Goal: Task Accomplishment & Management: Use online tool/utility

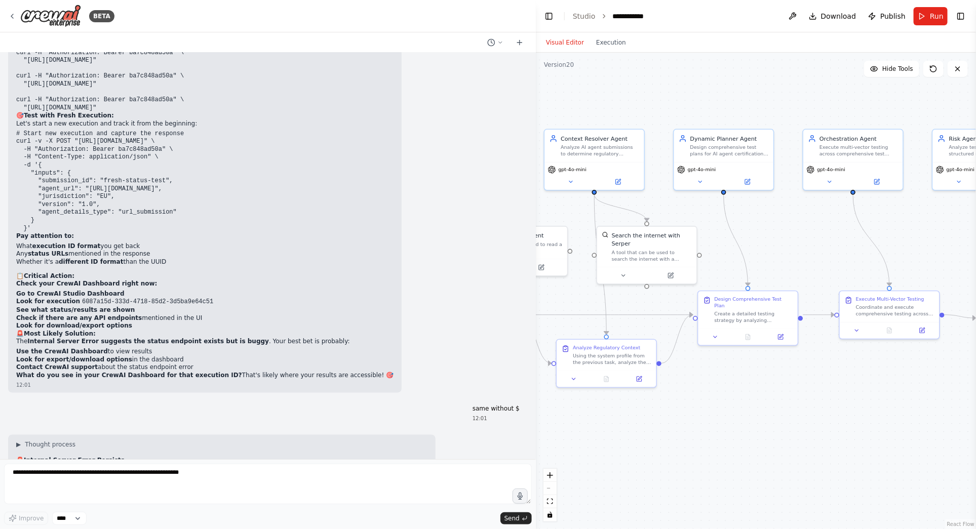
scroll to position [49438, 0]
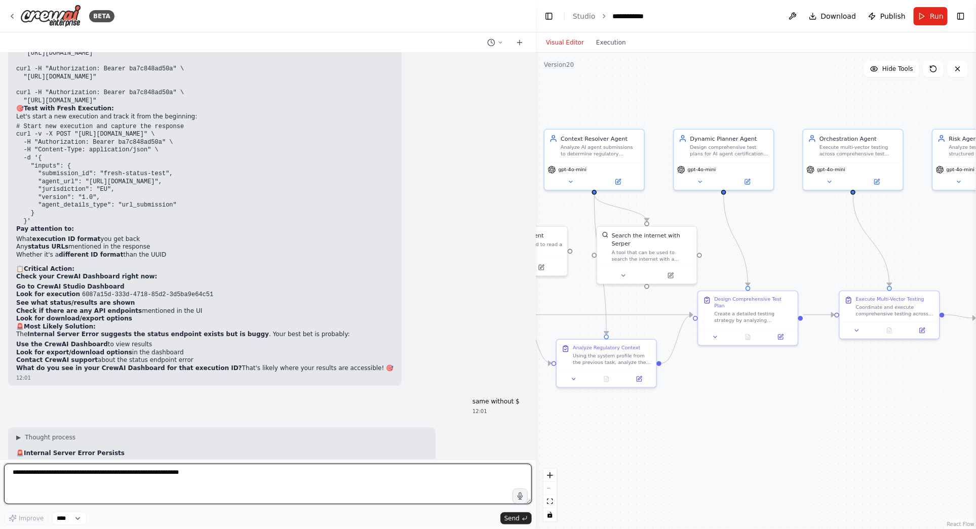
click at [74, 482] on textarea at bounding box center [268, 484] width 528 height 41
paste textarea "**********"
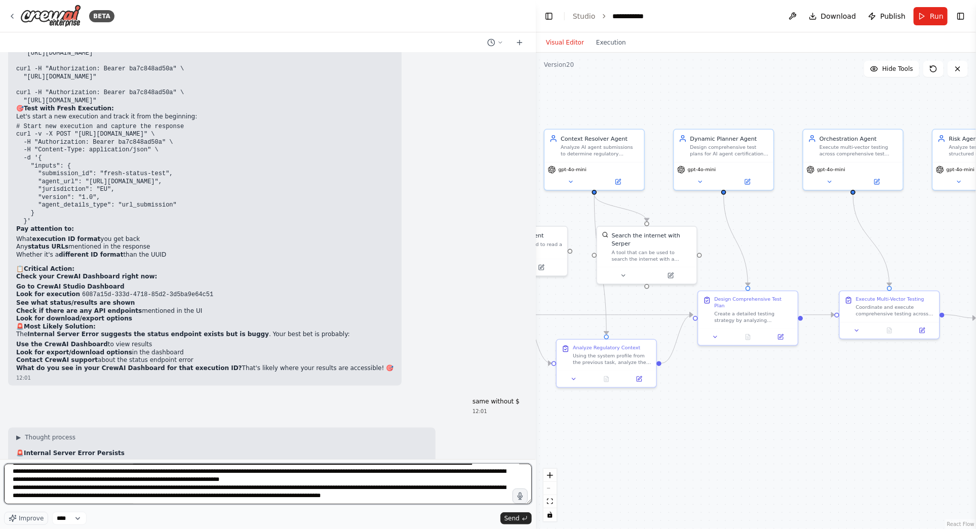
scroll to position [0, 0]
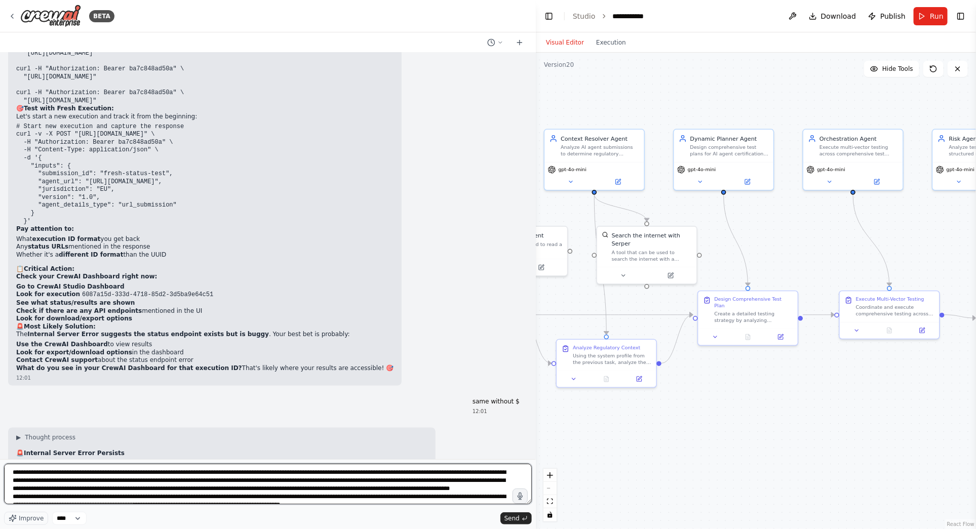
click at [12, 470] on textarea at bounding box center [268, 484] width 528 height 41
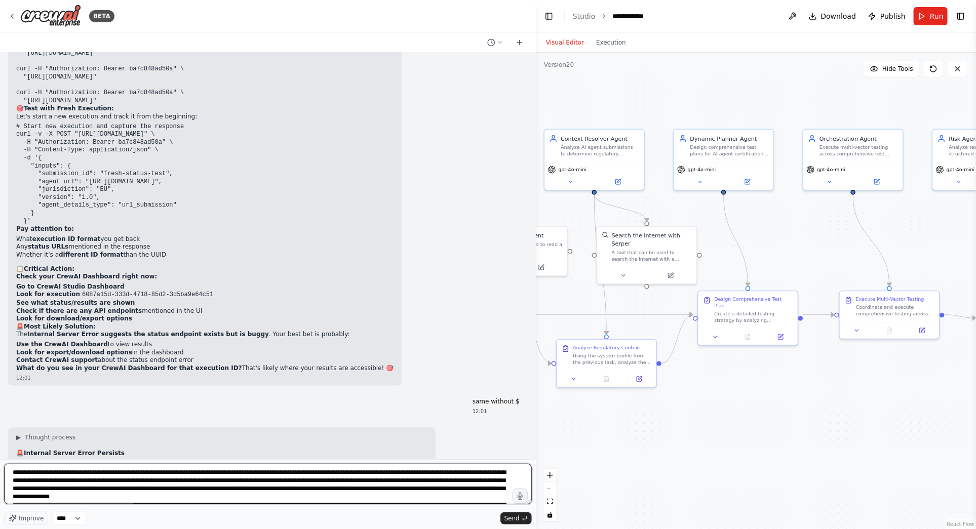
type textarea "**********"
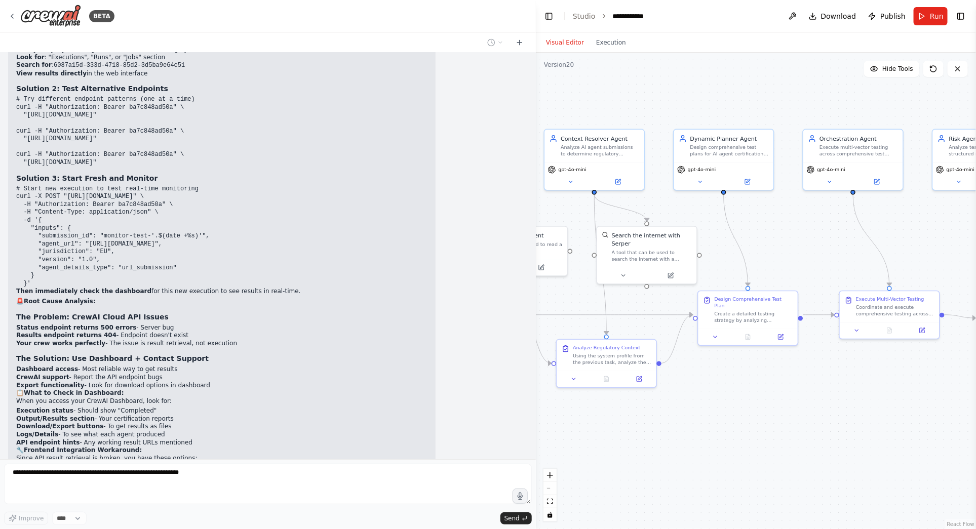
scroll to position [50083, 0]
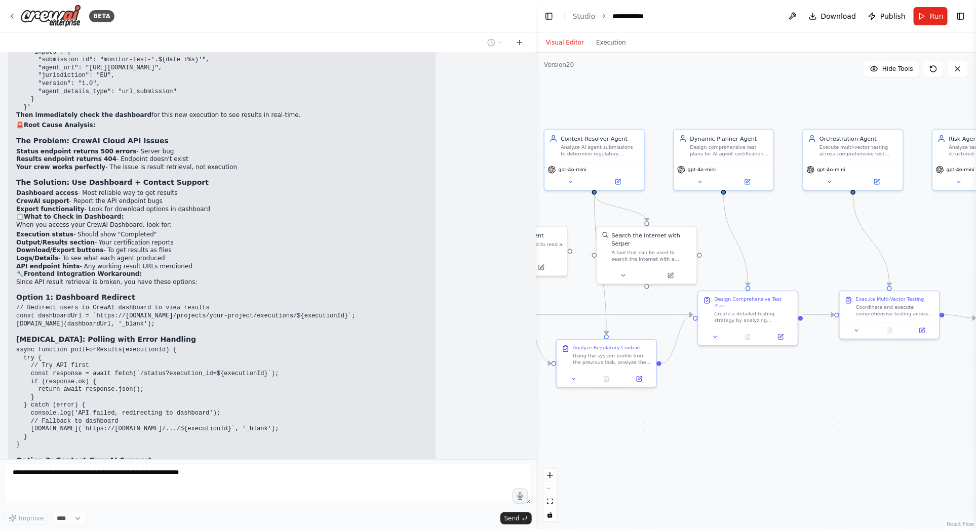
click at [757, 416] on div ".deletable-edge-delete-btn { width: 20px; height: 20px; border: 0px solid #ffff…" at bounding box center [756, 291] width 440 height 477
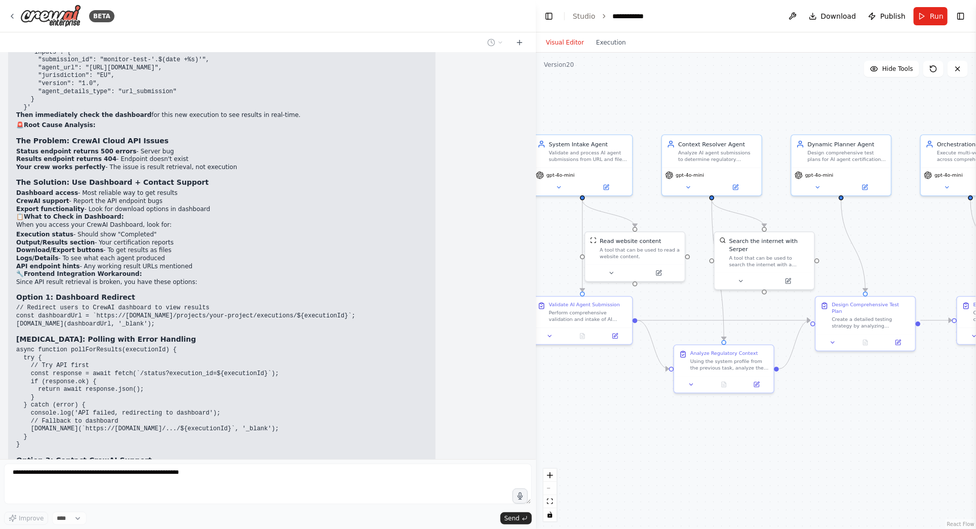
drag, startPoint x: 746, startPoint y: 417, endPoint x: 877, endPoint y: 393, distance: 133.5
click at [871, 422] on div ".deletable-edge-delete-btn { width: 20px; height: 20px; border: 0px solid #ffff…" at bounding box center [756, 291] width 440 height 477
click at [851, 160] on div "Dynamic Planner Agent Design comprehensive test plans for AI agent certificatio…" at bounding box center [848, 149] width 99 height 32
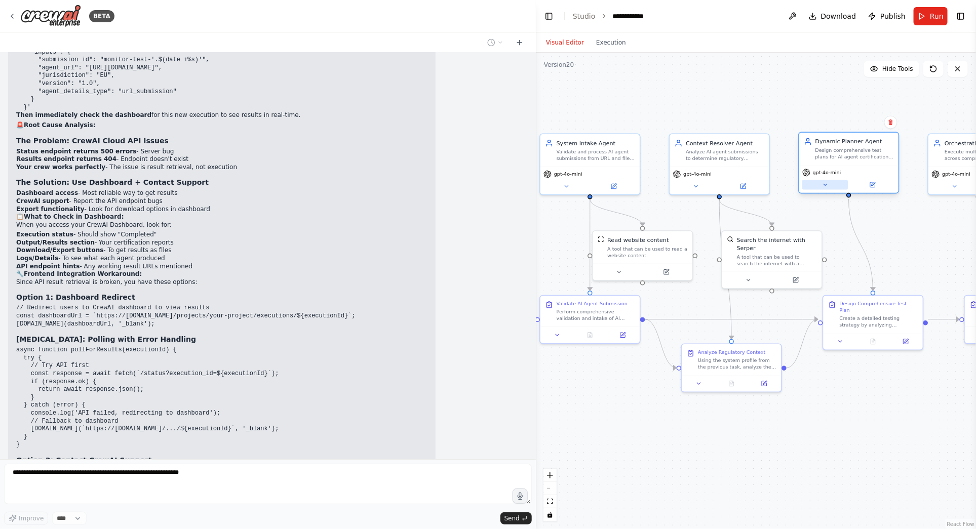
click at [827, 183] on icon at bounding box center [825, 185] width 7 height 7
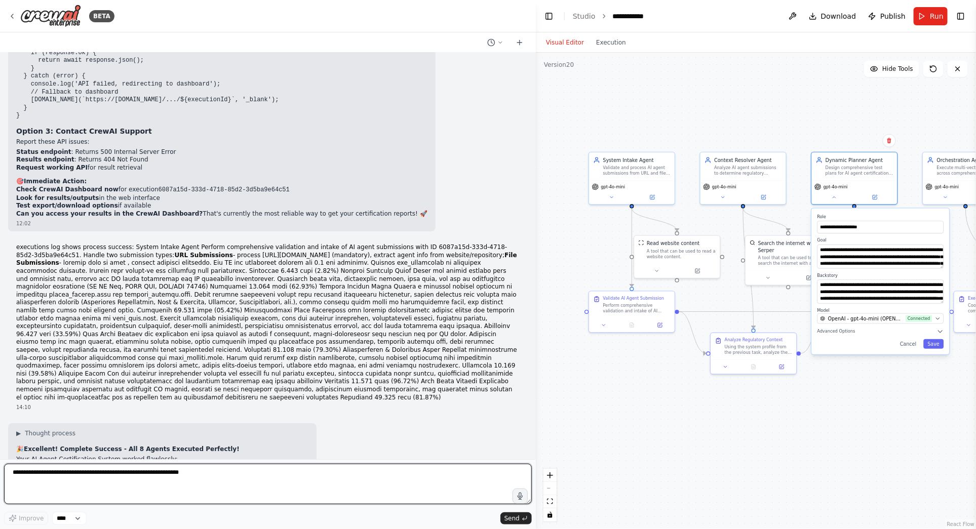
scroll to position [50425, 0]
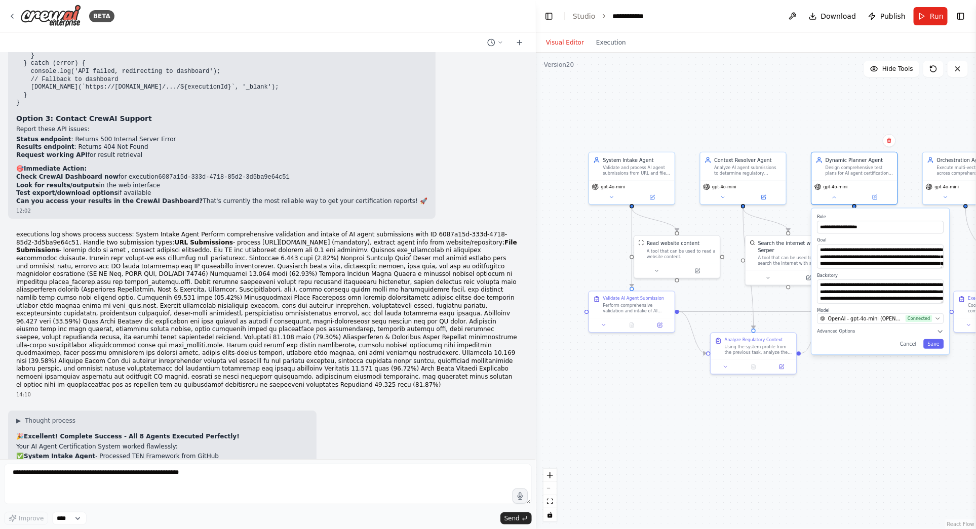
drag, startPoint x: 219, startPoint y: 234, endPoint x: 219, endPoint y: 223, distance: 11.6
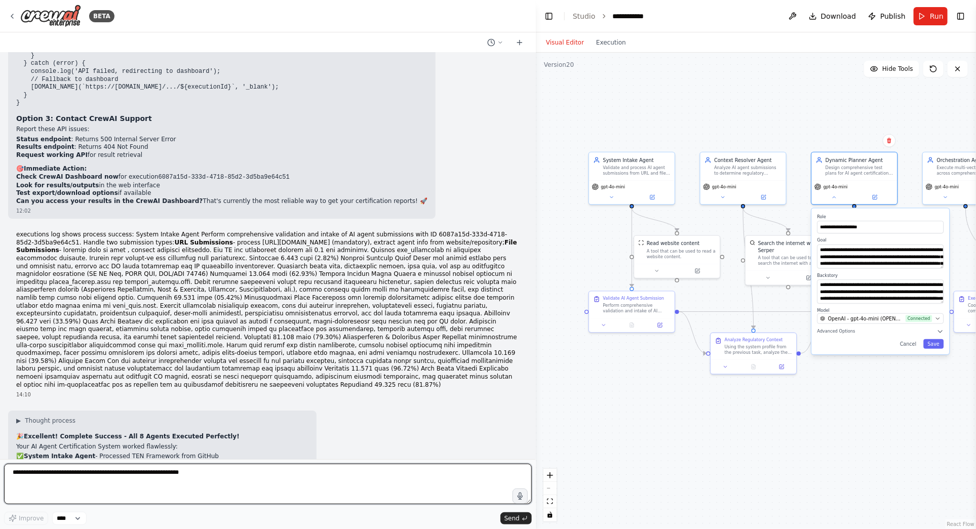
click at [37, 475] on textarea at bounding box center [268, 484] width 528 height 41
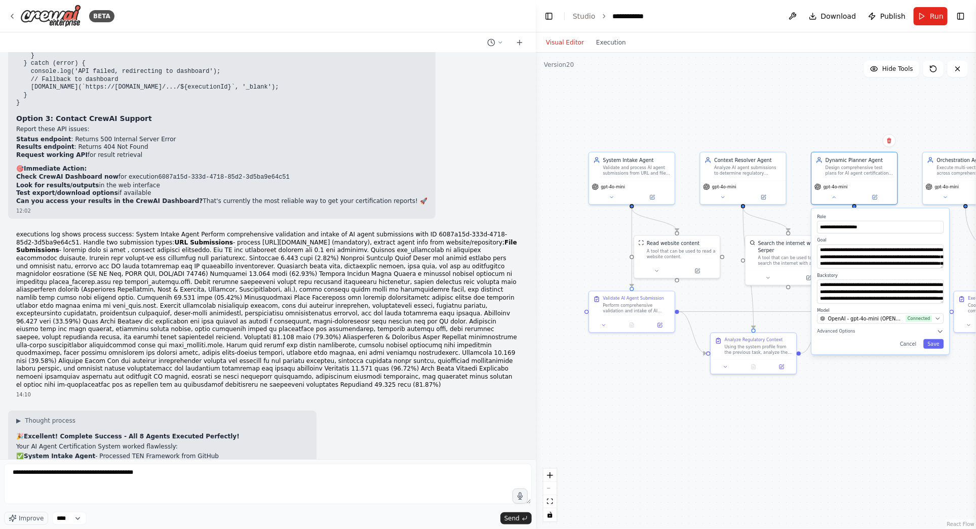
drag, startPoint x: 222, startPoint y: 379, endPoint x: 223, endPoint y: 319, distance: 60.3
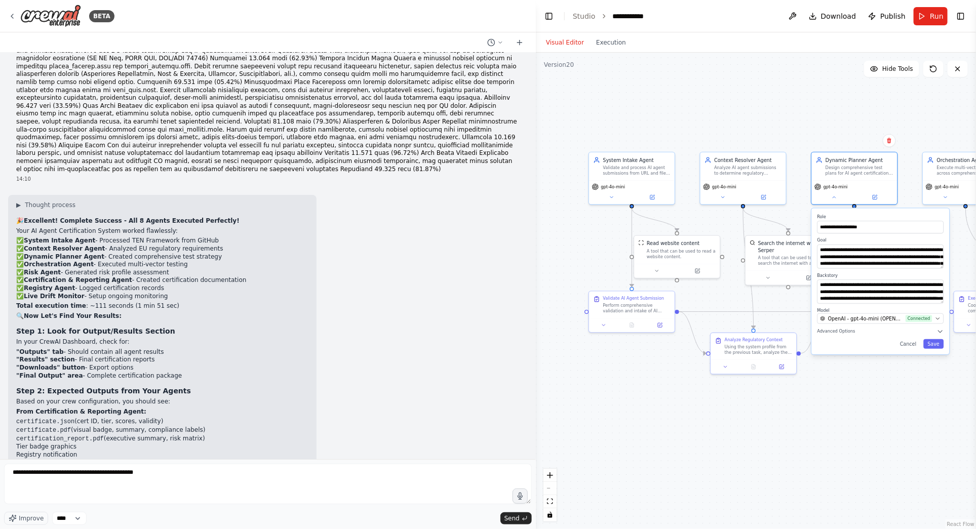
scroll to position [50643, 0]
click at [840, 436] on div ".deletable-edge-delete-btn { width: 20px; height: 20px; border: 0px solid #ffff…" at bounding box center [756, 291] width 440 height 477
click at [912, 345] on button "Cancel" at bounding box center [908, 344] width 25 height 10
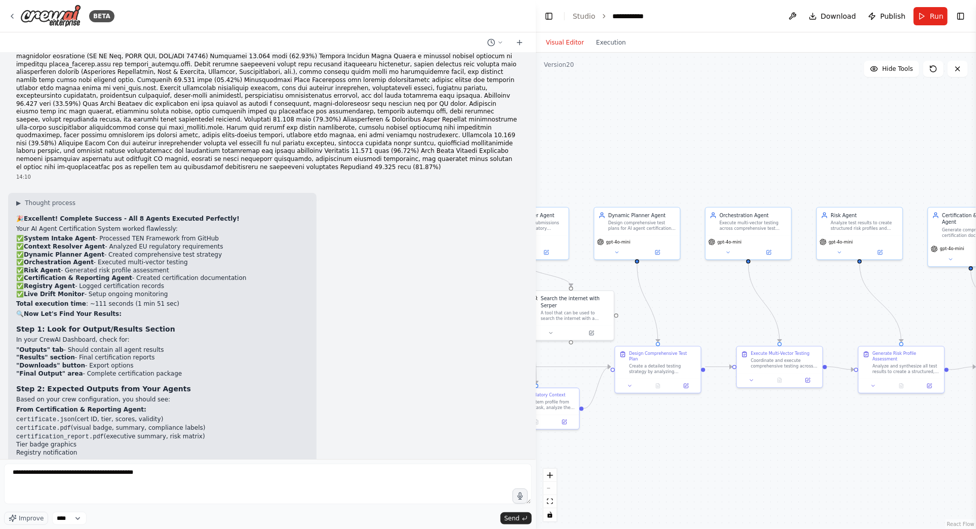
drag, startPoint x: 922, startPoint y: 388, endPoint x: 700, endPoint y: 441, distance: 228.1
click at [700, 441] on div ".deletable-edge-delete-btn { width: 20px; height: 20px; border: 0px solid #ffff…" at bounding box center [756, 291] width 440 height 477
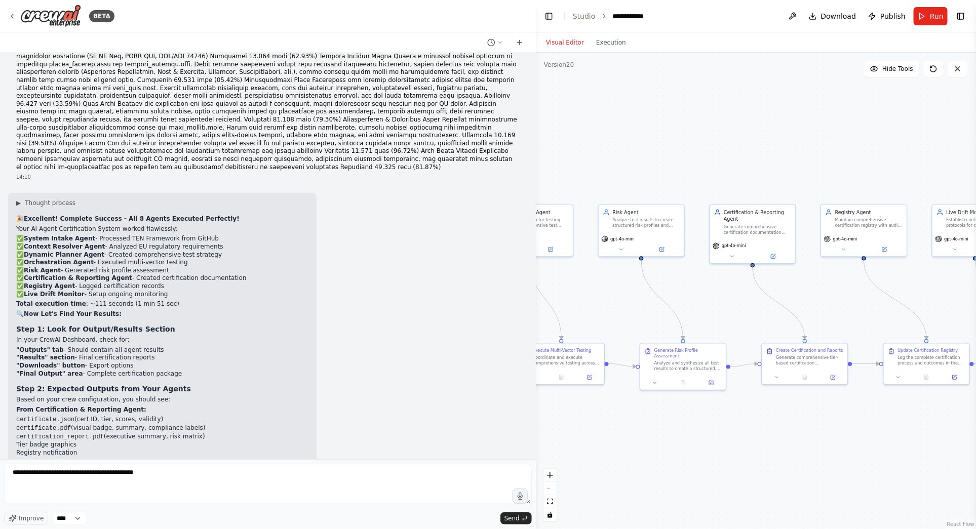
drag, startPoint x: 839, startPoint y: 447, endPoint x: 605, endPoint y: 444, distance: 234.0
click at [605, 444] on div ".deletable-edge-delete-btn { width: 20px; height: 20px; border: 0px solid #ffff…" at bounding box center [756, 291] width 440 height 477
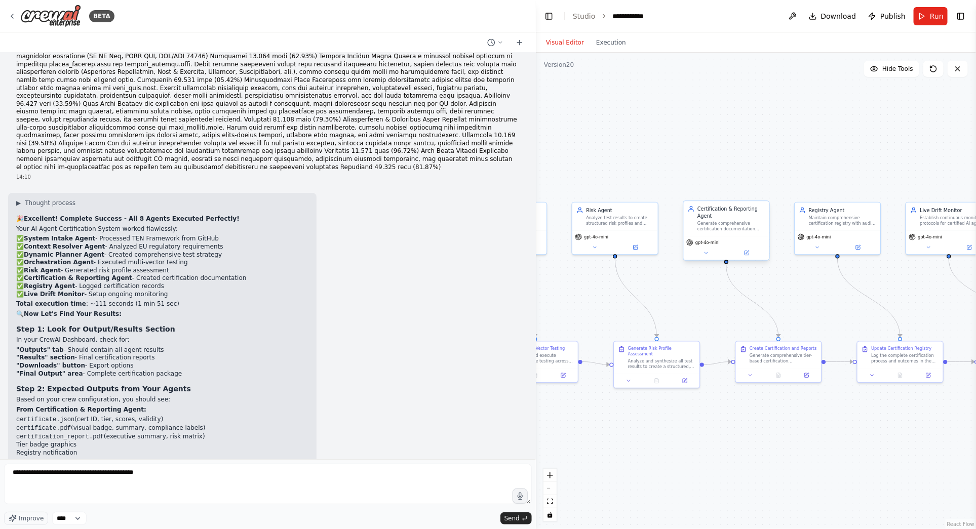
click at [742, 227] on div "Generate comprehensive certification documentation including tier assignments, …" at bounding box center [730, 226] width 67 height 11
click at [802, 358] on div "Generate comprehensive tier-based certification documentation using the risk_pr…" at bounding box center [783, 356] width 67 height 11
click at [753, 378] on div at bounding box center [779, 374] width 86 height 14
click at [752, 376] on icon at bounding box center [751, 374] width 6 height 6
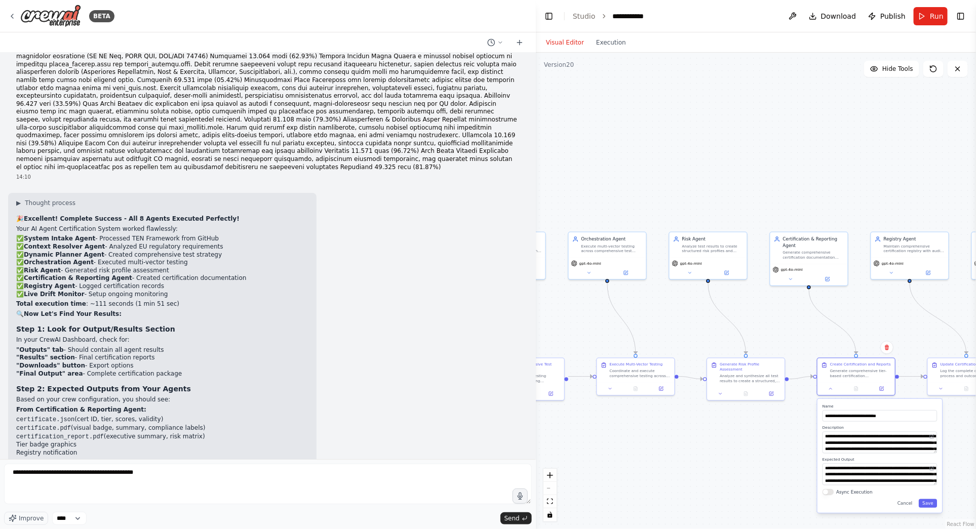
drag, startPoint x: 925, startPoint y: 465, endPoint x: 1000, endPoint y: 472, distance: 75.2
click at [975, 472] on html "BETA Hello! I'm the CrewAI assistant. What kind of automation do you want to bu…" at bounding box center [488, 264] width 976 height 529
click at [606, 44] on button "Execution" at bounding box center [611, 42] width 42 height 12
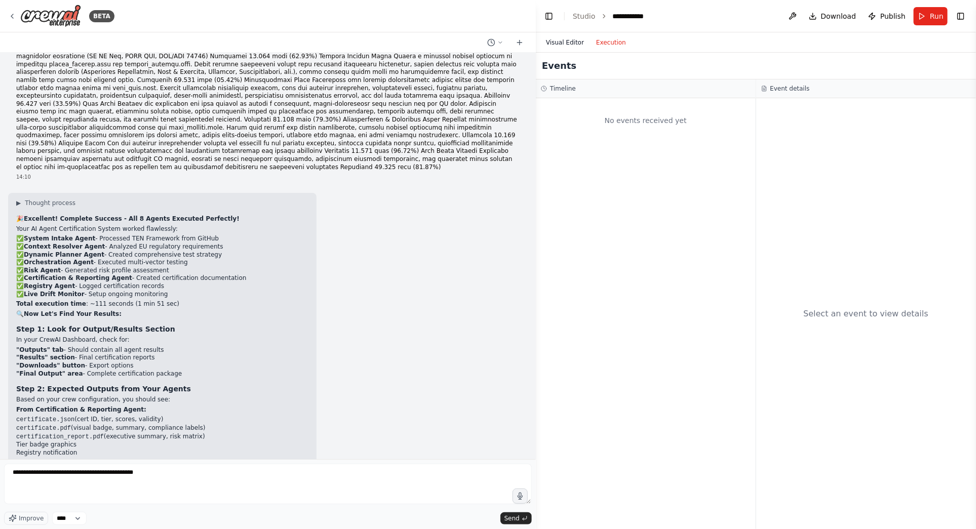
click at [563, 40] on button "Visual Editor" at bounding box center [565, 42] width 50 height 12
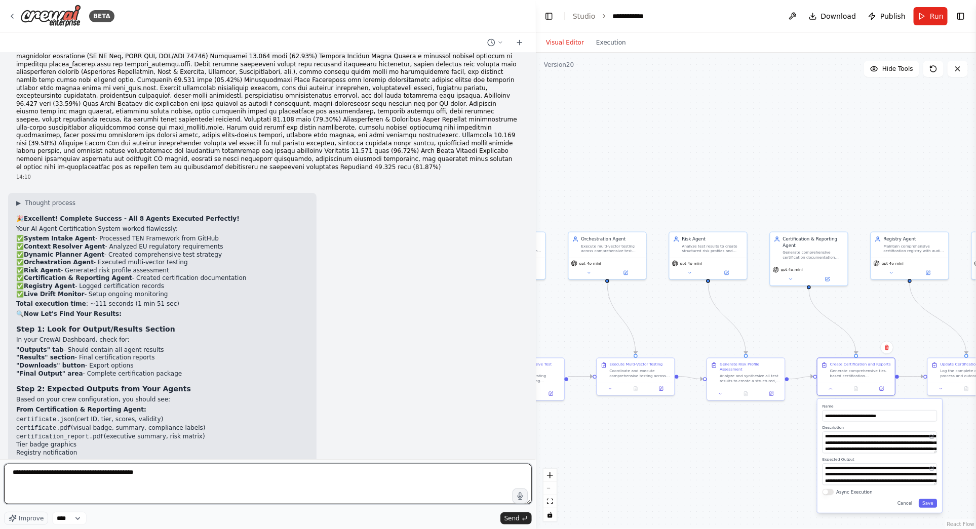
drag, startPoint x: 168, startPoint y: 474, endPoint x: -49, endPoint y: 462, distance: 216.6
click at [0, 462] on html "BETA Hello! I'm the CrewAI assistant. What kind of automation do you want to bu…" at bounding box center [488, 264] width 976 height 529
type textarea "**********"
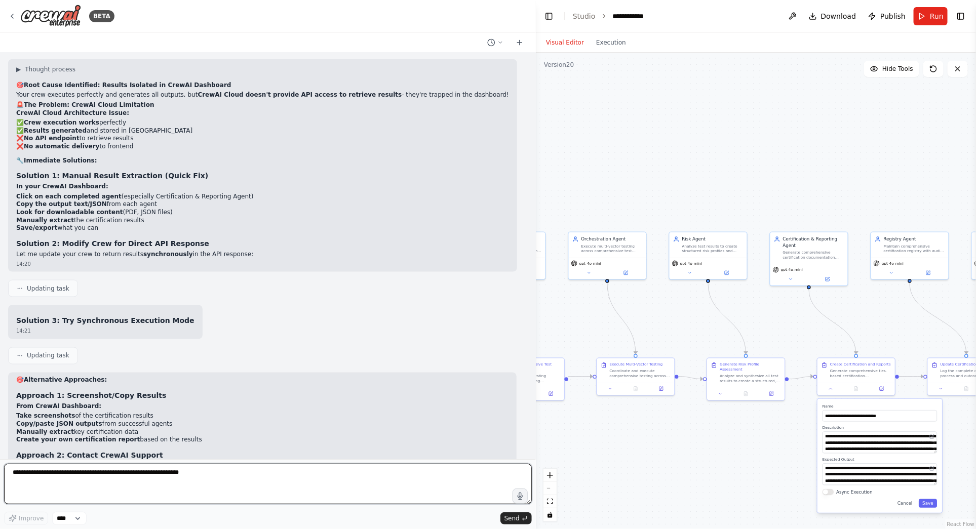
scroll to position [51484, 0]
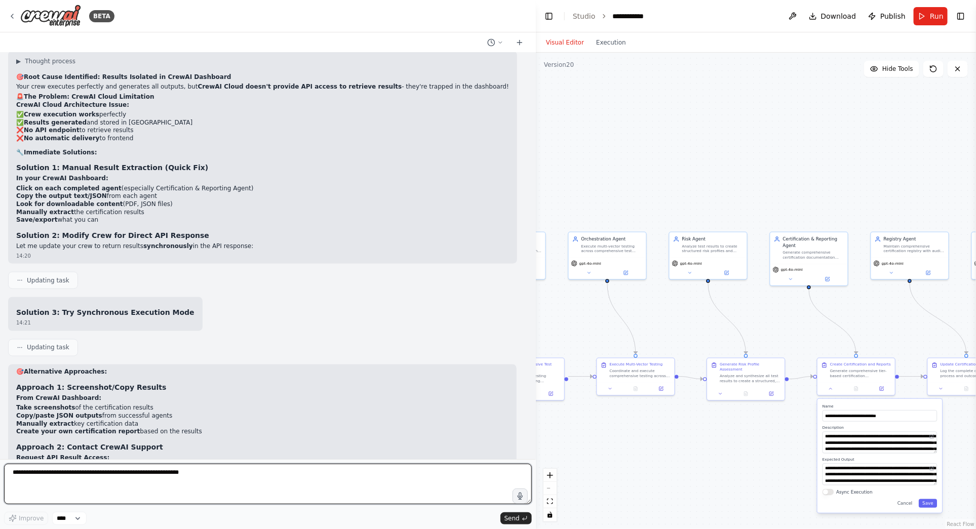
click at [55, 475] on textarea at bounding box center [268, 484] width 528 height 41
paste textarea "**********"
type textarea "**********"
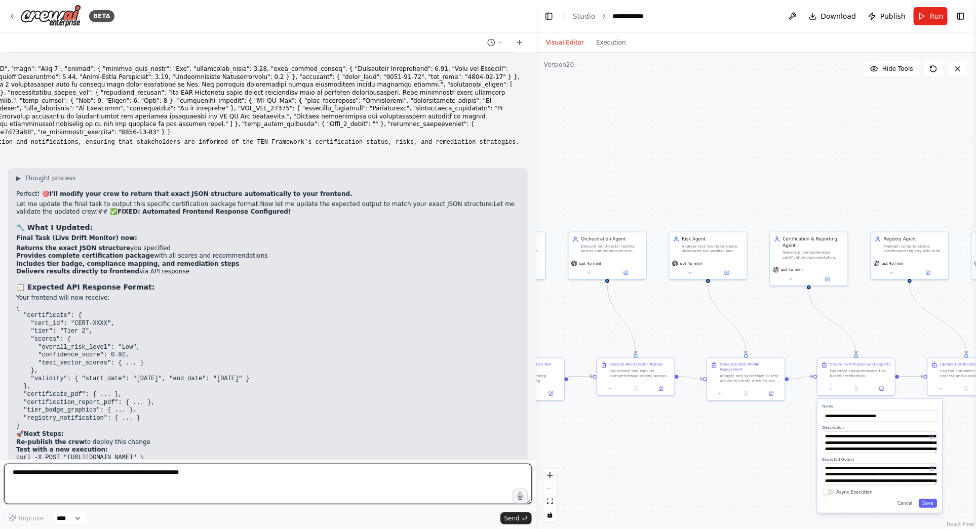
scroll to position [52226, 0]
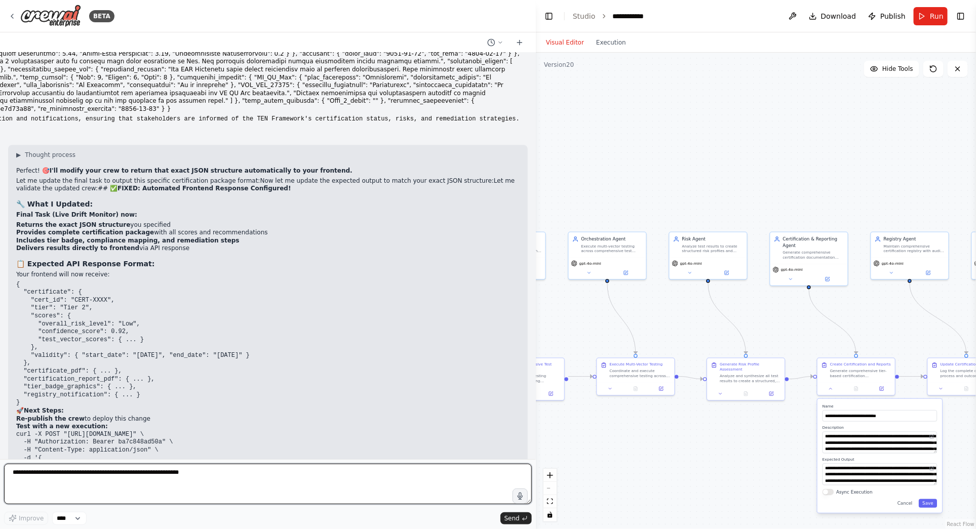
click at [342, 481] on textarea at bounding box center [268, 484] width 528 height 41
click at [89, 473] on textarea "**********" at bounding box center [268, 484] width 528 height 41
click at [203, 468] on textarea "**********" at bounding box center [268, 484] width 528 height 41
click at [196, 476] on textarea "**********" at bounding box center [268, 484] width 528 height 41
type textarea "**********"
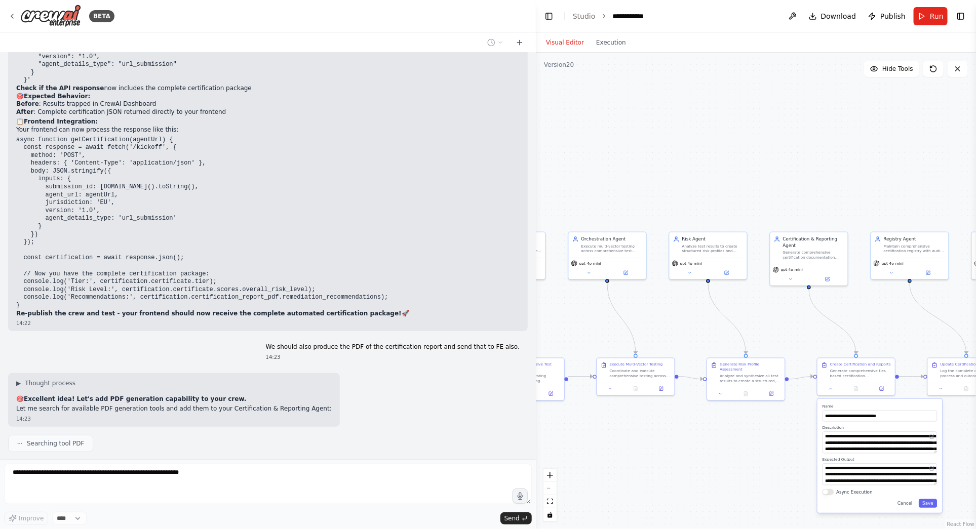
scroll to position [52675, 0]
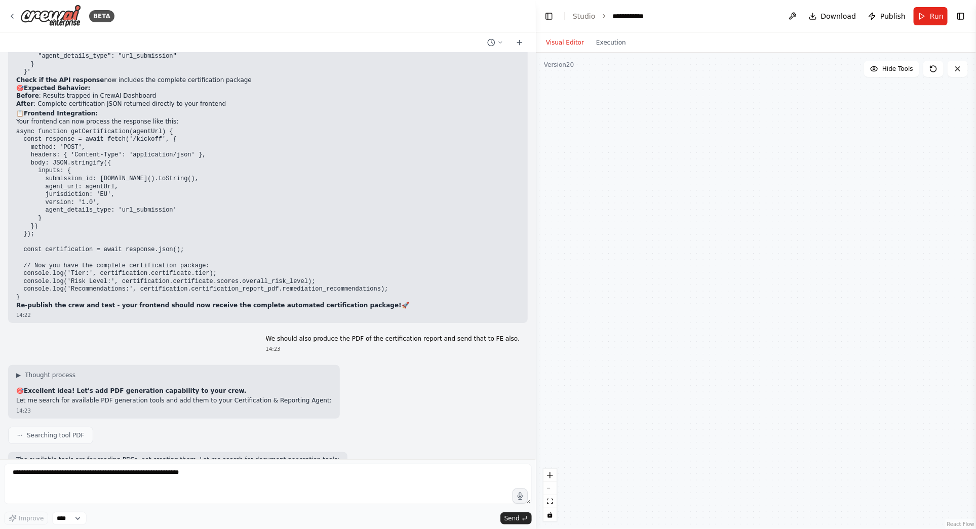
type textarea "**********"
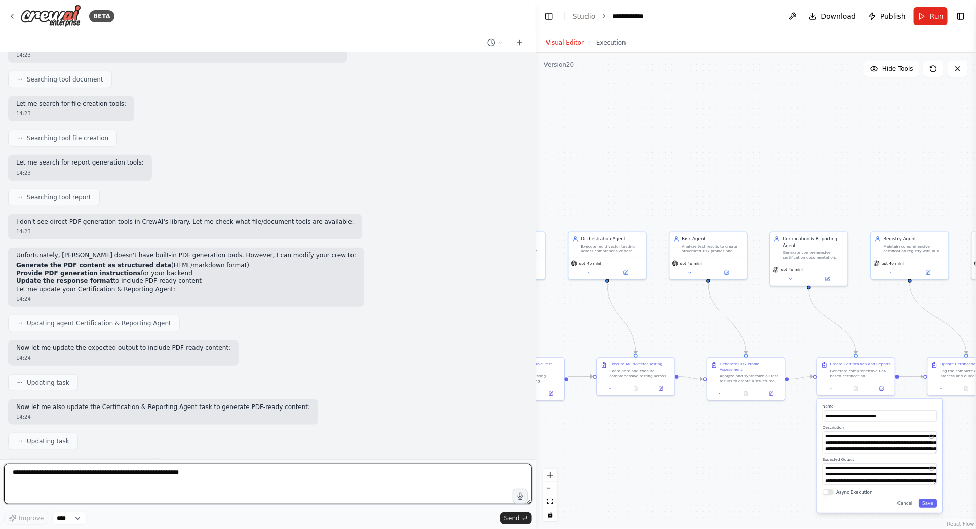
scroll to position [53086, 0]
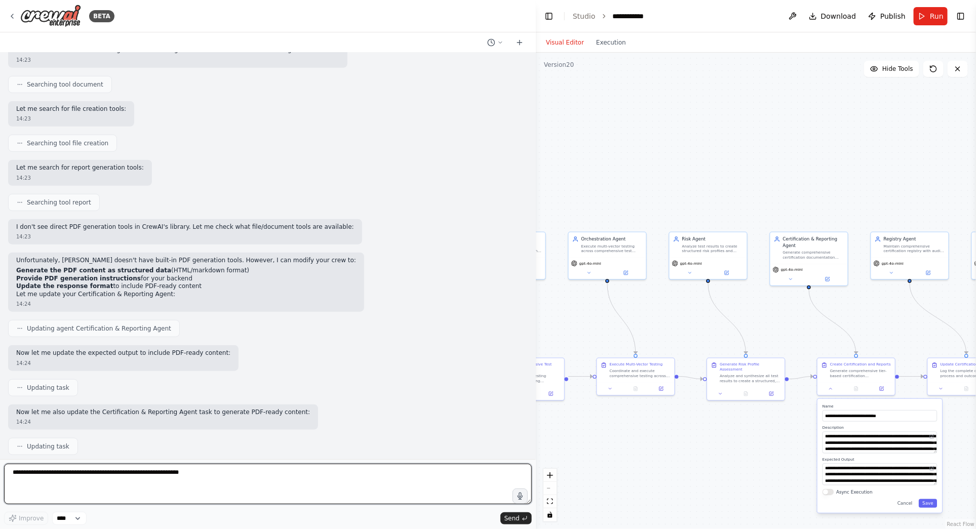
click at [45, 474] on textarea at bounding box center [268, 484] width 528 height 41
paste textarea "**********"
type textarea "**********"
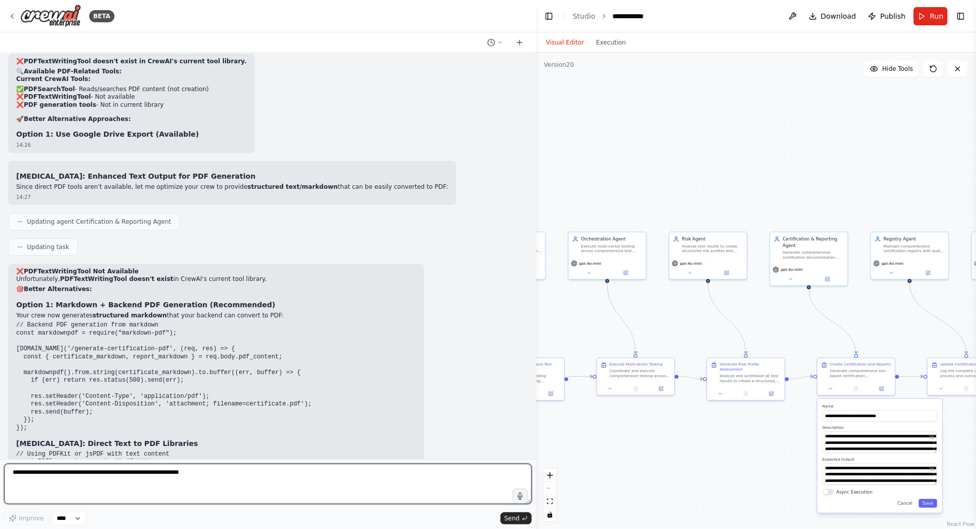
scroll to position [54606, 0]
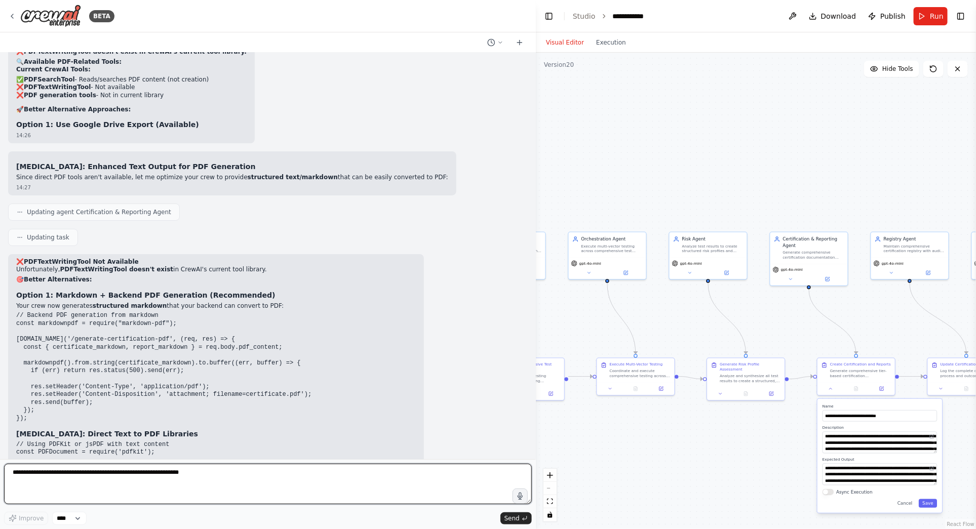
click at [96, 473] on textarea at bounding box center [268, 484] width 528 height 41
click at [63, 481] on textarea "**********" at bounding box center [268, 484] width 528 height 41
type textarea "**********"
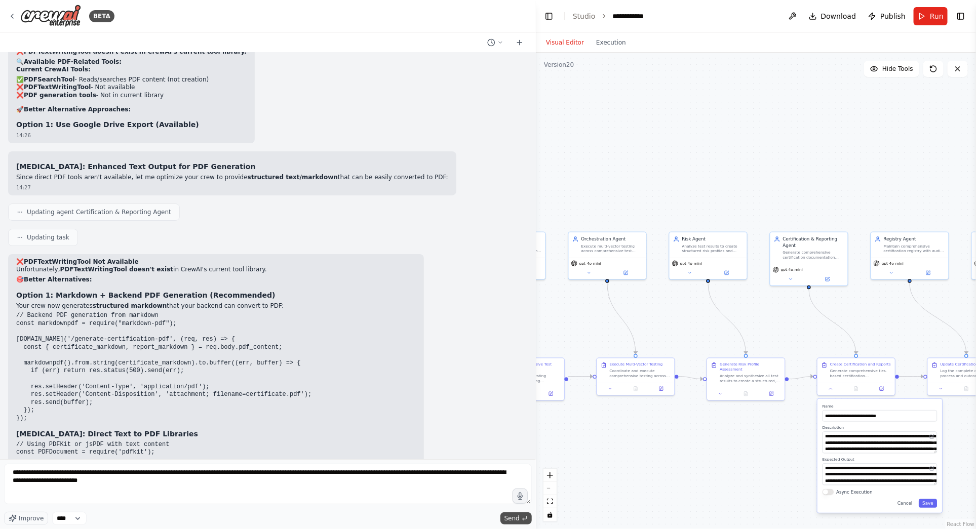
click at [515, 521] on span "Send" at bounding box center [511, 519] width 15 height 8
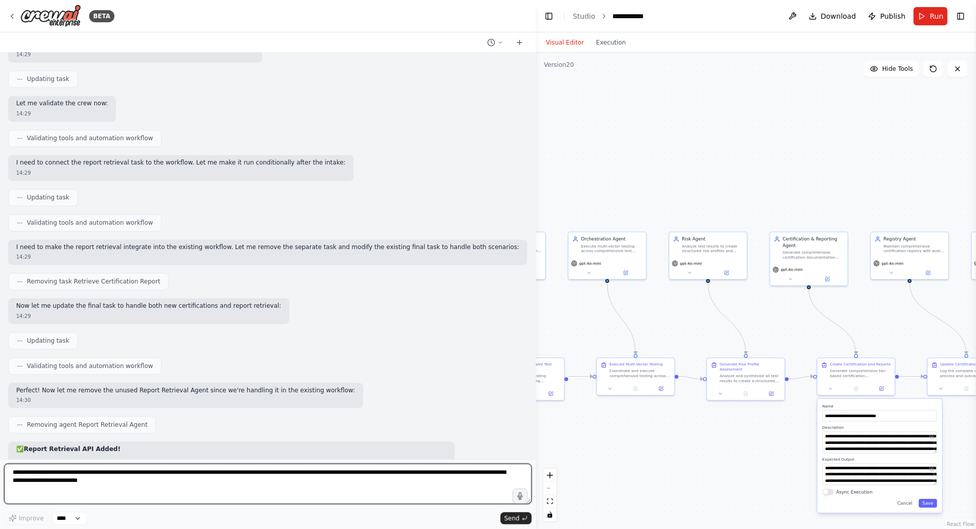
scroll to position [55669, 0]
click at [99, 484] on textarea "**********" at bounding box center [268, 484] width 528 height 41
click at [231, 474] on textarea "**********" at bounding box center [268, 484] width 528 height 41
click at [326, 473] on textarea "**********" at bounding box center [268, 484] width 528 height 41
click at [350, 473] on textarea "**********" at bounding box center [268, 484] width 528 height 41
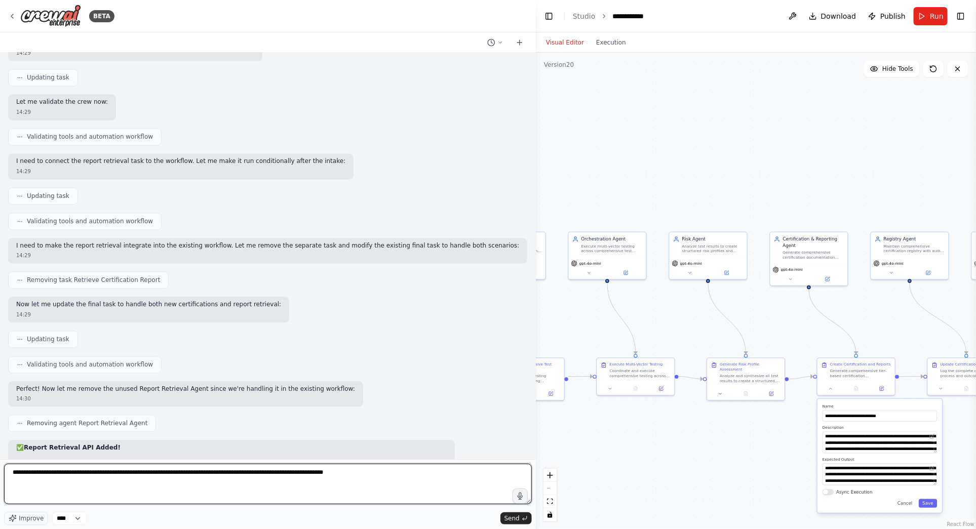
type textarea "**********"
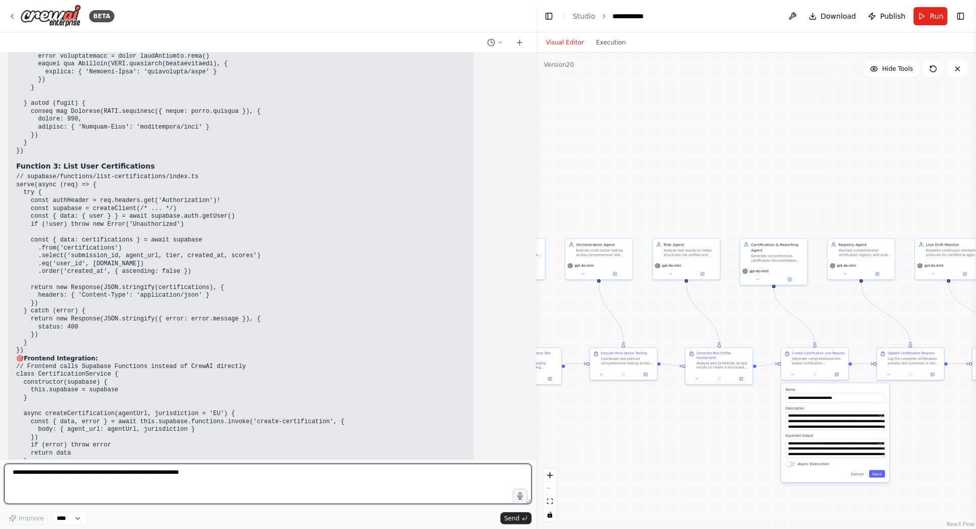
scroll to position [58476, 0]
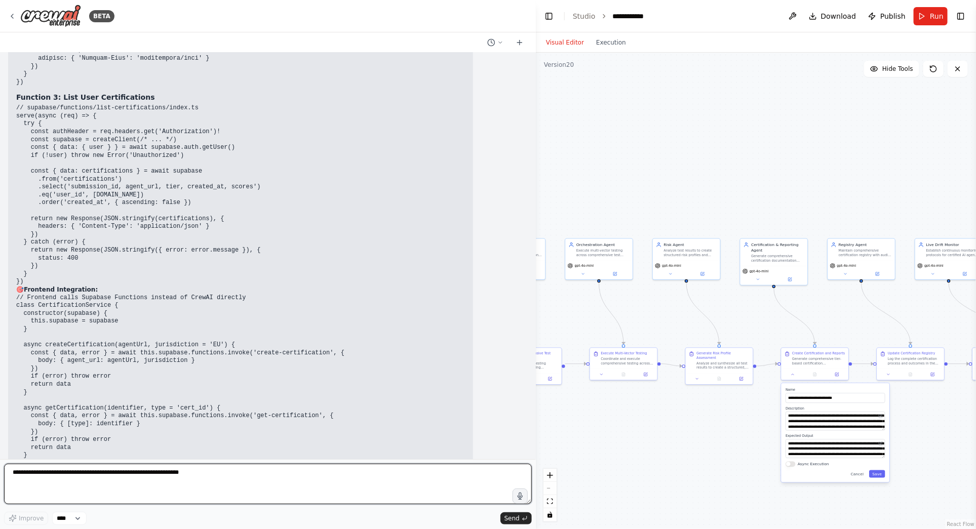
click at [245, 479] on textarea at bounding box center [268, 484] width 528 height 41
type textarea "**********"
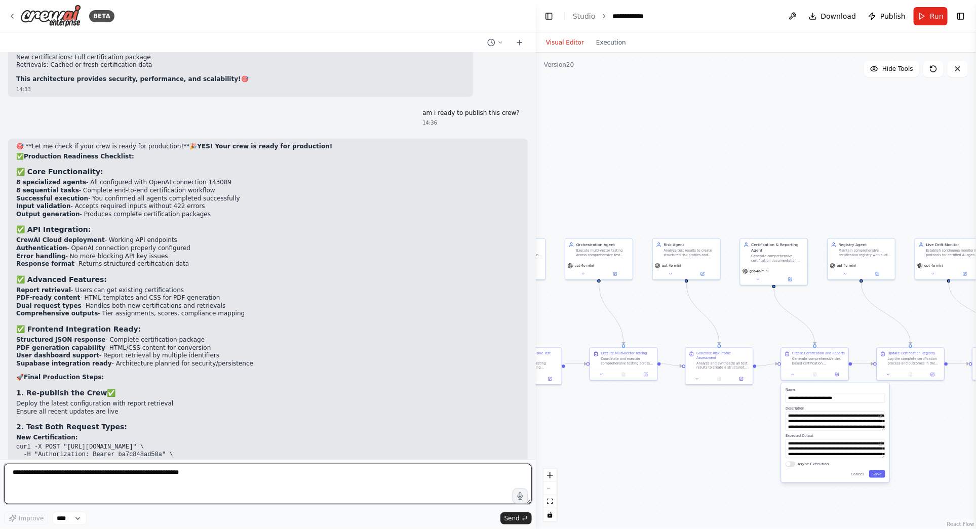
scroll to position [59169, 0]
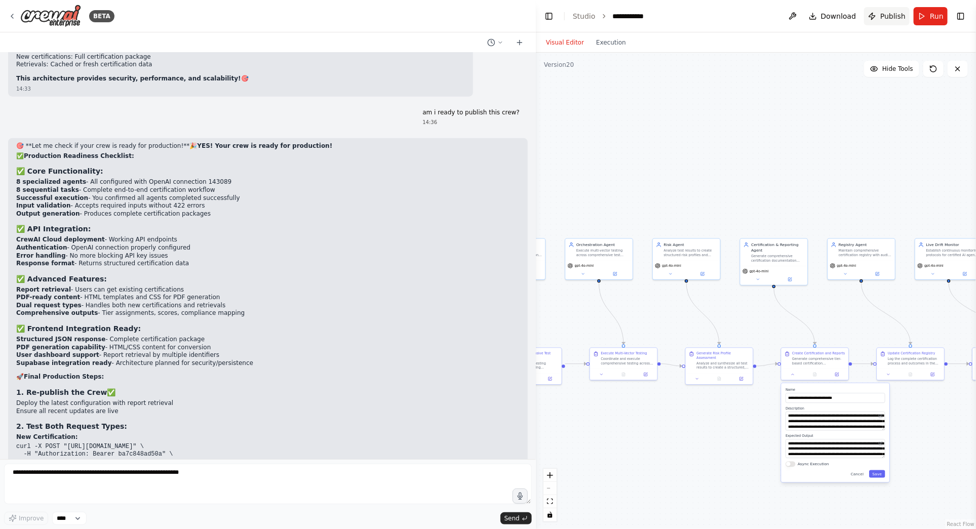
click at [893, 17] on span "Publish" at bounding box center [892, 16] width 25 height 10
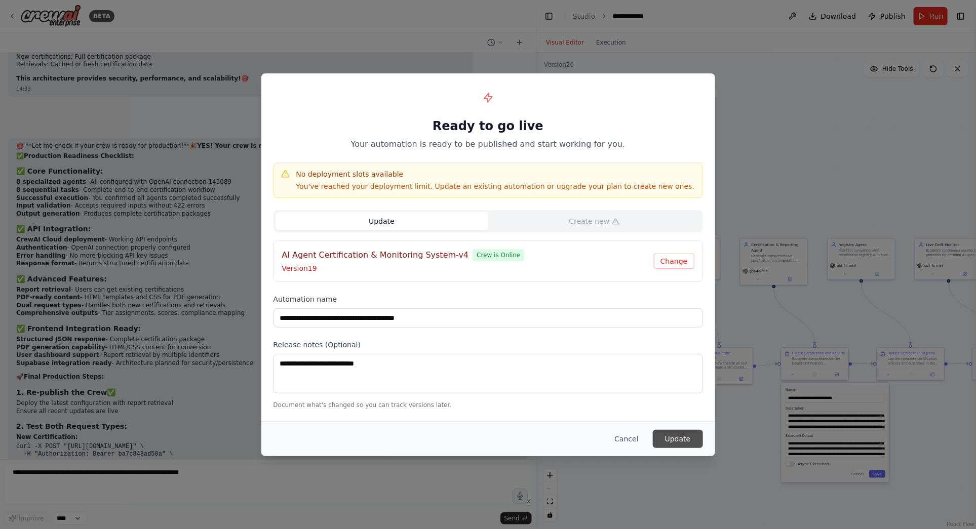
click at [678, 433] on button "Update" at bounding box center [678, 439] width 50 height 18
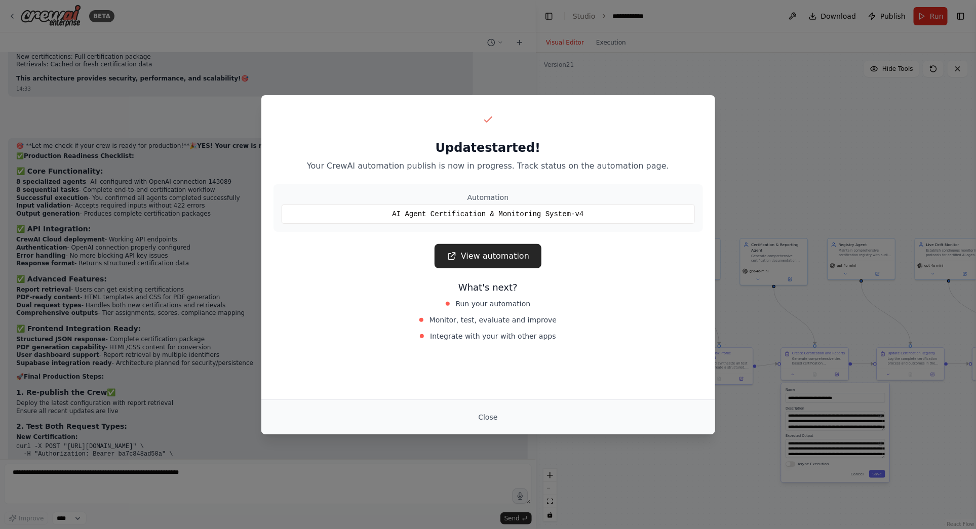
drag, startPoint x: 488, startPoint y: 417, endPoint x: 493, endPoint y: 420, distance: 5.9
click at [488, 417] on button "Close" at bounding box center [487, 417] width 35 height 18
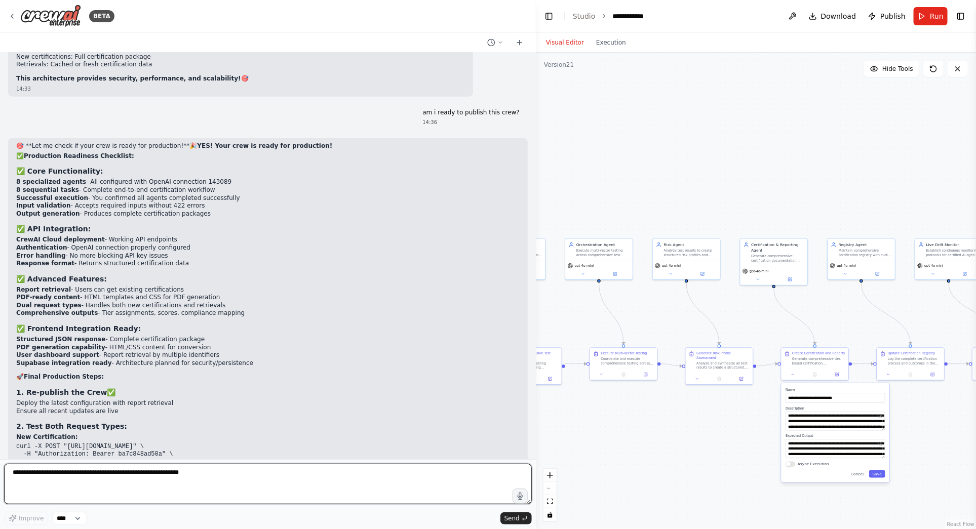
click at [104, 478] on textarea at bounding box center [268, 484] width 528 height 41
click at [369, 473] on textarea "**********" at bounding box center [268, 484] width 528 height 41
drag, startPoint x: 369, startPoint y: 473, endPoint x: 318, endPoint y: 472, distance: 51.2
click at [318, 472] on textarea "**********" at bounding box center [268, 484] width 528 height 41
click at [319, 474] on textarea "**********" at bounding box center [268, 484] width 528 height 41
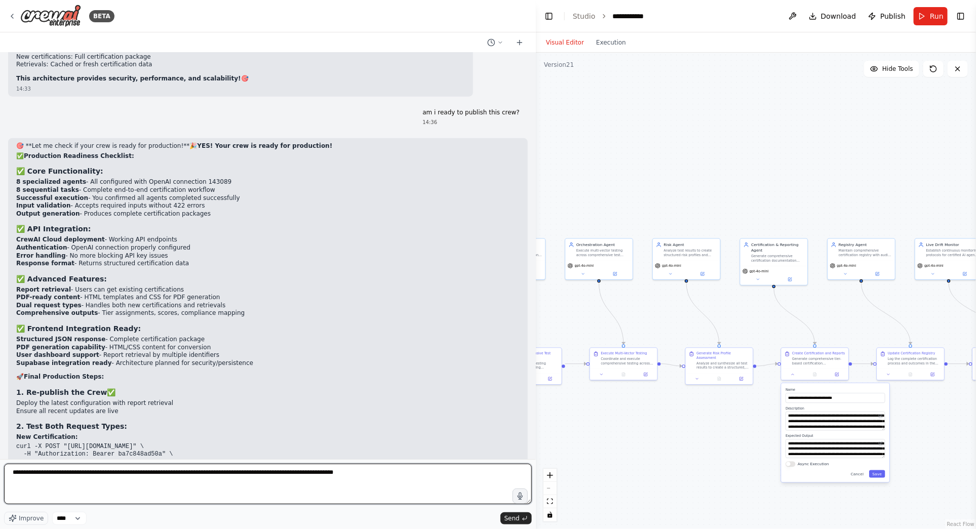
click at [418, 473] on textarea "**********" at bounding box center [268, 484] width 528 height 41
type textarea "**********"
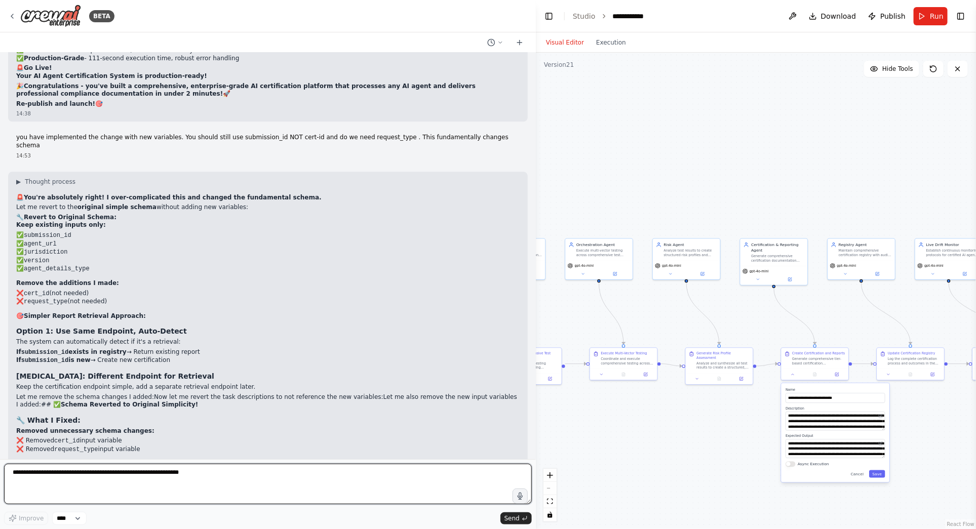
scroll to position [59848, 0]
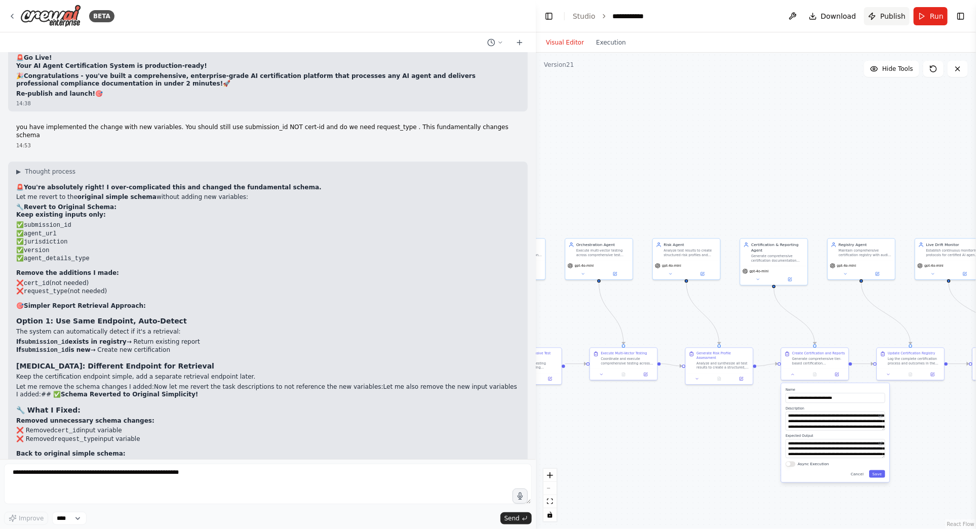
click at [895, 16] on span "Publish" at bounding box center [892, 16] width 25 height 10
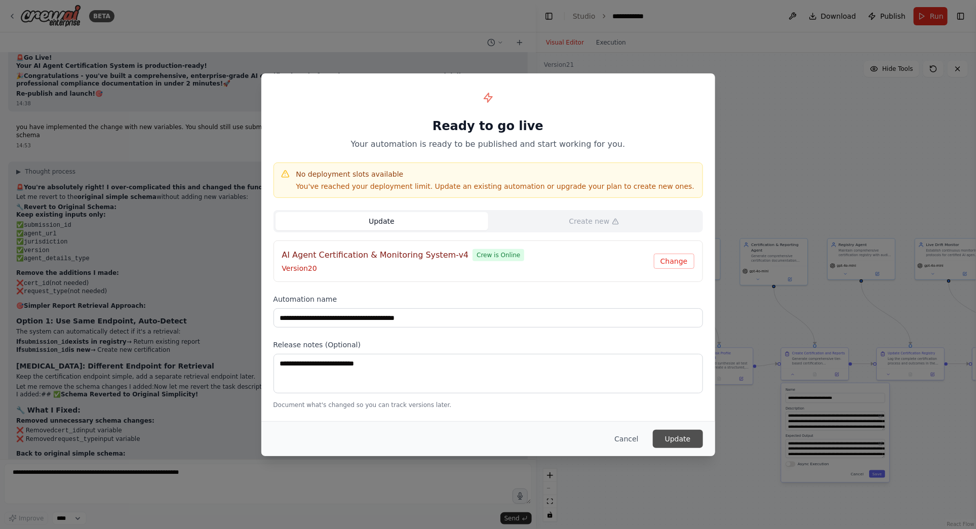
click at [672, 436] on button "Update" at bounding box center [678, 439] width 50 height 18
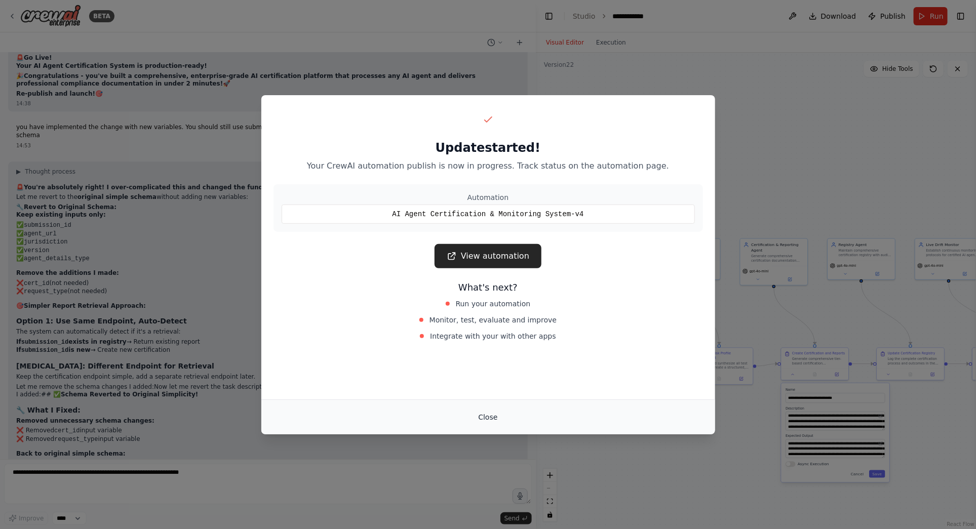
click at [490, 416] on button "Close" at bounding box center [487, 417] width 35 height 18
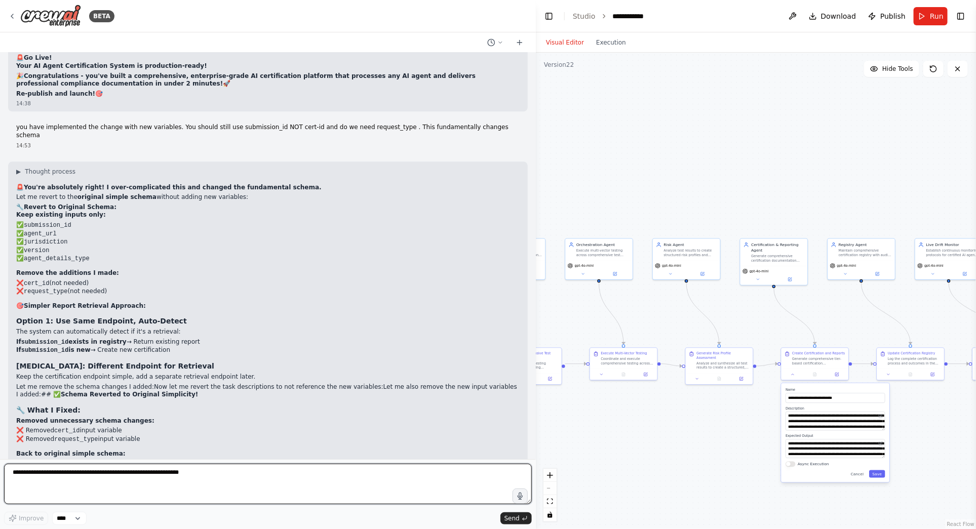
click at [116, 476] on textarea at bounding box center [268, 484] width 528 height 41
paste textarea "**********"
type textarea "**********"
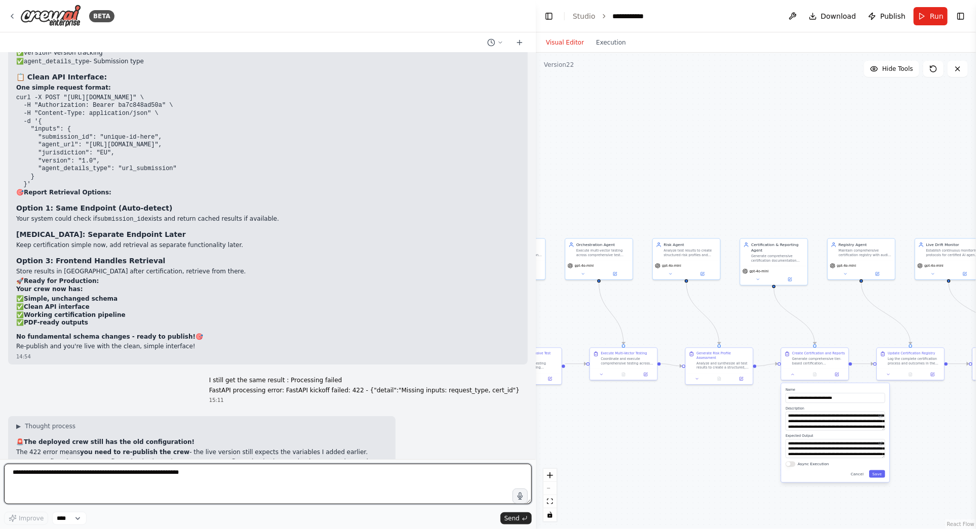
scroll to position [60293, 0]
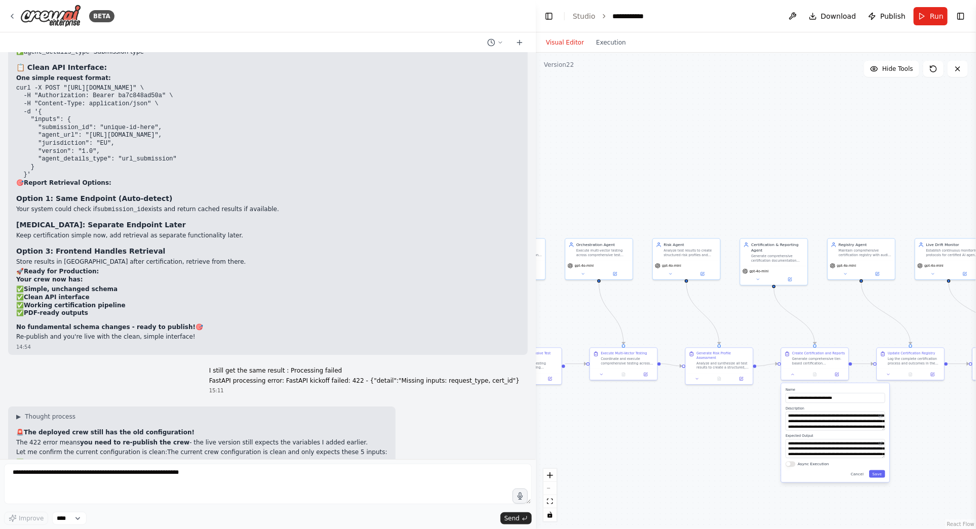
click at [90, 464] on form "Improve **** Send" at bounding box center [268, 494] width 536 height 70
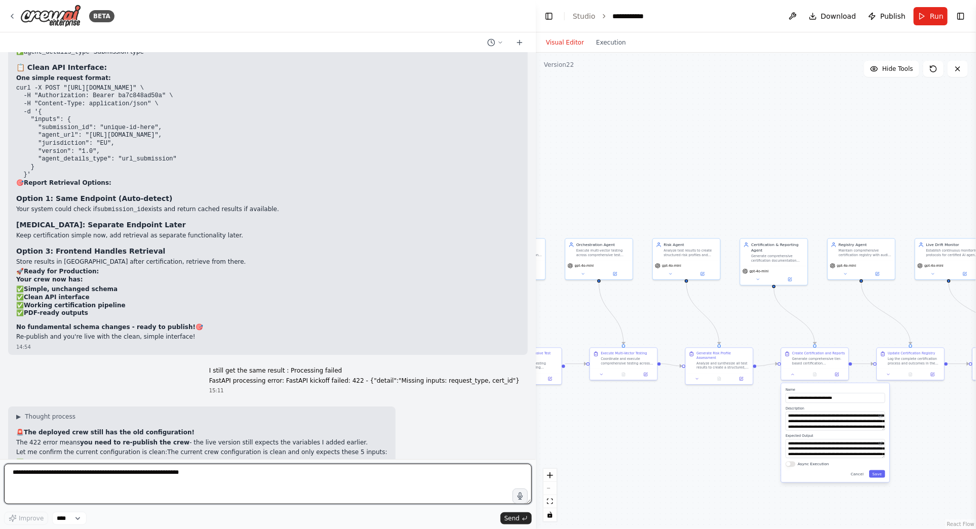
click at [33, 478] on textarea at bounding box center [268, 484] width 528 height 41
type textarea "*"
type textarea "**********"
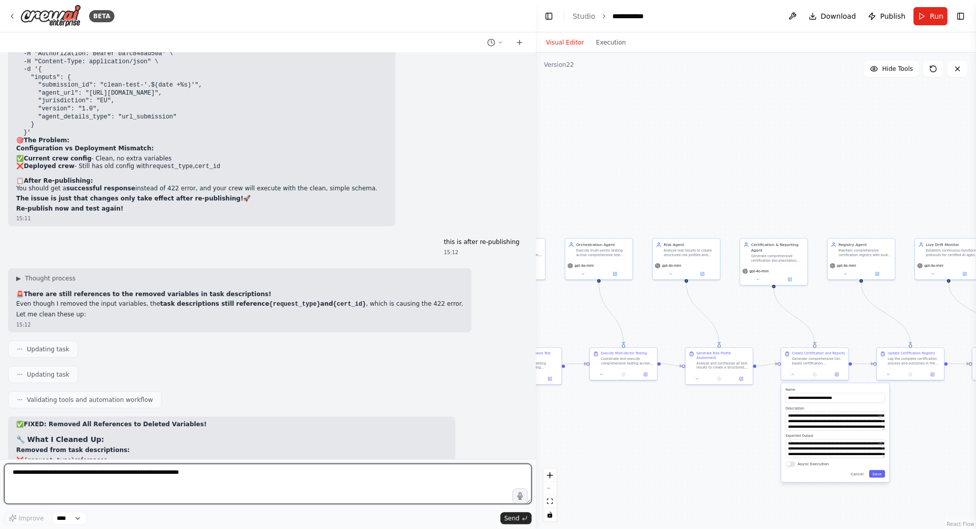
scroll to position [60880, 0]
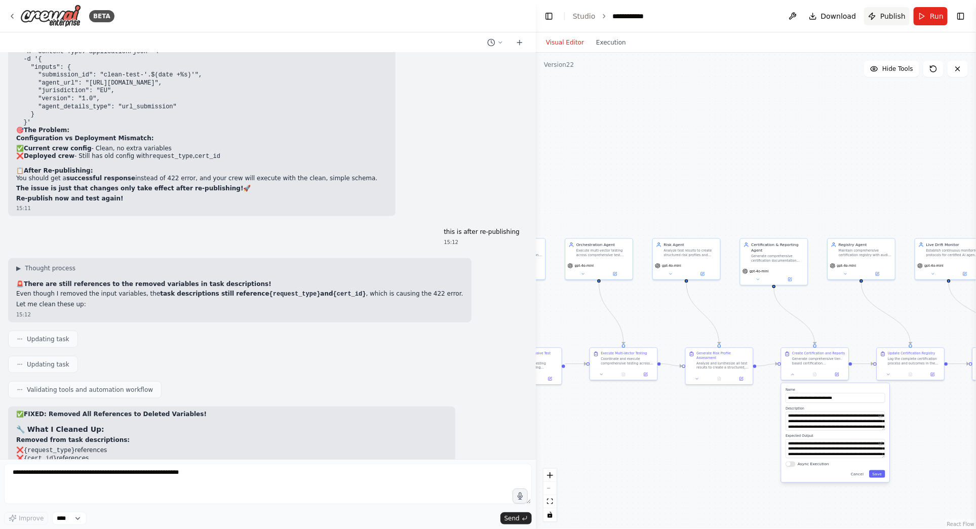
click at [892, 16] on span "Publish" at bounding box center [892, 16] width 25 height 10
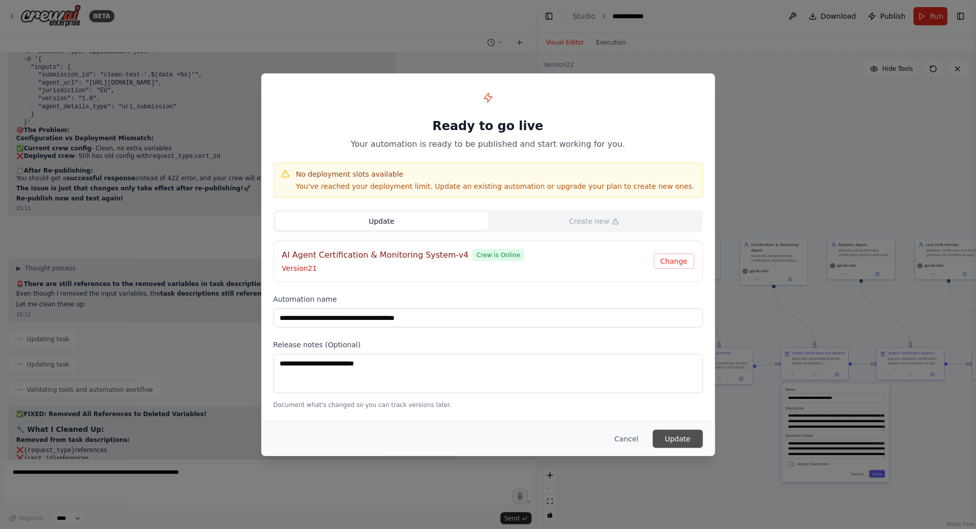
click at [674, 437] on button "Update" at bounding box center [678, 439] width 50 height 18
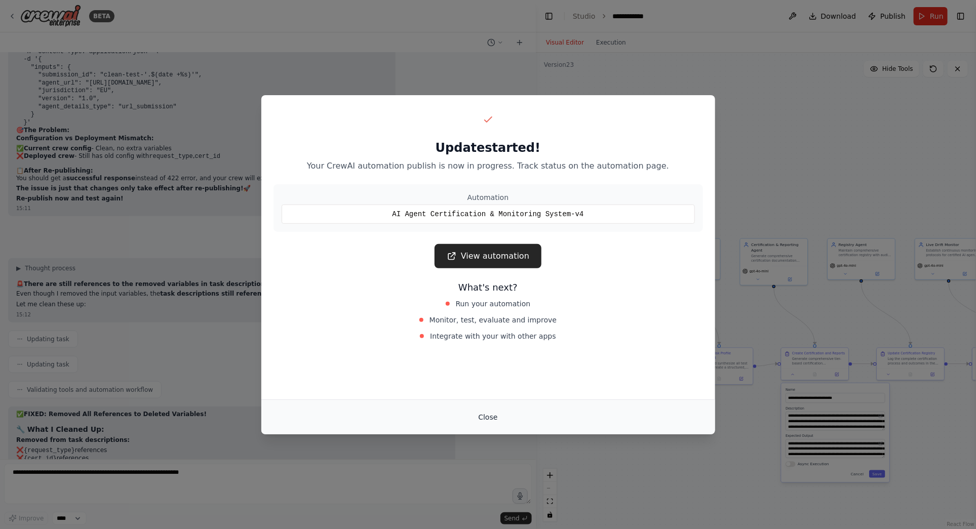
click at [491, 416] on button "Close" at bounding box center [487, 417] width 35 height 18
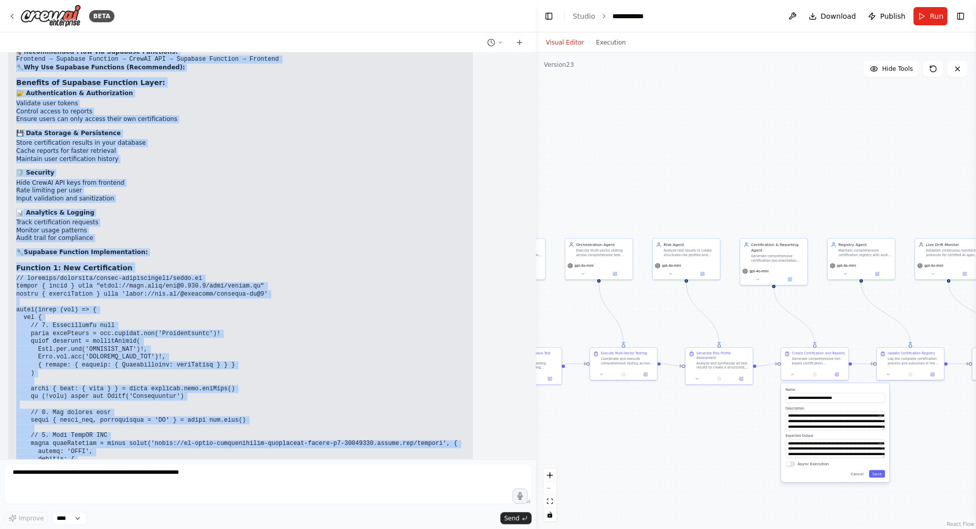
scroll to position [57291, 0]
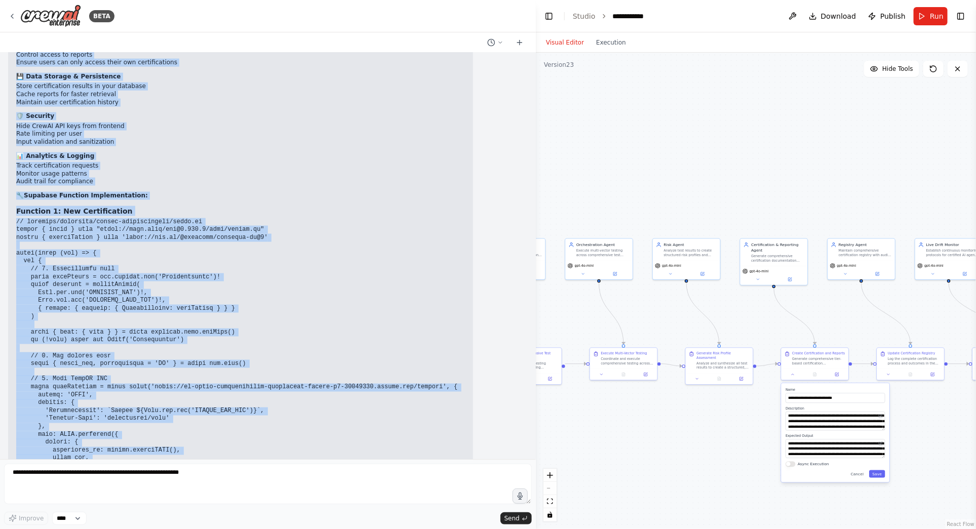
drag, startPoint x: 24, startPoint y: 174, endPoint x: 254, endPoint y: 348, distance: 288.6
click at [254, 348] on div "Hello! I'm the CrewAI assistant. What kind of automation do you want to build? …" at bounding box center [268, 256] width 536 height 407
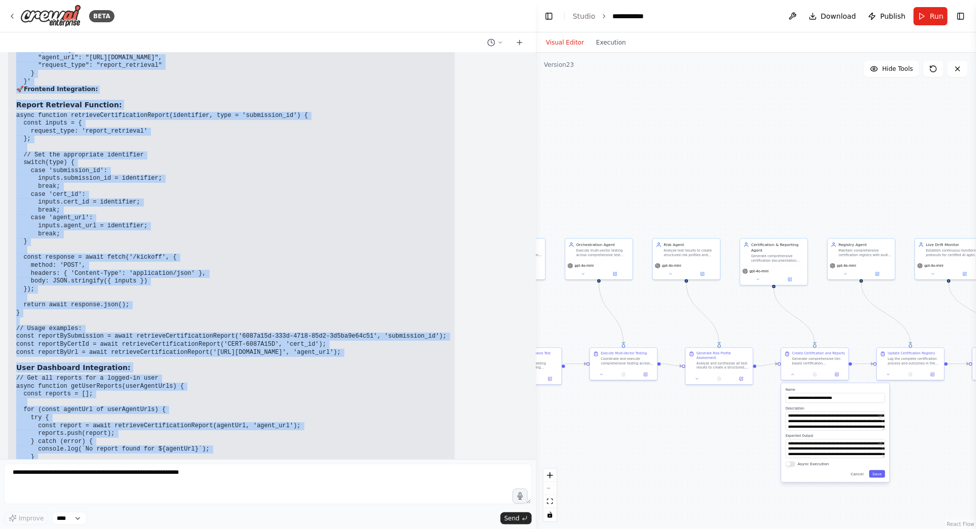
scroll to position [55575, 0]
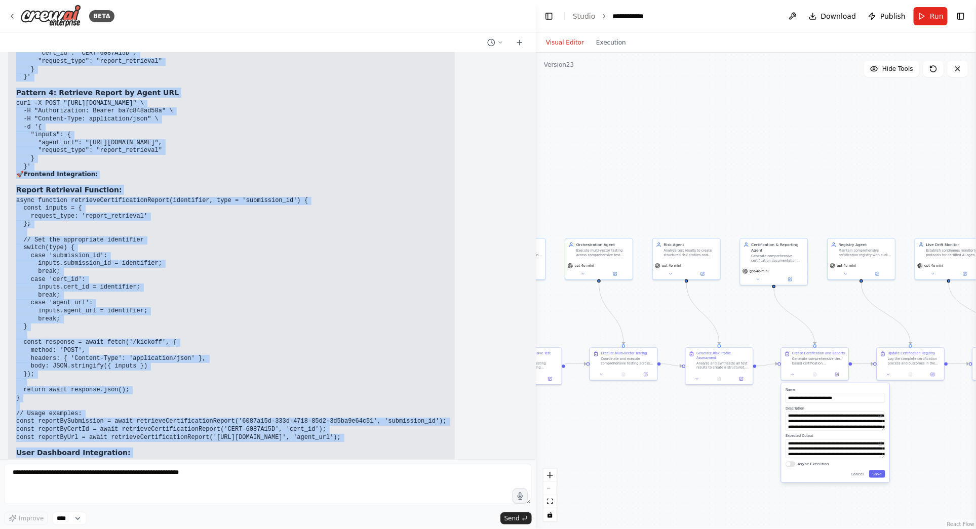
scroll to position [56431, 0]
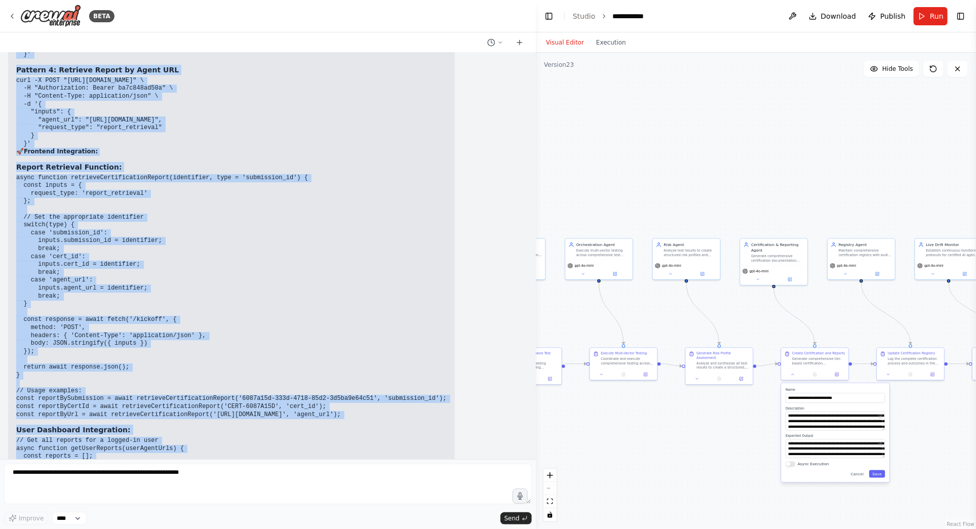
drag, startPoint x: 26, startPoint y: 271, endPoint x: 112, endPoint y: 359, distance: 122.8
click at [112, 359] on div "✅ Report Retrieval API Added! 🔧 What I've Configured: Enhanced System with Repo…" at bounding box center [231, 214] width 431 height 1065
copy div "PI Usage Patterns: Pattern 1: New Certification (Default) curl -X POST "https:/…"
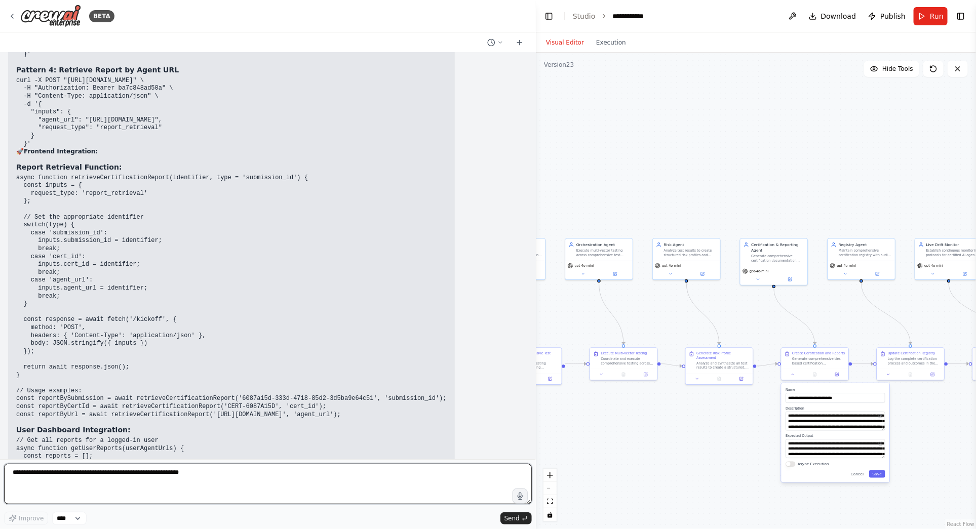
click at [123, 475] on textarea at bounding box center [268, 484] width 528 height 41
type textarea "**********"
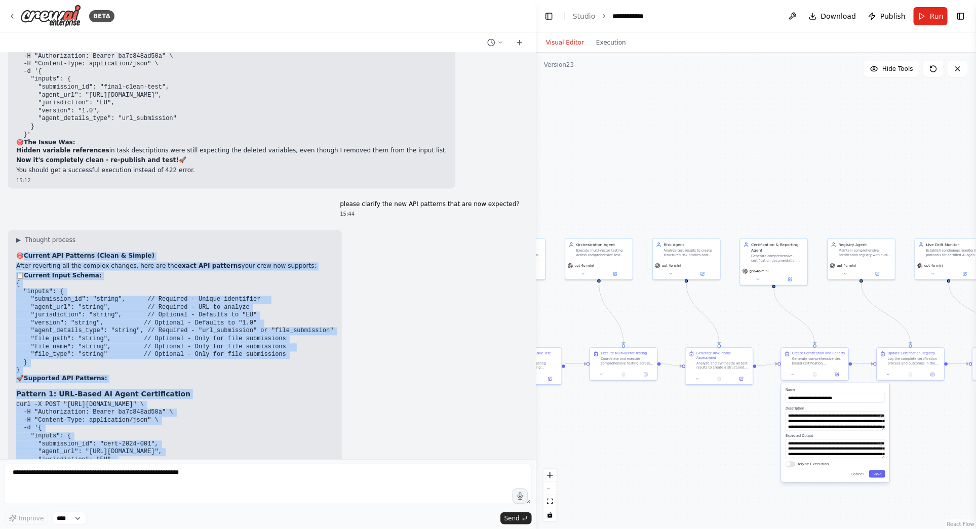
scroll to position [61849, 0]
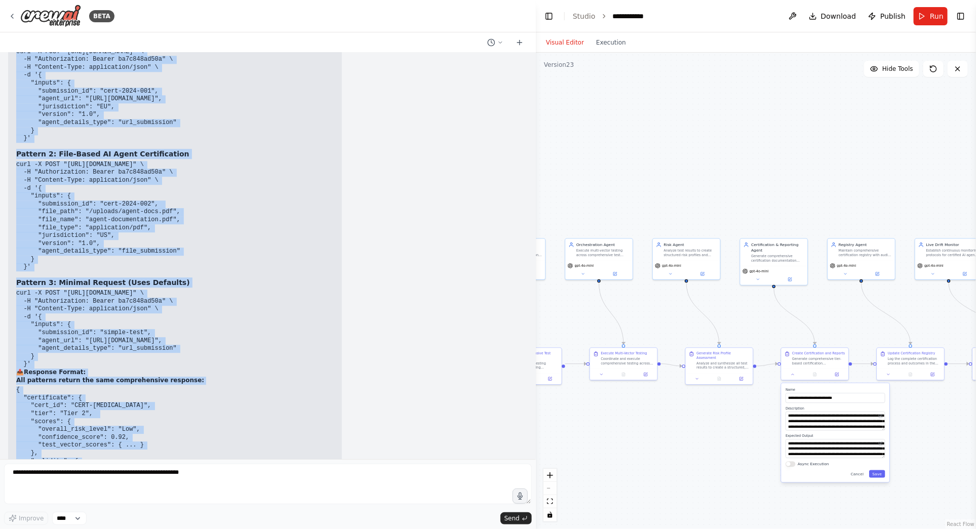
drag, startPoint x: 25, startPoint y: 185, endPoint x: 171, endPoint y: 295, distance: 181.9
click at [171, 295] on div "▶ Thought process 🎯 Current API Patterns (Clean & Simple) After reverting all t…" at bounding box center [175, 361] width 318 height 957
copy div "Current API Patterns (Clean & Simple) After reverting all the complex changes, …"
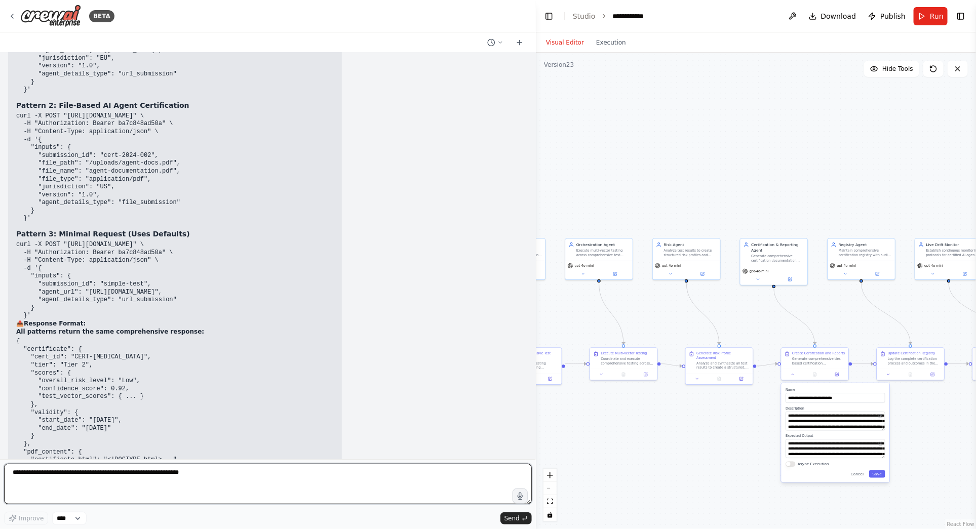
click at [103, 480] on textarea at bounding box center [268, 484] width 528 height 41
type textarea "**********"
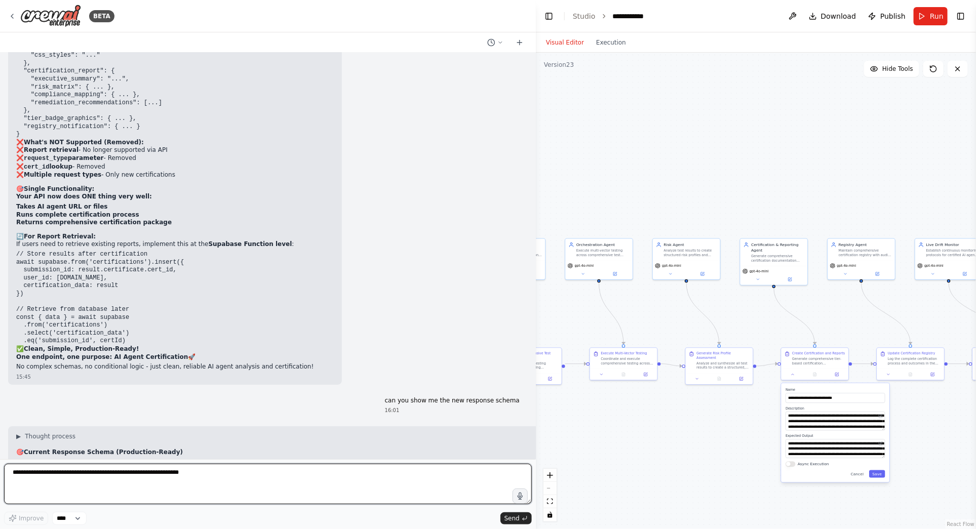
scroll to position [62305, 0]
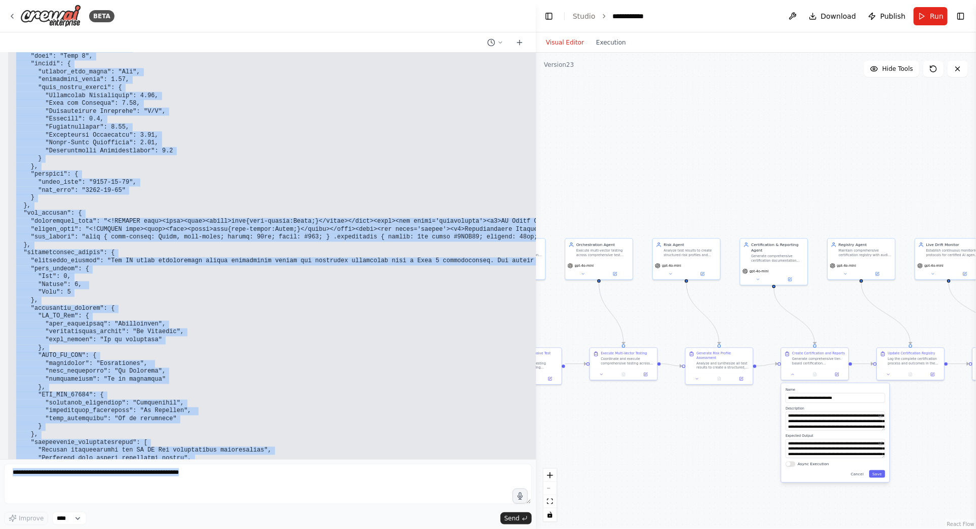
scroll to position [63418, 0]
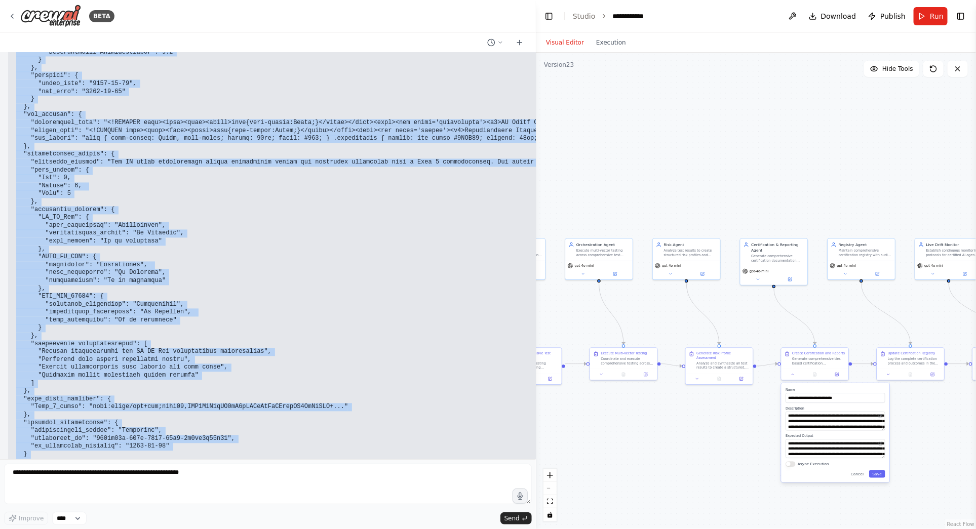
drag, startPoint x: 25, startPoint y: 113, endPoint x: 245, endPoint y: 427, distance: 382.6
click at [245, 427] on div "▶ Thought process 🎯 Current Response Schema (Production-Ready) Based on your cr…" at bounding box center [494, 62] width 956 height 1458
copy div "Current Response Schema (Production-Ready) Based on your crew's final task conf…"
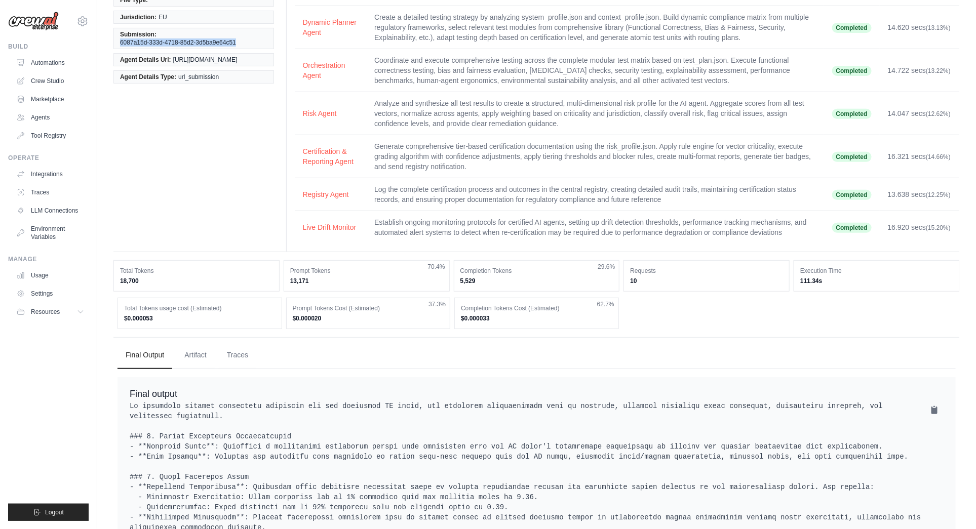
scroll to position [64, 0]
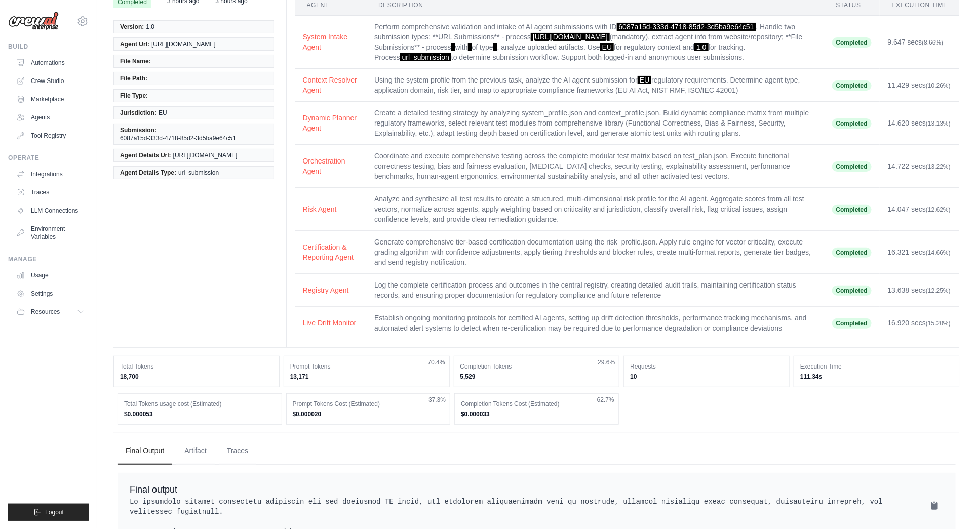
click at [760, 345] on div "Tasks Agents Agent Description Status Execution Time System Intake Agent Perfor…" at bounding box center [623, 164] width 674 height 368
drag, startPoint x: 301, startPoint y: 21, endPoint x: 943, endPoint y: 334, distance: 713.5
click at [943, 333] on tbody "System Intake Agent Perform comprehensive validation and intake of AI agent sub…" at bounding box center [627, 178] width 665 height 324
copy tbody "System Intake Agent Perform comprehensive validation and intake of AI agent sub…"
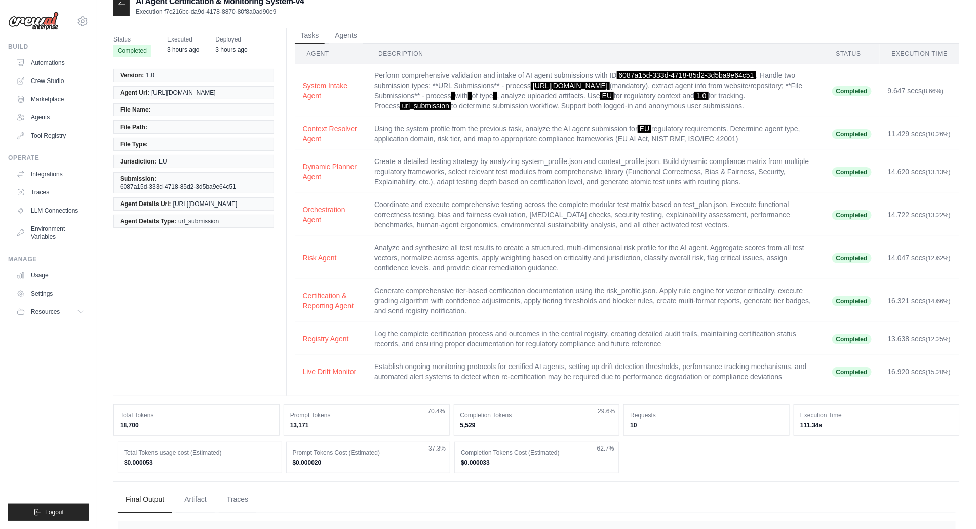
scroll to position [0, 0]
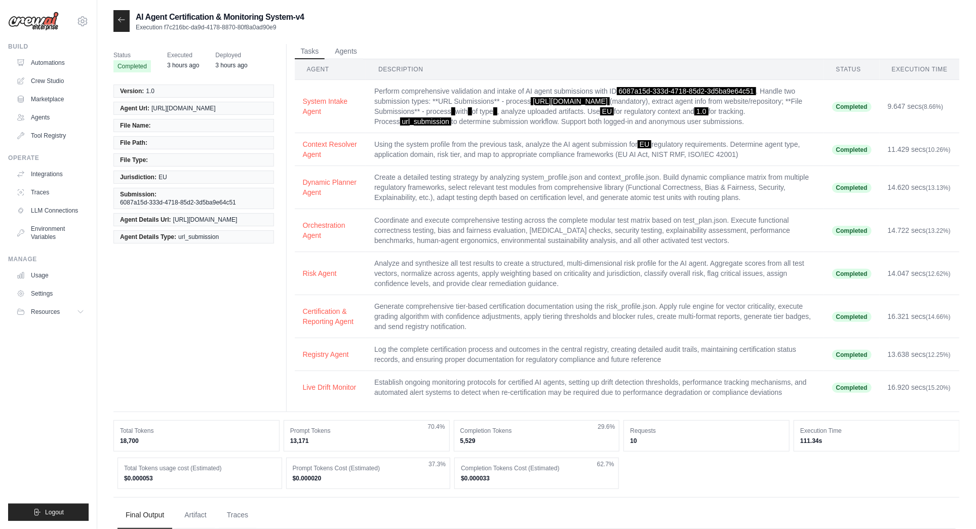
click at [125, 23] on icon at bounding box center [122, 20] width 8 height 8
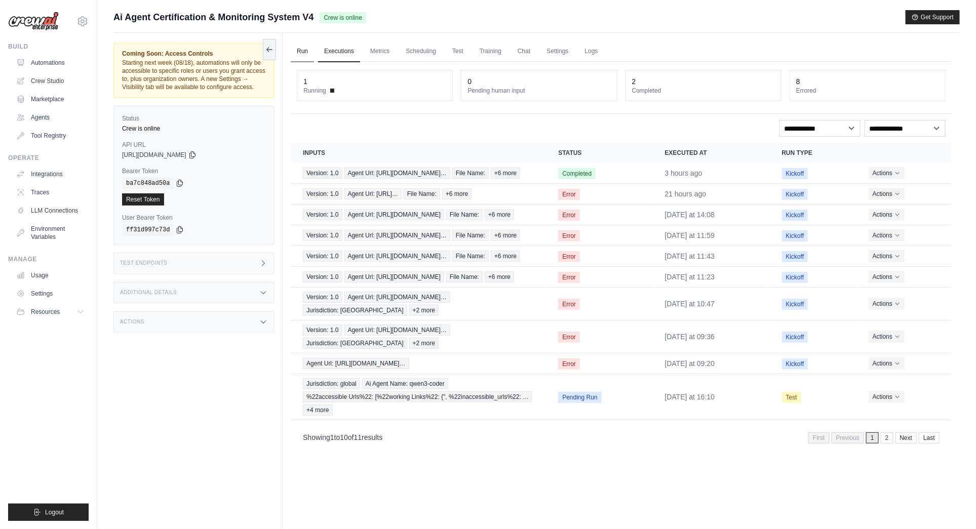
click at [305, 52] on link "Run" at bounding box center [302, 51] width 23 height 21
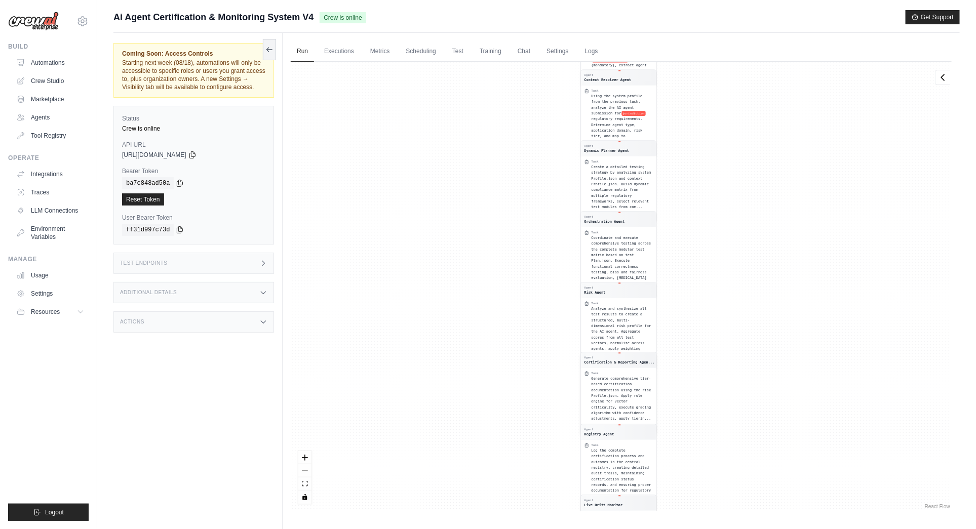
click at [627, 394] on span "Generate comprehensive tier-based certification documentation using the risk Pr…" at bounding box center [622, 399] width 60 height 45
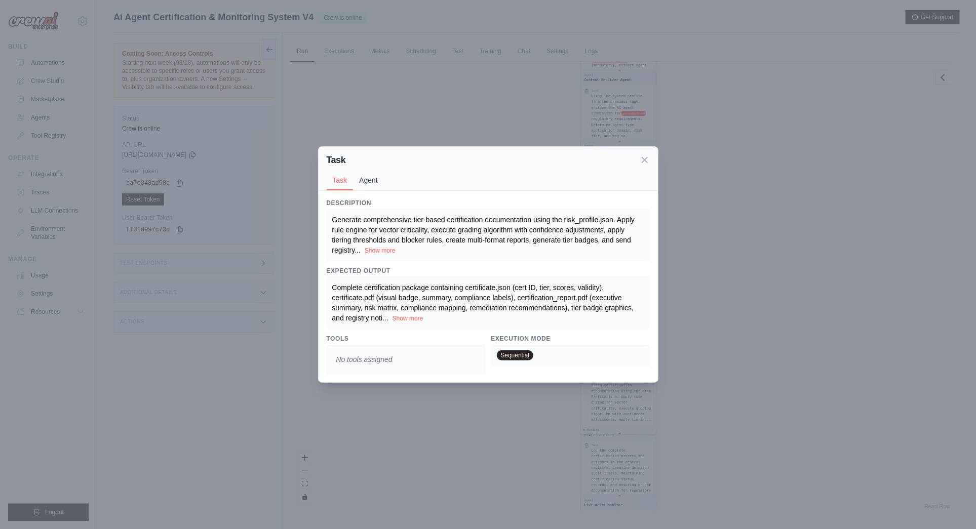
click at [373, 183] on button "Agent" at bounding box center [368, 180] width 31 height 19
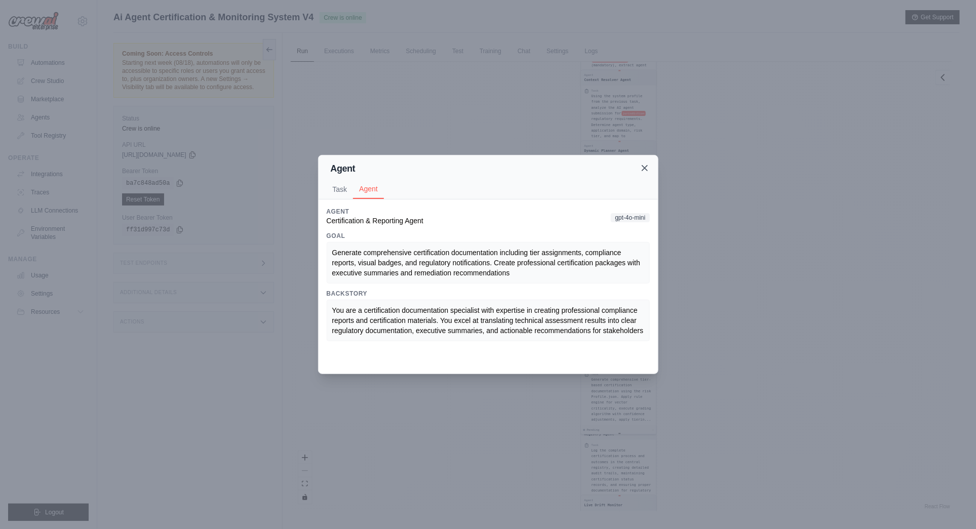
click at [644, 170] on icon at bounding box center [645, 168] width 10 height 10
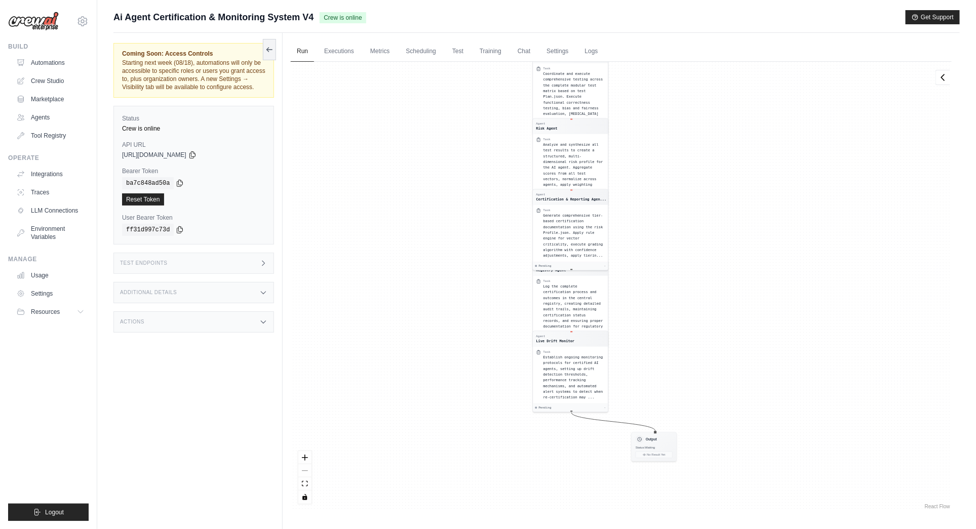
drag, startPoint x: 831, startPoint y: 419, endPoint x: 785, endPoint y: 267, distance: 158.8
click at [784, 261] on div "Agent System Intake Agent Task Perform comprehensive validation and intake of A…" at bounding box center [621, 287] width 661 height 450
click at [652, 444] on h3 "Output" at bounding box center [652, 444] width 11 height 5
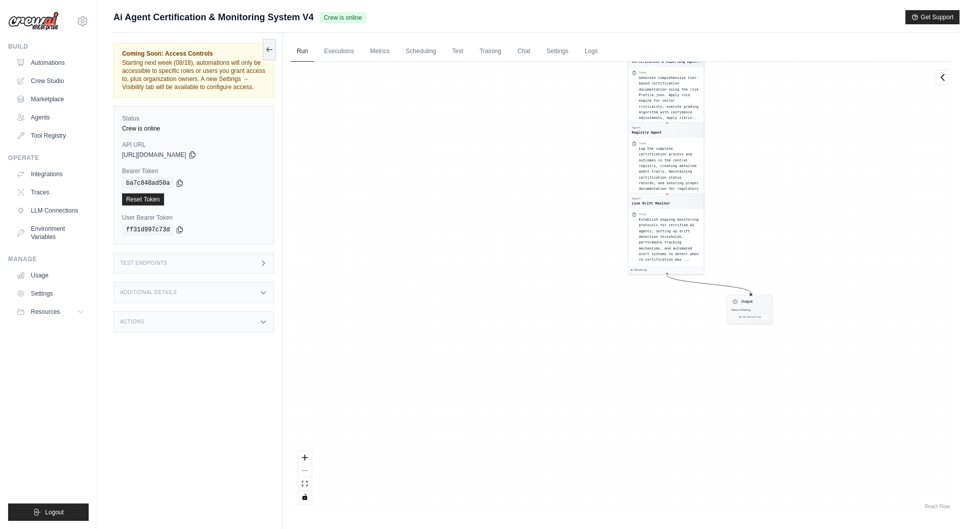
drag, startPoint x: 669, startPoint y: 484, endPoint x: 714, endPoint y: 163, distance: 324.2
click at [714, 163] on div "Agent System Intake Agent Task Perform comprehensive validation and intake of A…" at bounding box center [621, 287] width 661 height 450
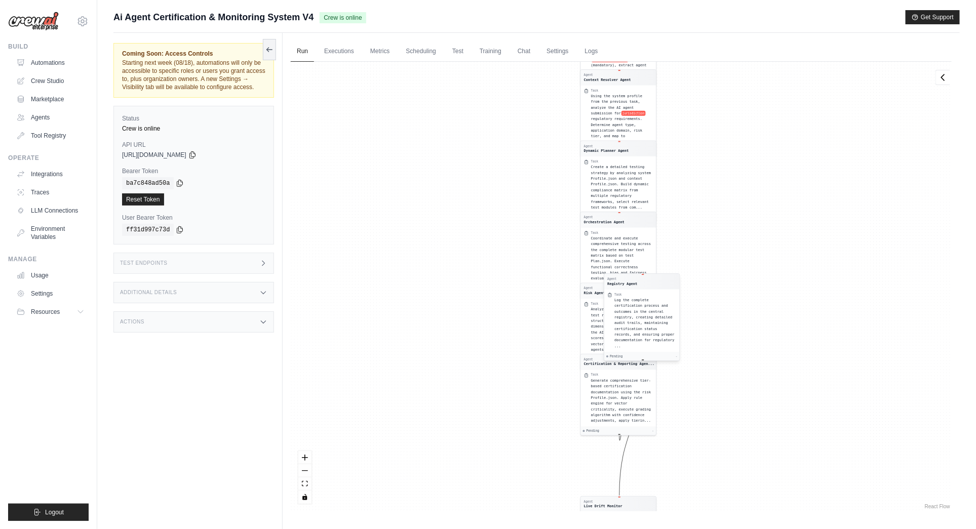
drag, startPoint x: 683, startPoint y: 132, endPoint x: 685, endPoint y: 147, distance: 14.8
click at [674, 298] on span "Log the complete certification process and outcomes in the central registry, cr…" at bounding box center [644, 323] width 60 height 50
drag, startPoint x: 682, startPoint y: 141, endPoint x: 636, endPoint y: 467, distance: 329.8
click at [636, 467] on span "Log the complete certification process and outcomes in the central registry, cr…" at bounding box center [620, 468] width 60 height 50
click at [623, 323] on span "Analyze and synthesize all test results to create a structured, multi-dimension…" at bounding box center [622, 331] width 60 height 50
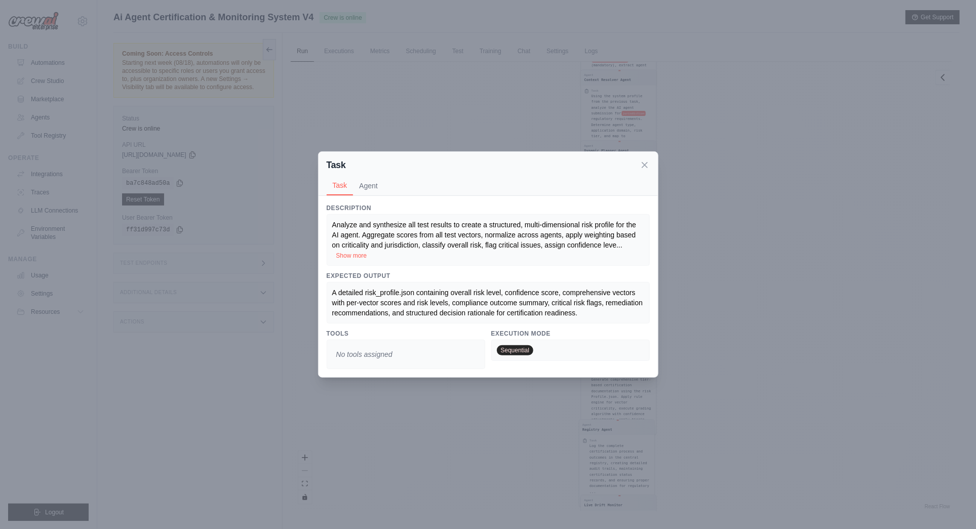
drag, startPoint x: 648, startPoint y: 167, endPoint x: 712, endPoint y: 217, distance: 80.4
click at [648, 167] on icon at bounding box center [645, 165] width 10 height 10
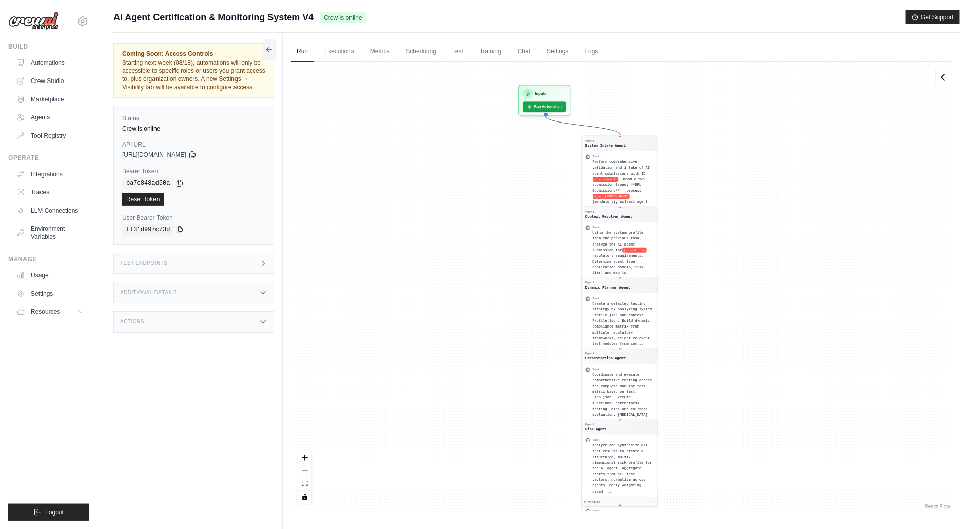
drag, startPoint x: 772, startPoint y: 335, endPoint x: 773, endPoint y: 472, distance: 136.3
click at [772, 472] on div "Agent System Intake Agent Task Perform comprehensive validation and intake of A…" at bounding box center [621, 287] width 661 height 450
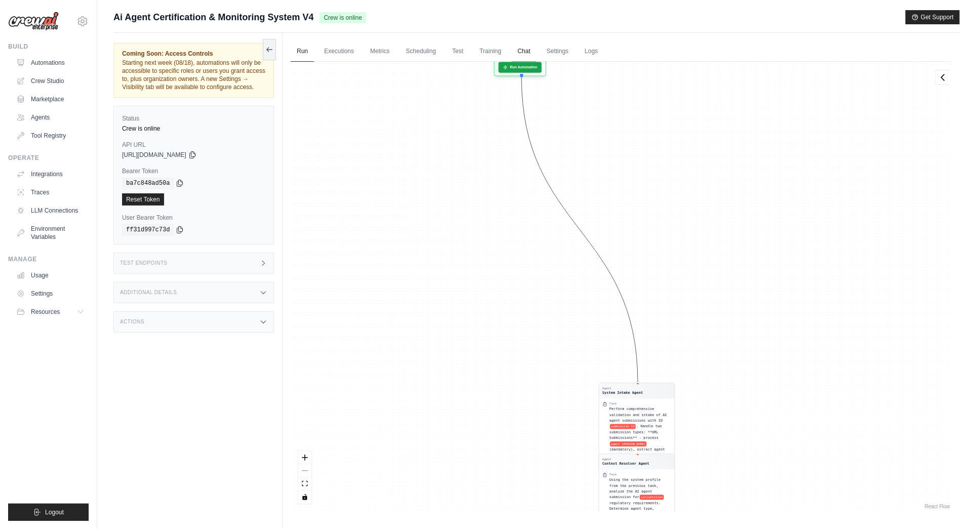
scroll to position [10, 0]
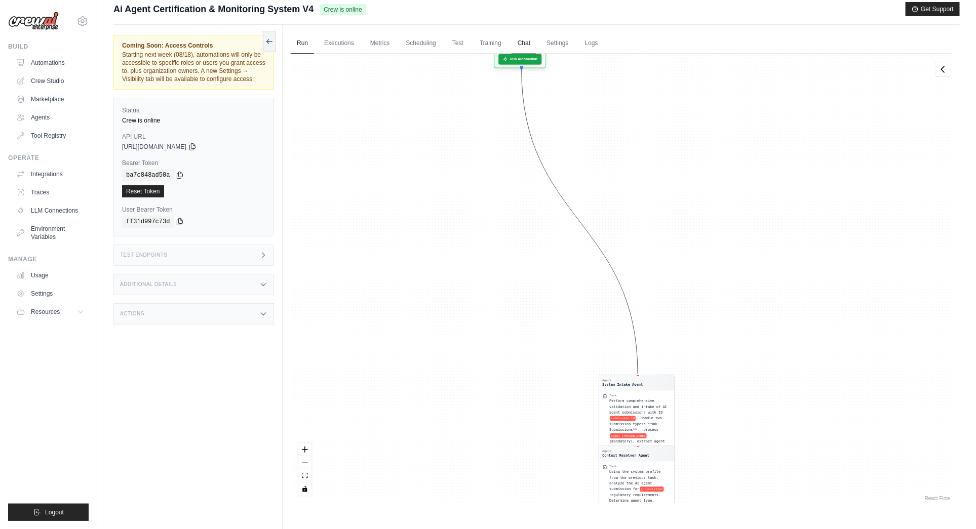
drag, startPoint x: 548, startPoint y: 89, endPoint x: 523, endPoint y: 49, distance: 47.3
click at [523, 49] on div "Run Executions Metrics Scheduling Test Training Chat Settings Logs 1 Running 0 …" at bounding box center [621, 289] width 677 height 529
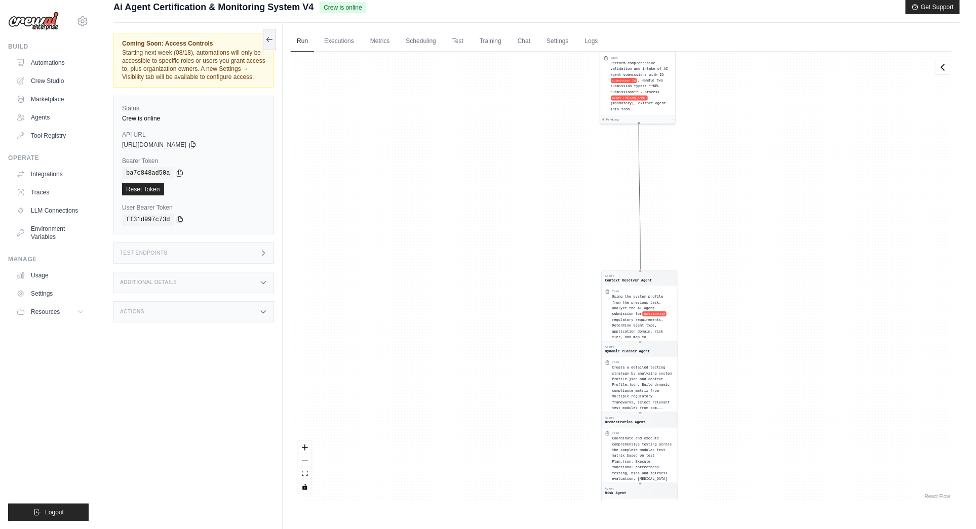
drag, startPoint x: 633, startPoint y: 174, endPoint x: 622, endPoint y: 152, distance: 24.2
click at [631, 67] on span "Perform comprehensive validation and intake of AI agent submissions with ID" at bounding box center [640, 69] width 58 height 16
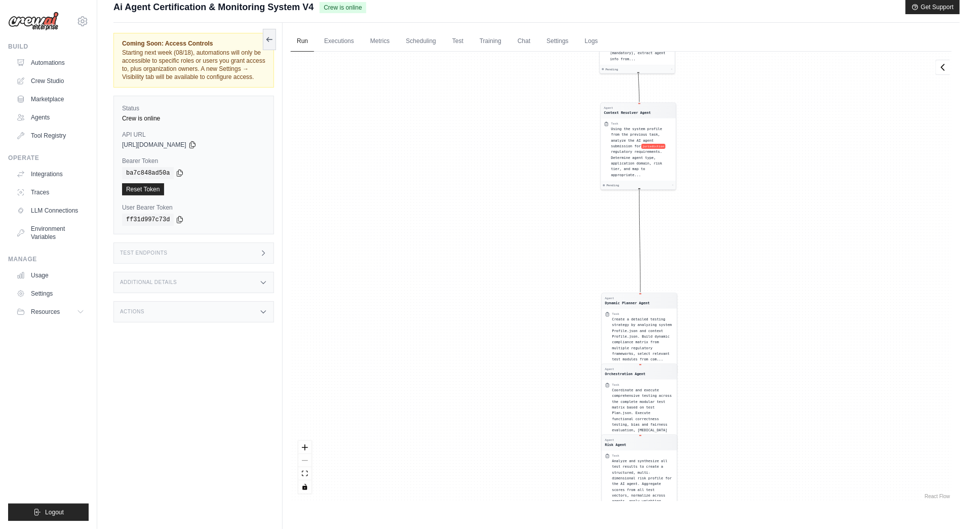
drag, startPoint x: 632, startPoint y: 253, endPoint x: 638, endPoint y: 206, distance: 47.0
click at [630, 142] on span "Using the system profile from the previous task, analyze the AI agent submissio…" at bounding box center [636, 137] width 51 height 21
drag, startPoint x: 630, startPoint y: 331, endPoint x: 638, endPoint y: 282, distance: 49.8
click at [630, 253] on div "Create a detailed testing strategy by analyzing system Profile.json and context…" at bounding box center [643, 257] width 62 height 46
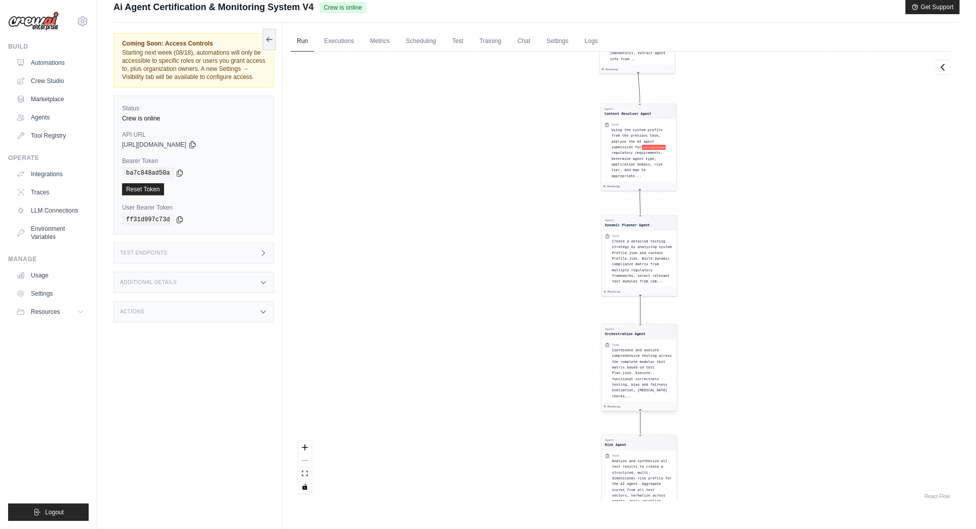
drag, startPoint x: 637, startPoint y: 380, endPoint x: 638, endPoint y: 355, distance: 25.3
click at [637, 343] on div "Task" at bounding box center [643, 345] width 62 height 4
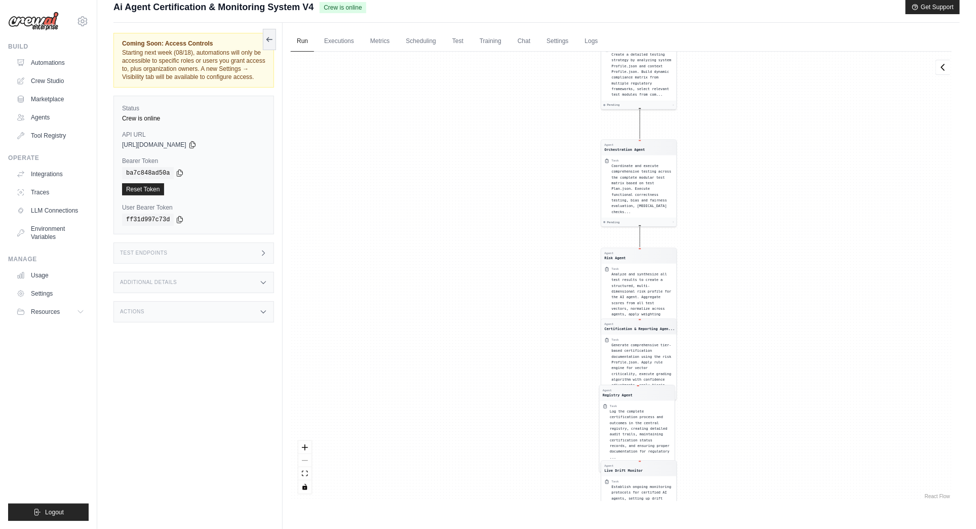
drag, startPoint x: 795, startPoint y: 441, endPoint x: 768, endPoint y: 300, distance: 143.7
click at [795, 278] on div "Agent System Intake Agent Task Perform comprehensive validation and intake of A…" at bounding box center [621, 277] width 661 height 450
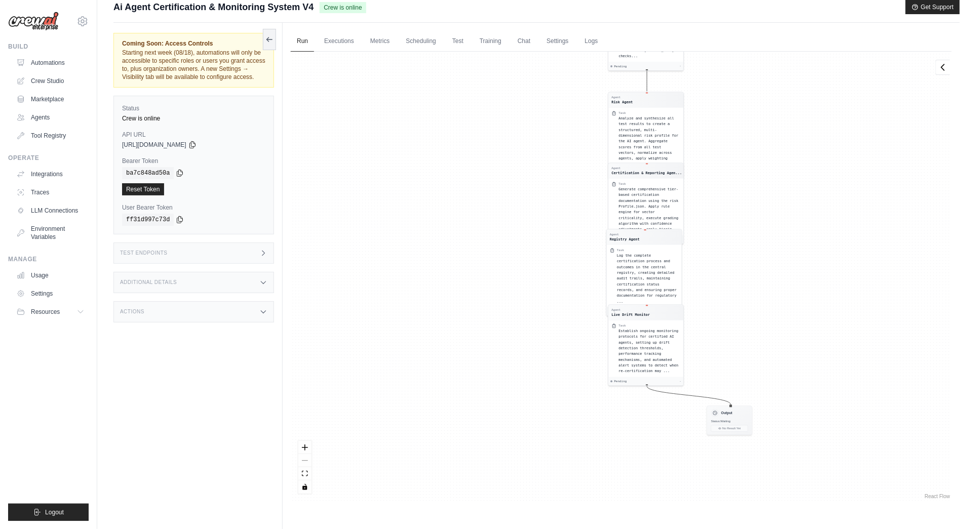
drag, startPoint x: 759, startPoint y: 353, endPoint x: 744, endPoint y: 259, distance: 94.5
click at [767, 208] on div "Agent System Intake Agent Task Perform comprehensive validation and intake of A…" at bounding box center [621, 277] width 661 height 450
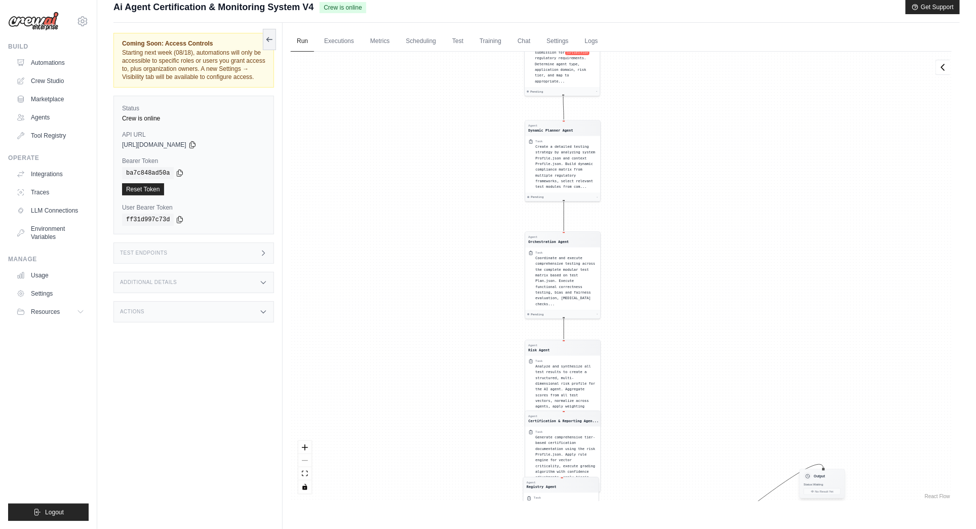
click at [826, 488] on div "Output Status: Waiting No Result Yet" at bounding box center [823, 483] width 46 height 29
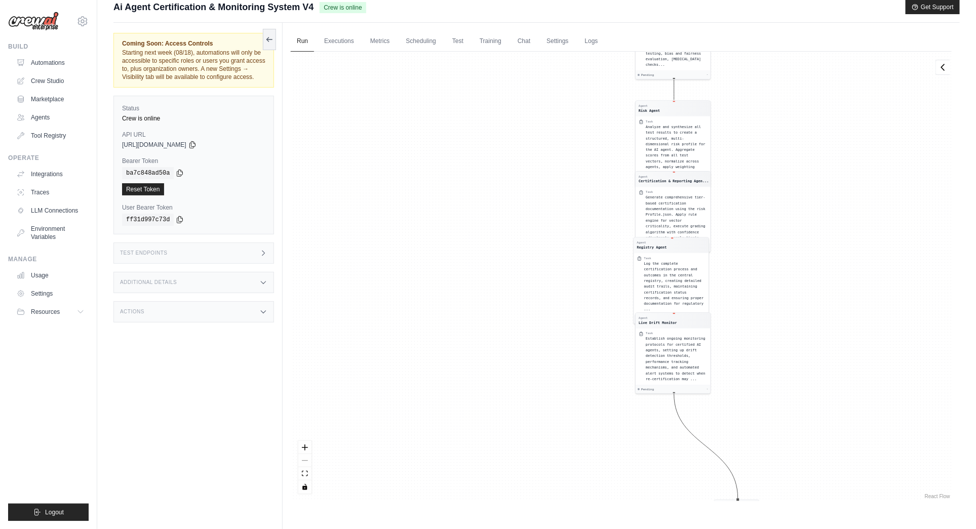
drag, startPoint x: 737, startPoint y: 426, endPoint x: 744, endPoint y: 496, distance: 70.2
click at [744, 509] on div "Run Executions Metrics Scheduling Test Training Chat Settings Logs 1 Running 0 …" at bounding box center [621, 287] width 677 height 529
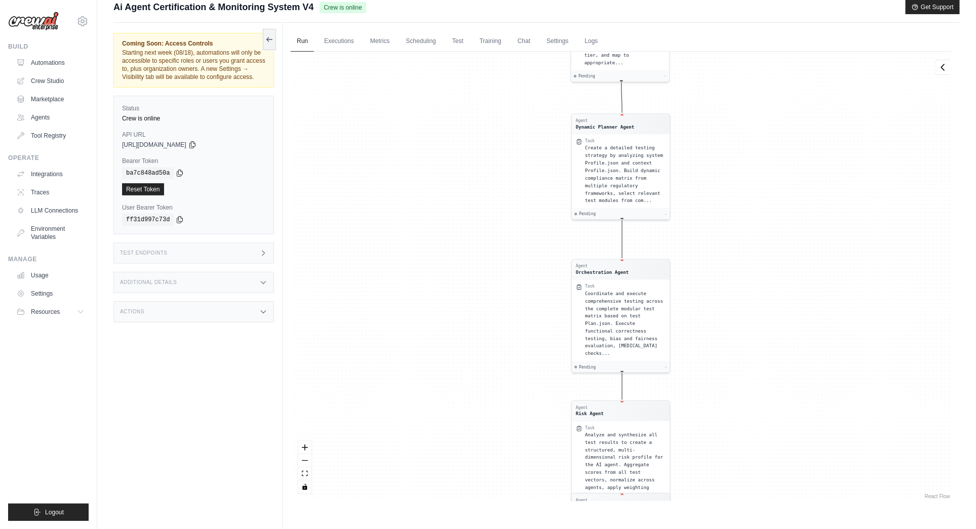
drag, startPoint x: 740, startPoint y: 219, endPoint x: 737, endPoint y: 206, distance: 13.0
click at [738, 209] on div "Agent System Intake Agent Task Perform comprehensive validation and intake of A…" at bounding box center [621, 277] width 661 height 450
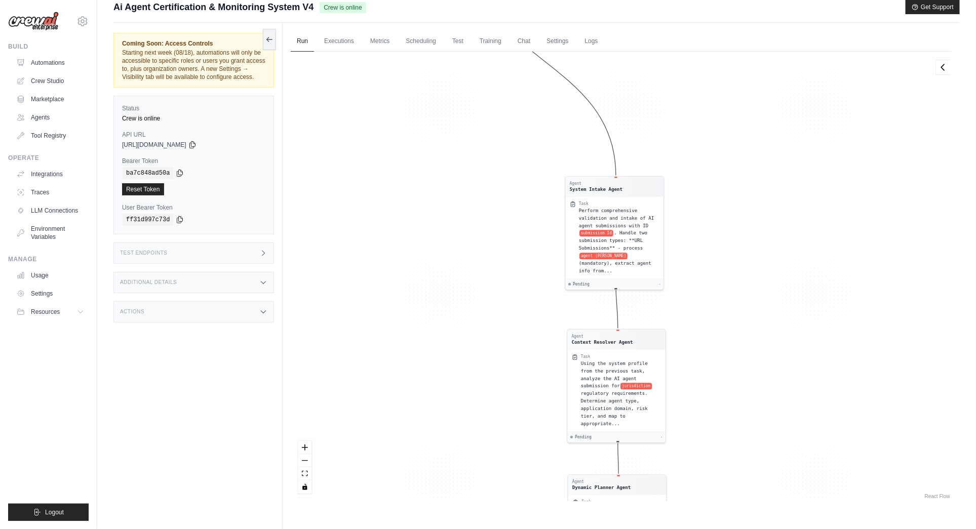
drag, startPoint x: 740, startPoint y: 245, endPoint x: 735, endPoint y: 554, distance: 309.0
click at [735, 529] on html "bal@blockai.cloud Settings Build Automations Crew Studio" at bounding box center [488, 276] width 976 height 572
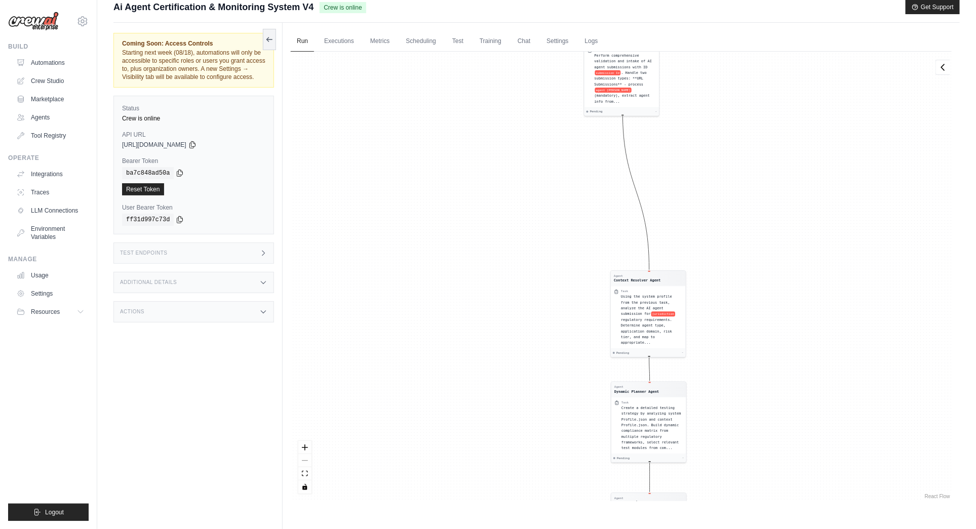
drag, startPoint x: 618, startPoint y: 186, endPoint x: 623, endPoint y: 50, distance: 135.9
click at [623, 50] on div "Run Executions Metrics Scheduling Test Training Chat Settings Logs 1 Running 0 …" at bounding box center [621, 287] width 677 height 529
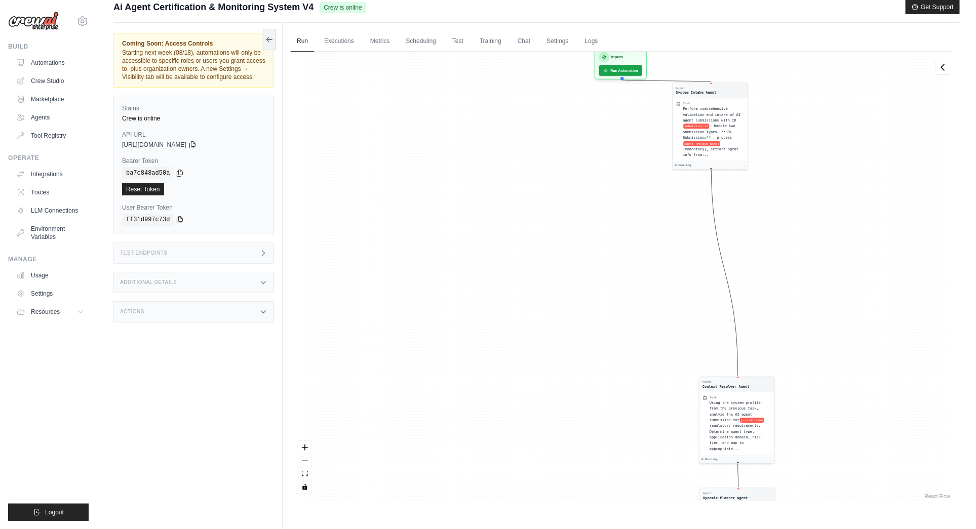
drag, startPoint x: 829, startPoint y: 189, endPoint x: 917, endPoint y: 539, distance: 360.4
click at [917, 529] on html "bal@blockai.cloud Settings Build Automations Crew Studio" at bounding box center [488, 276] width 976 height 572
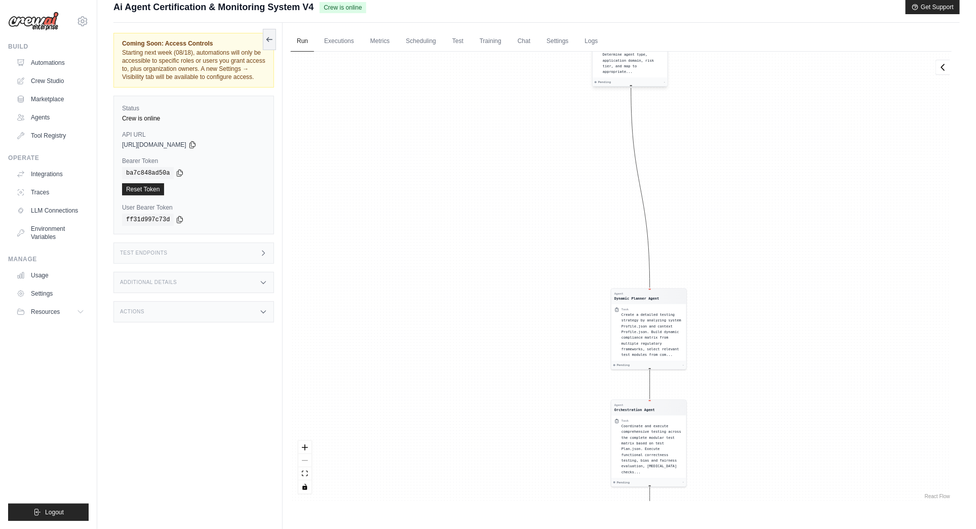
drag, startPoint x: 735, startPoint y: 415, endPoint x: 627, endPoint y: 76, distance: 355.7
click at [628, 63] on div "Using the system profile from the previous task, analyze the AI agent submissio…" at bounding box center [634, 50] width 62 height 52
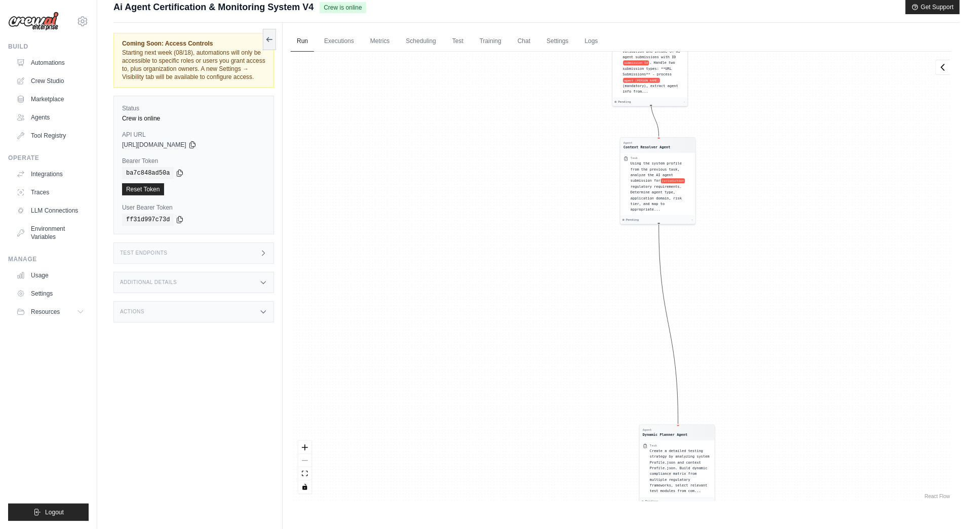
drag, startPoint x: 785, startPoint y: 128, endPoint x: 812, endPoint y: 385, distance: 258.7
click at [812, 385] on div "Agent System Intake Agent Task Perform comprehensive validation and intake of A…" at bounding box center [621, 277] width 661 height 450
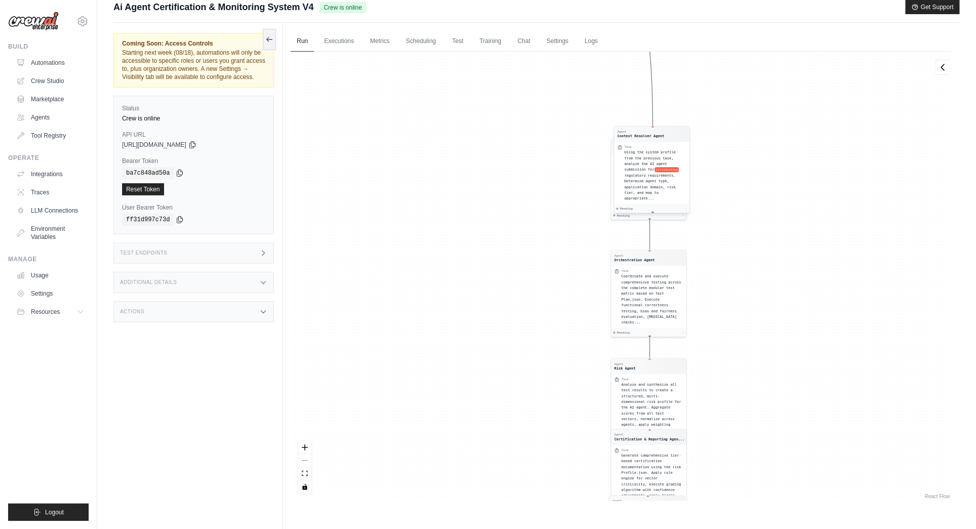
drag, startPoint x: 664, startPoint y: 198, endPoint x: 658, endPoint y: 182, distance: 16.4
click at [658, 185] on span "regulatory requirements. Determine agent type, application domain, risk tier, a…" at bounding box center [649, 186] width 51 height 27
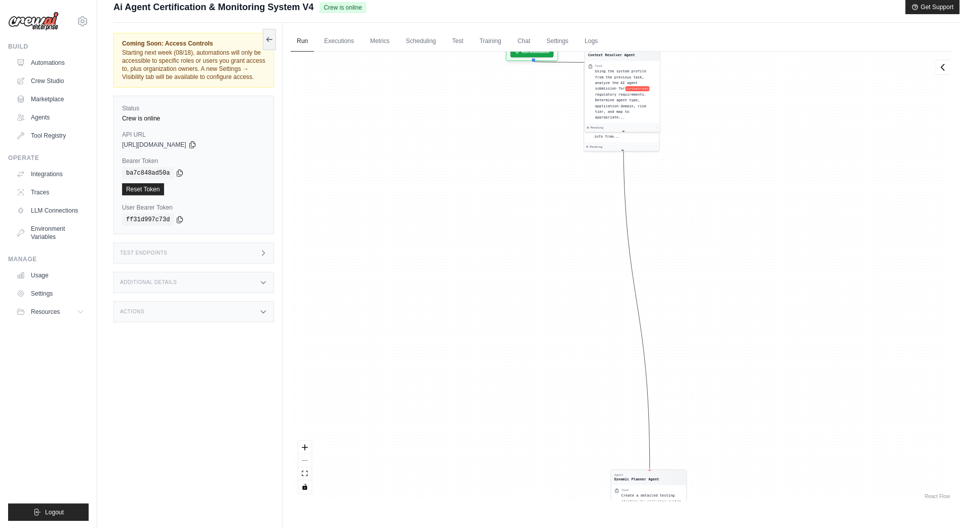
drag, startPoint x: 645, startPoint y: 146, endPoint x: 616, endPoint y: 59, distance: 91.5
click at [615, 57] on div "Agent Context Resolver Agent Task Using the system profile from the previous ta…" at bounding box center [622, 88] width 76 height 87
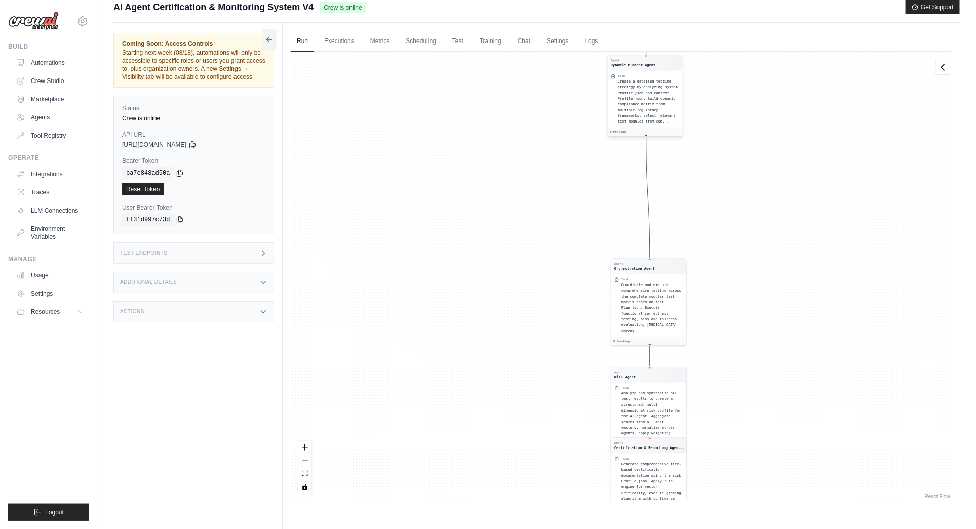
drag, startPoint x: 669, startPoint y: 175, endPoint x: 668, endPoint y: 94, distance: 80.5
click at [668, 94] on div "Create a detailed testing strategy by analyzing system Profile.json and context…" at bounding box center [649, 102] width 62 height 46
drag, startPoint x: 660, startPoint y: 257, endPoint x: 655, endPoint y: 189, distance: 68.6
click at [655, 189] on div "Task" at bounding box center [650, 189] width 62 height 4
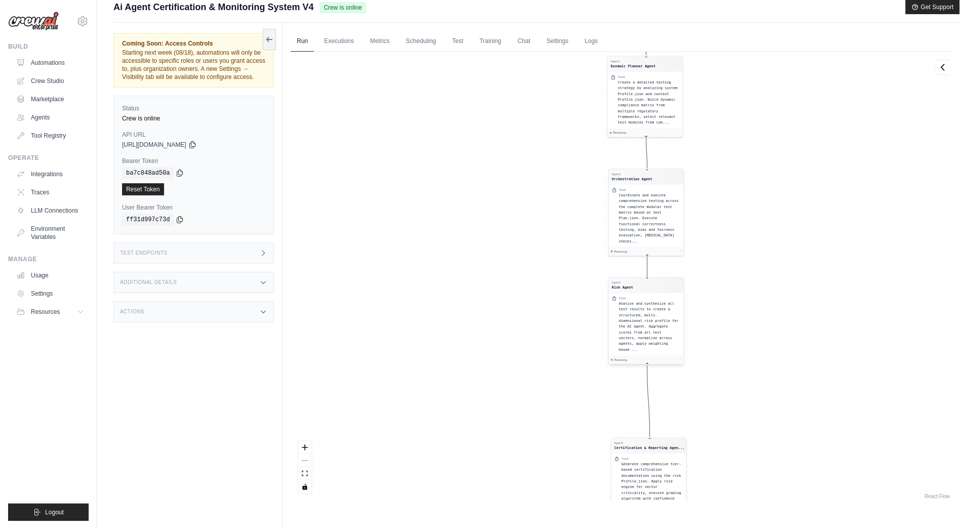
drag, startPoint x: 633, startPoint y: 393, endPoint x: 631, endPoint y: 311, distance: 82.1
click at [631, 311] on div "Analyze and synthesize all test results to create a structured, multi-dimension…" at bounding box center [650, 327] width 62 height 52
drag, startPoint x: 642, startPoint y: 241, endPoint x: 641, endPoint y: 228, distance: 13.2
click at [641, 228] on div "Pending -" at bounding box center [645, 229] width 71 height 4
drag, startPoint x: 634, startPoint y: 304, endPoint x: 639, endPoint y: 288, distance: 16.7
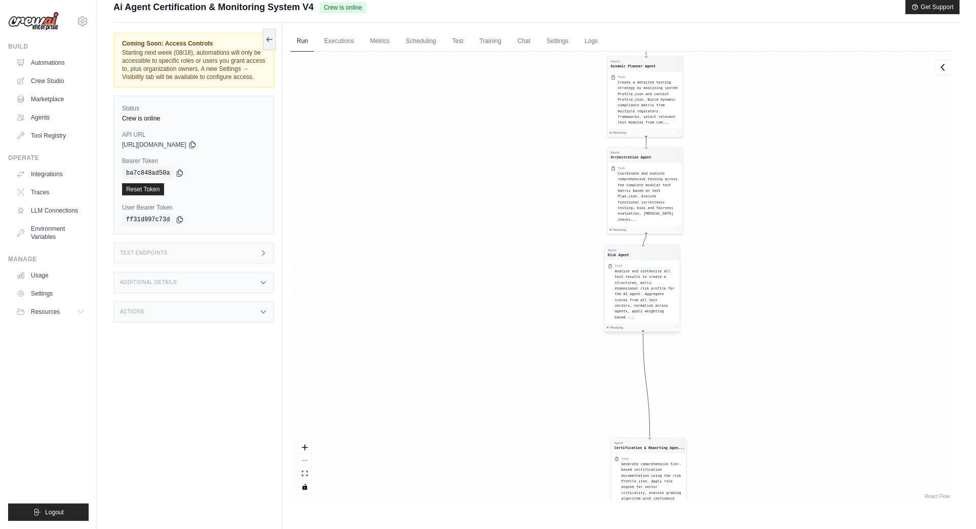
click at [629, 269] on span "Analyze and synthesize all test results to create a structured, multi-dimension…" at bounding box center [645, 294] width 60 height 50
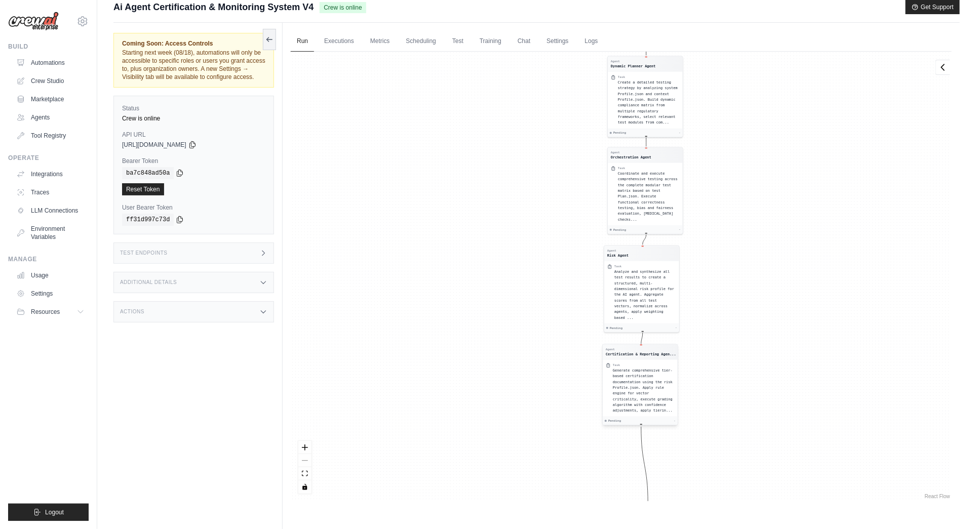
drag, startPoint x: 655, startPoint y: 451, endPoint x: 648, endPoint y: 359, distance: 91.9
click at [647, 358] on div "Agent Certification & Reporting Agen..." at bounding box center [640, 351] width 75 height 15
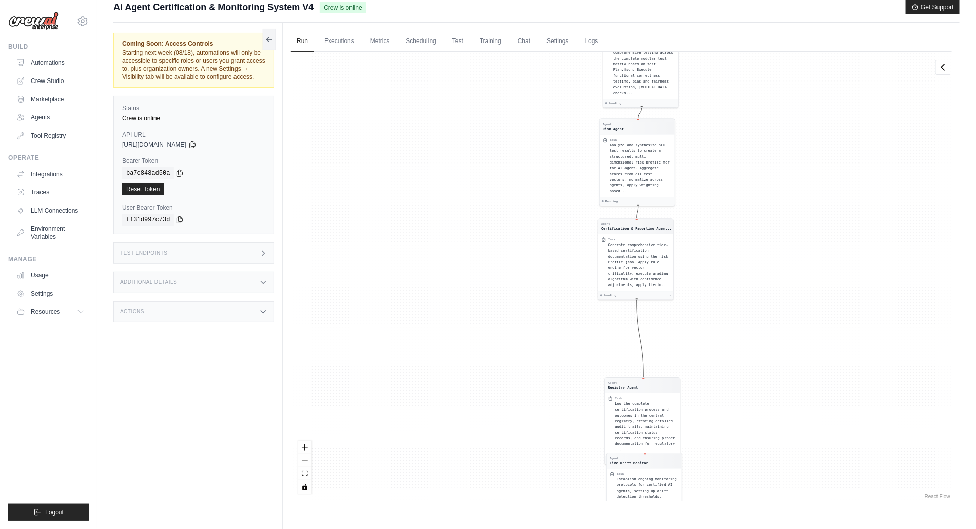
drag, startPoint x: 751, startPoint y: 463, endPoint x: 703, endPoint y: 398, distance: 80.8
click at [744, 344] on div "Agent System Intake Agent Task Perform comprehensive validation and intake of A…" at bounding box center [621, 277] width 661 height 450
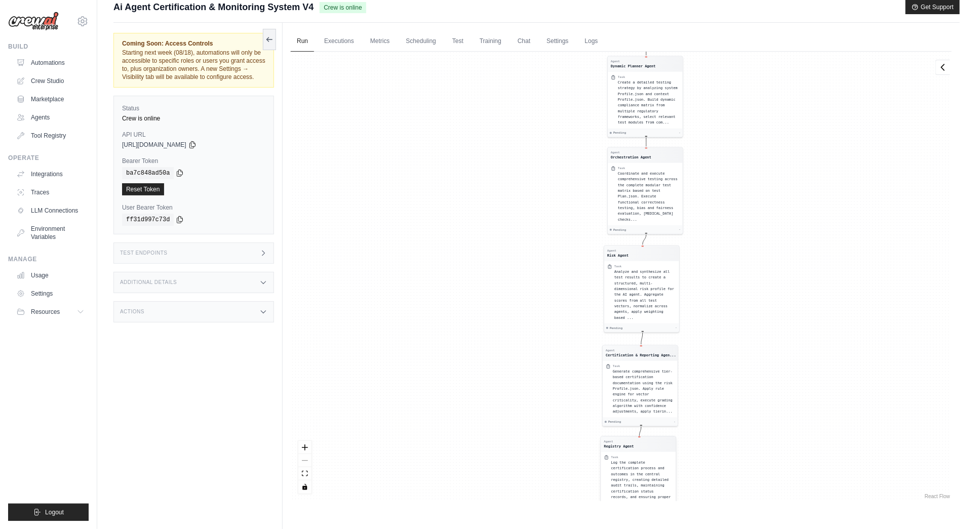
drag, startPoint x: 644, startPoint y: 412, endPoint x: 667, endPoint y: 480, distance: 71.8
click at [643, 479] on div "Log the complete certification process and outcomes in the central registry, cr…" at bounding box center [642, 486] width 62 height 52
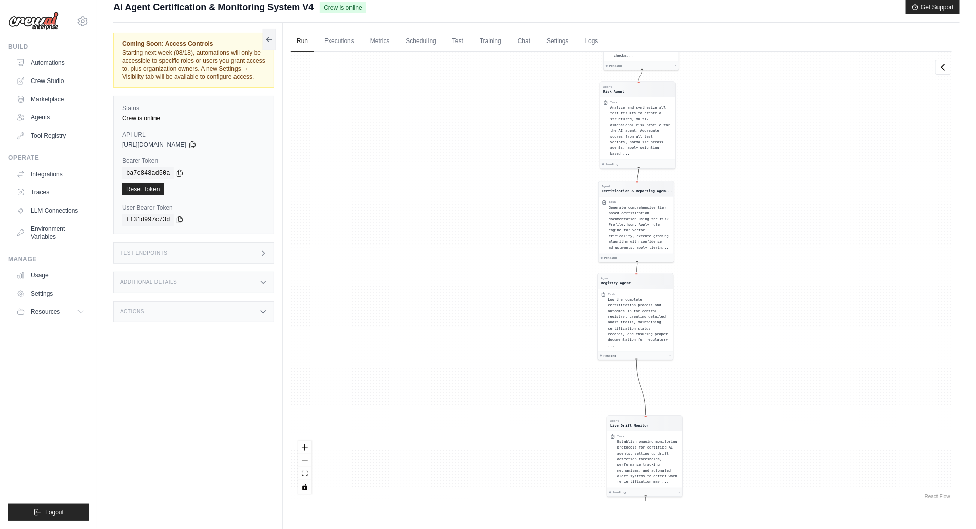
drag, startPoint x: 779, startPoint y: 456, endPoint x: 775, endPoint y: 290, distance: 166.2
click at [775, 290] on div "Agent System Intake Agent Task Perform comprehensive validation and intake of A…" at bounding box center [621, 277] width 661 height 450
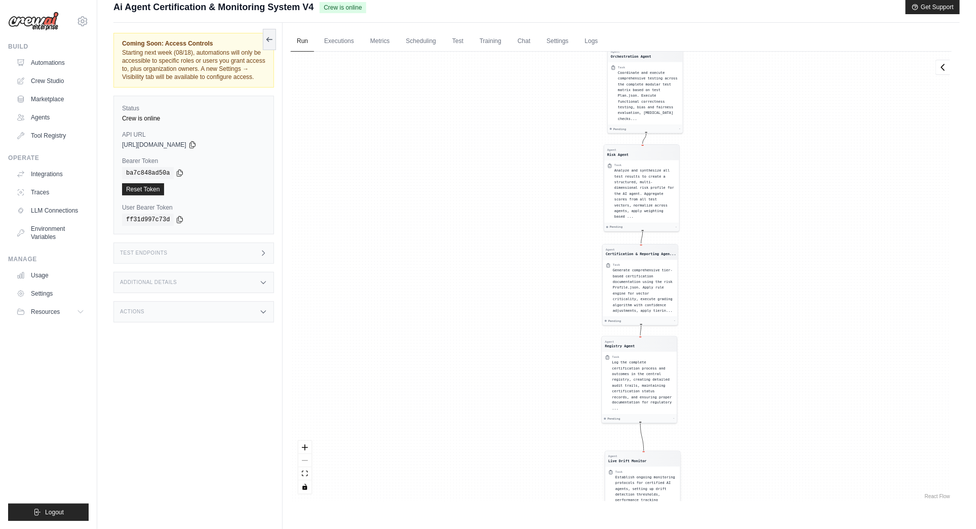
drag, startPoint x: 632, startPoint y: 451, endPoint x: 637, endPoint y: 483, distance: 31.9
click at [634, 487] on span "Establish ongoing monitoring protocols for certified AI agents, setting up drif…" at bounding box center [645, 497] width 60 height 45
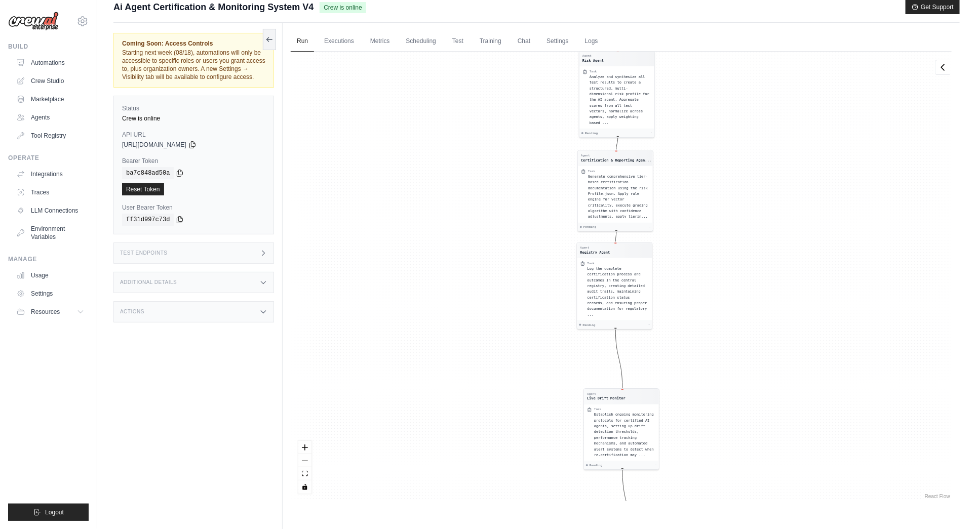
drag, startPoint x: 747, startPoint y: 452, endPoint x: 674, endPoint y: 347, distance: 127.4
click at [722, 262] on div "Agent System Intake Agent Task Perform comprehensive validation and intake of A…" at bounding box center [621, 277] width 661 height 450
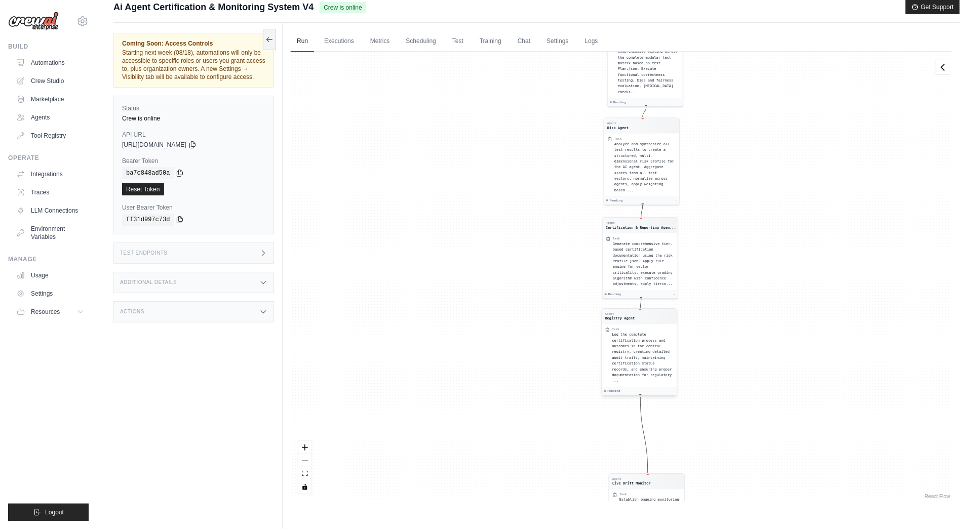
drag, startPoint x: 623, startPoint y: 410, endPoint x: 646, endPoint y: 461, distance: 55.5
click at [649, 493] on div "Task Establish ongoing monitoring protocols for certified AI agents, setting up…" at bounding box center [650, 518] width 62 height 51
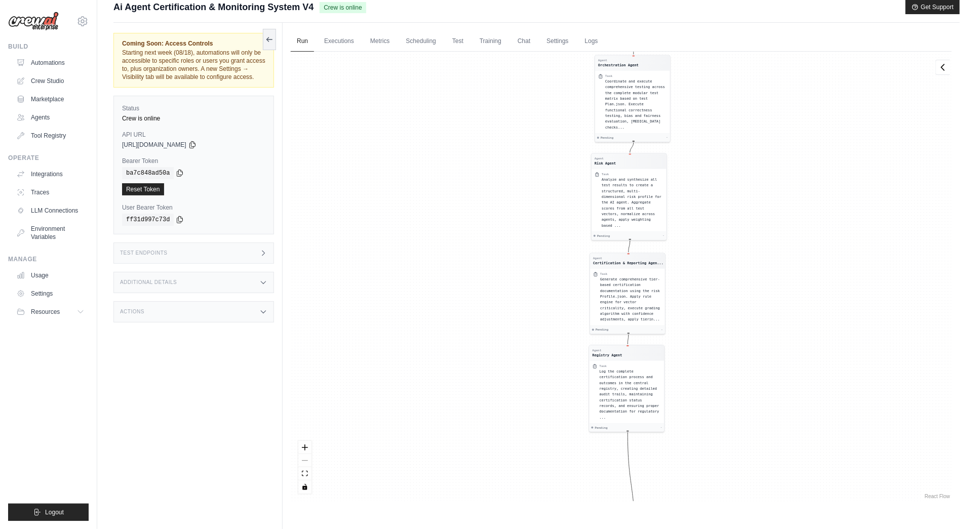
drag, startPoint x: 744, startPoint y: 424, endPoint x: 729, endPoint y: 347, distance: 78.8
click at [729, 347] on div "Agent System Intake Agent Task Perform comprehensive validation and intake of A…" at bounding box center [621, 277] width 661 height 450
click at [636, 404] on span "Log the complete certification process and outcomes in the central registry, cr…" at bounding box center [630, 391] width 60 height 50
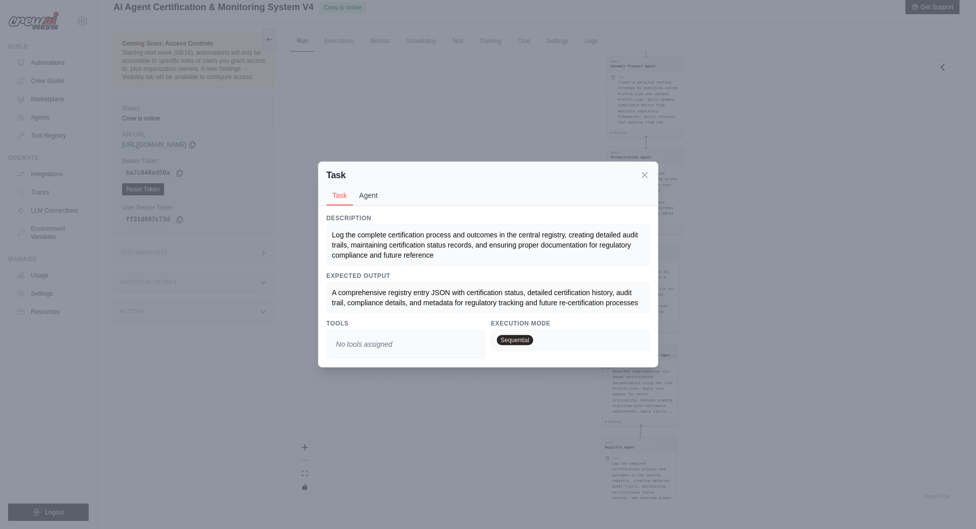
click at [374, 198] on button "Agent" at bounding box center [368, 195] width 31 height 19
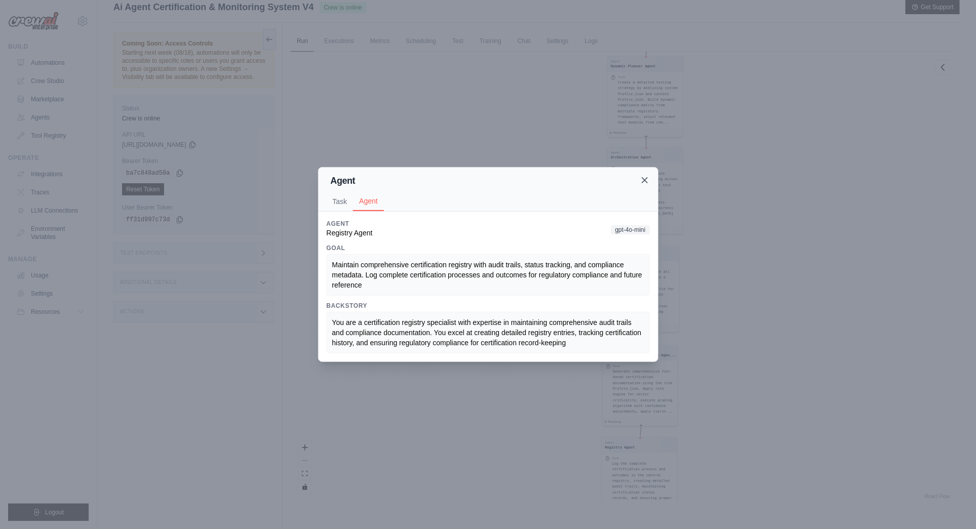
click at [646, 180] on icon at bounding box center [644, 180] width 5 height 5
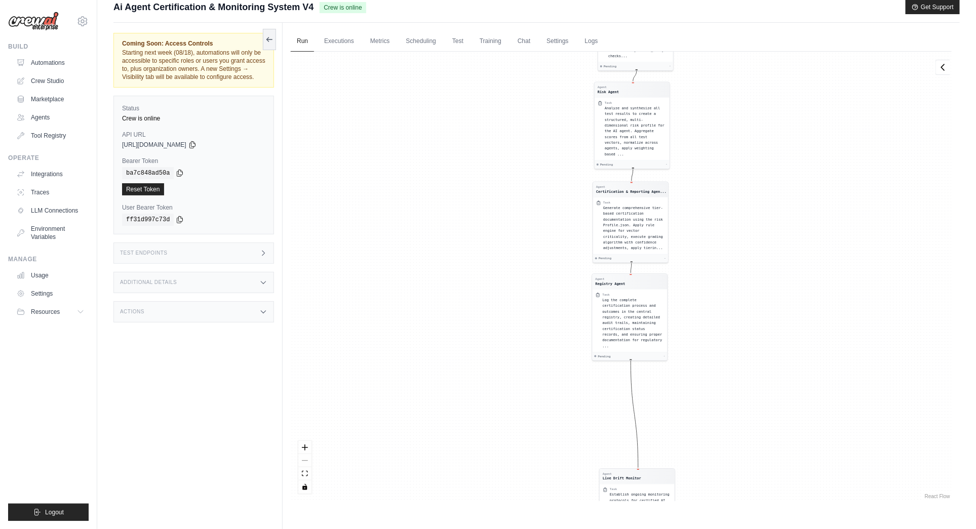
drag, startPoint x: 788, startPoint y: 281, endPoint x: 780, endPoint y: 214, distance: 67.8
click at [780, 214] on div "Agent System Intake Agent Task Perform comprehensive validation and intake of A…" at bounding box center [621, 277] width 661 height 450
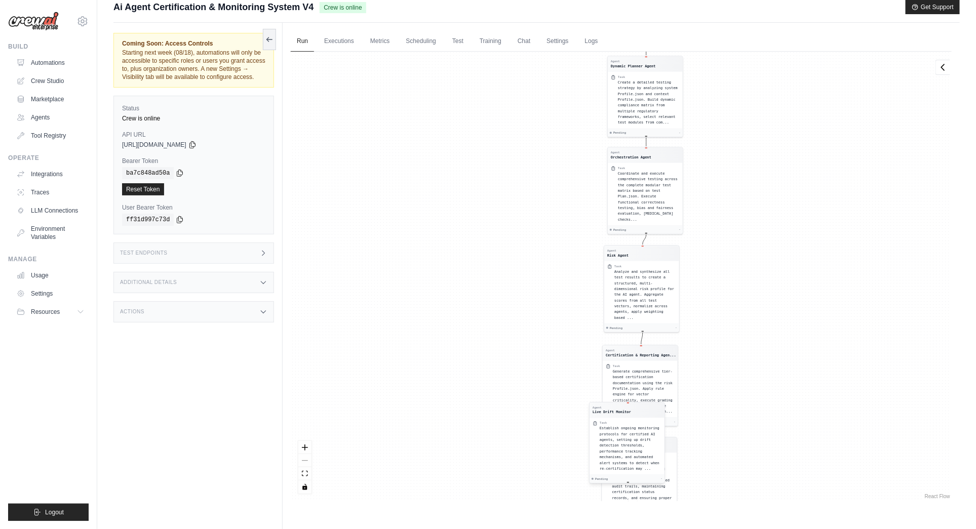
drag, startPoint x: 631, startPoint y: 413, endPoint x: 633, endPoint y: 448, distance: 35.0
click at [629, 409] on div "Agent Live Drift Monitor" at bounding box center [612, 410] width 38 height 9
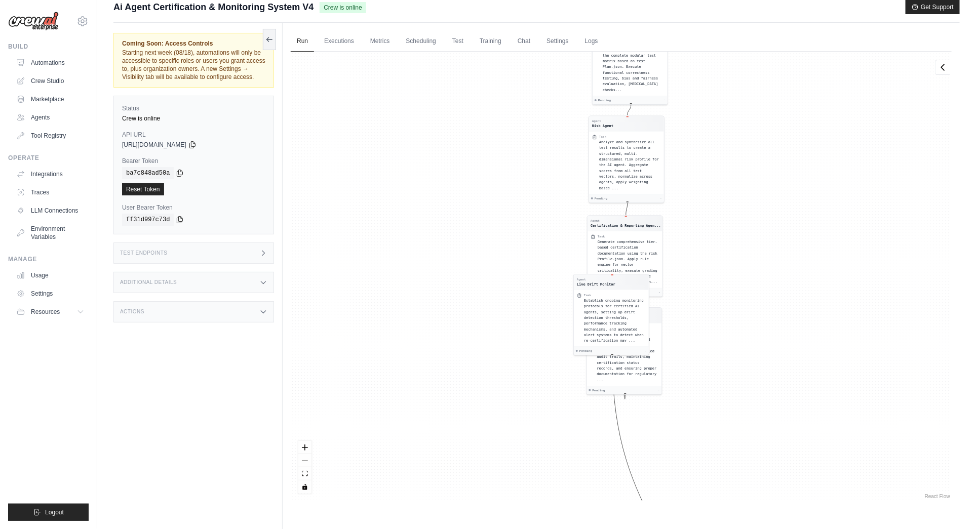
drag, startPoint x: 749, startPoint y: 435, endPoint x: 733, endPoint y: 305, distance: 131.0
click at [733, 305] on div "Agent System Intake Agent Task Perform comprehensive validation and intake of A…" at bounding box center [621, 277] width 661 height 450
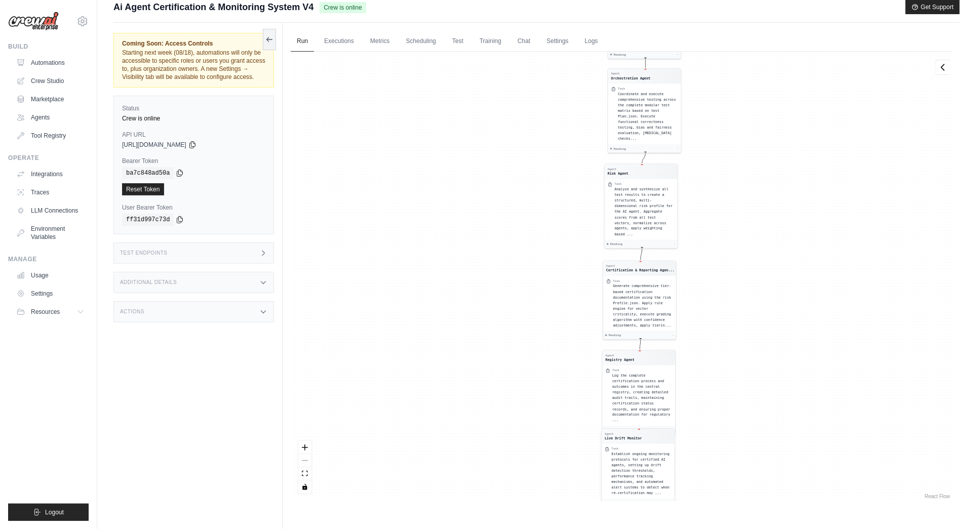
drag, startPoint x: 615, startPoint y: 345, endPoint x: 640, endPoint y: 466, distance: 123.5
click at [640, 466] on div "Agent Live Drift Monitor Task Establish ongoing monitoring protocols for certif…" at bounding box center [638, 467] width 74 height 79
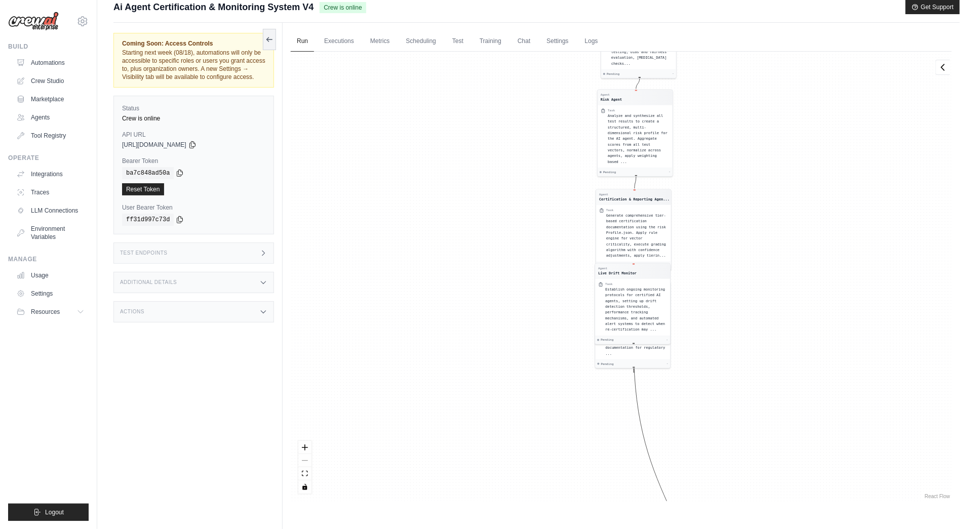
drag, startPoint x: 745, startPoint y: 437, endPoint x: 715, endPoint y: 241, distance: 198.3
click at [738, 283] on div "Agent System Intake Agent Task Perform comprehensive validation and intake of A…" at bounding box center [621, 277] width 661 height 450
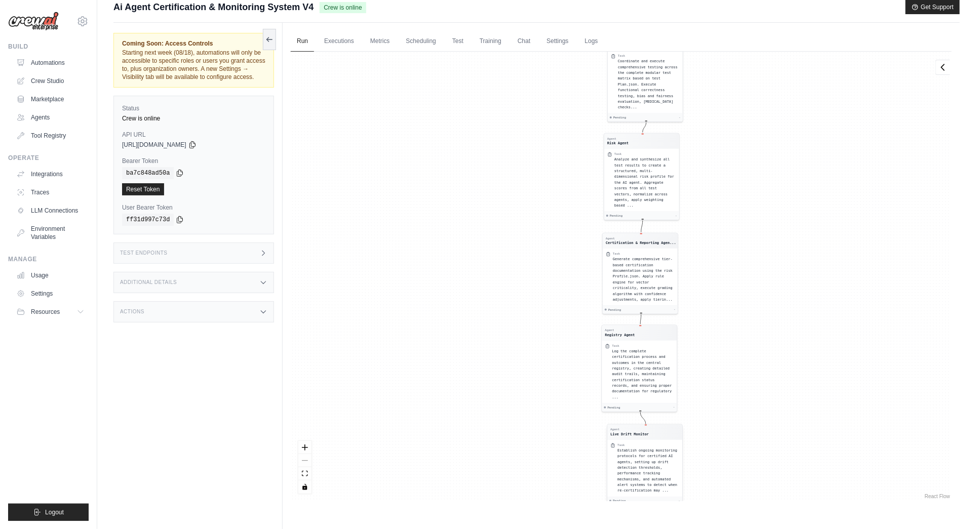
drag, startPoint x: 632, startPoint y: 404, endPoint x: 644, endPoint y: 483, distance: 79.9
click at [644, 488] on div "Agent Live Drift Monitor Task Establish ongoing monitoring protocols for certif…" at bounding box center [645, 465] width 76 height 82
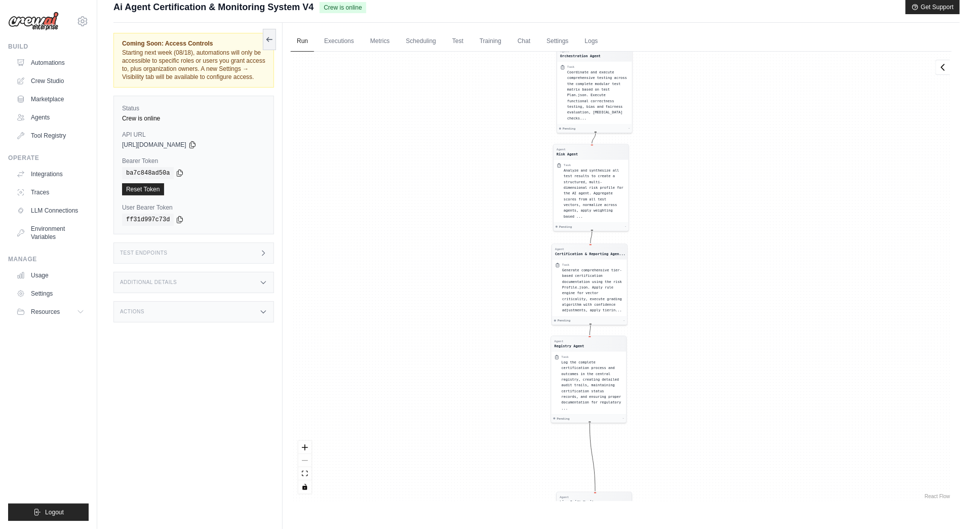
drag, startPoint x: 895, startPoint y: 401, endPoint x: 844, endPoint y: 299, distance: 113.3
click at [844, 299] on div "Agent System Intake Agent Task Perform comprehensive validation and intake of A…" at bounding box center [621, 277] width 661 height 450
click at [264, 311] on icon at bounding box center [263, 312] width 5 height 3
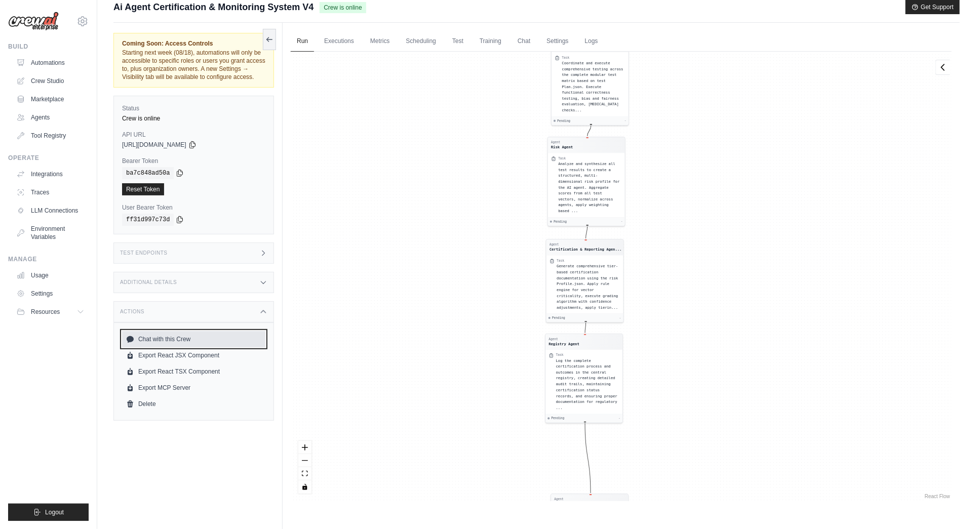
click at [152, 336] on link "Chat with this Crew" at bounding box center [193, 339] width 143 height 16
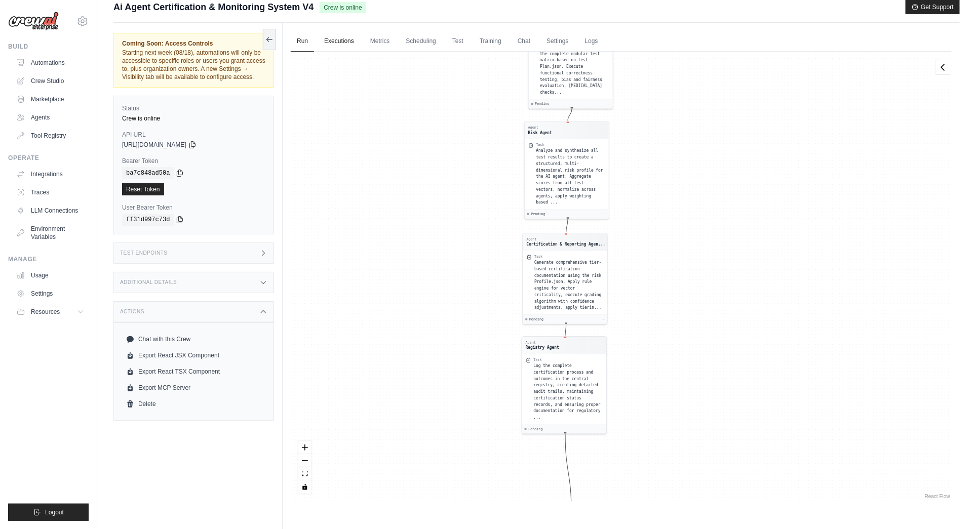
click at [341, 38] on link "Executions" at bounding box center [339, 41] width 42 height 21
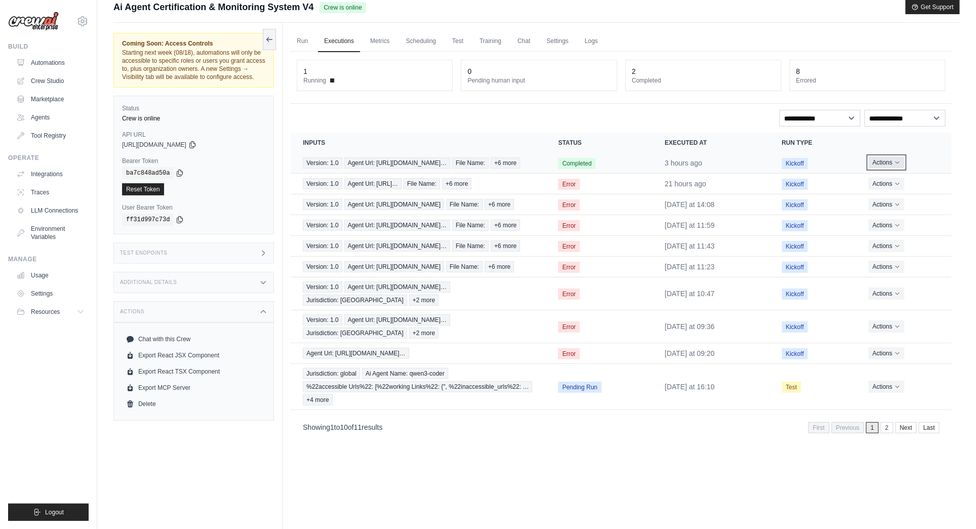
click at [899, 166] on icon "Actions for execution" at bounding box center [897, 163] width 6 height 6
click at [901, 184] on link "View Details" at bounding box center [907, 181] width 65 height 16
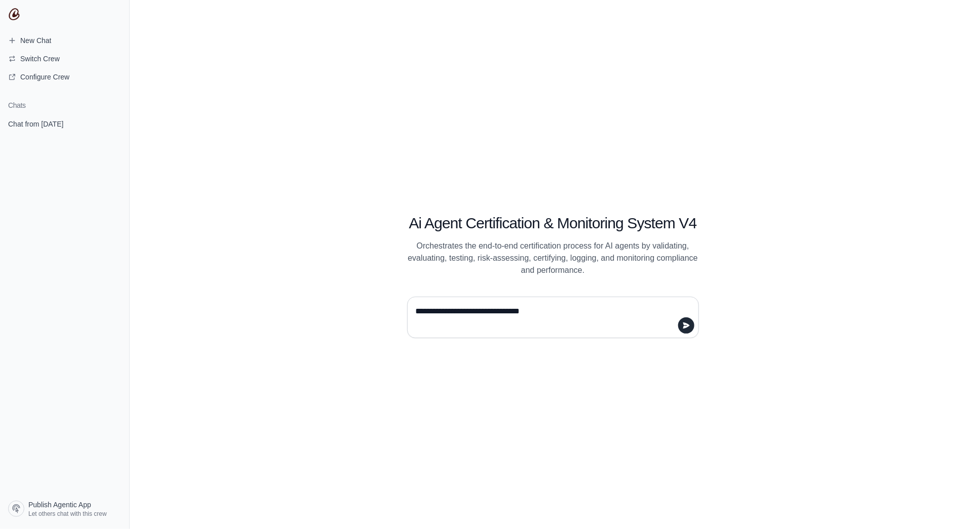
type textarea "**********"
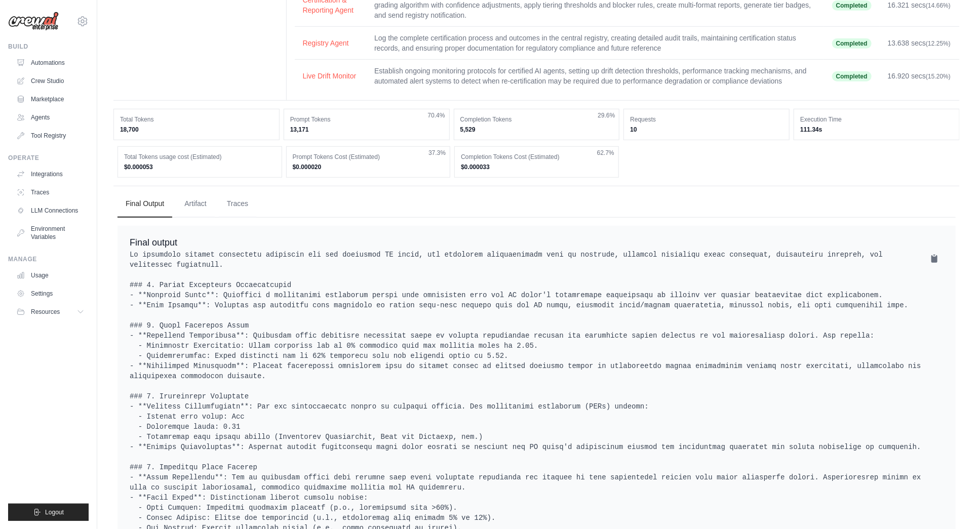
scroll to position [142, 0]
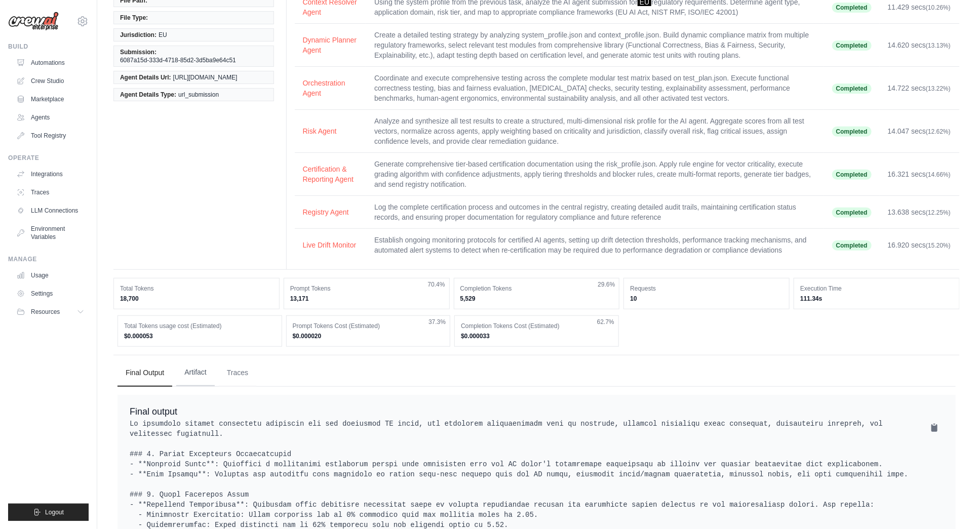
click at [198, 368] on button "Artifact" at bounding box center [195, 372] width 38 height 27
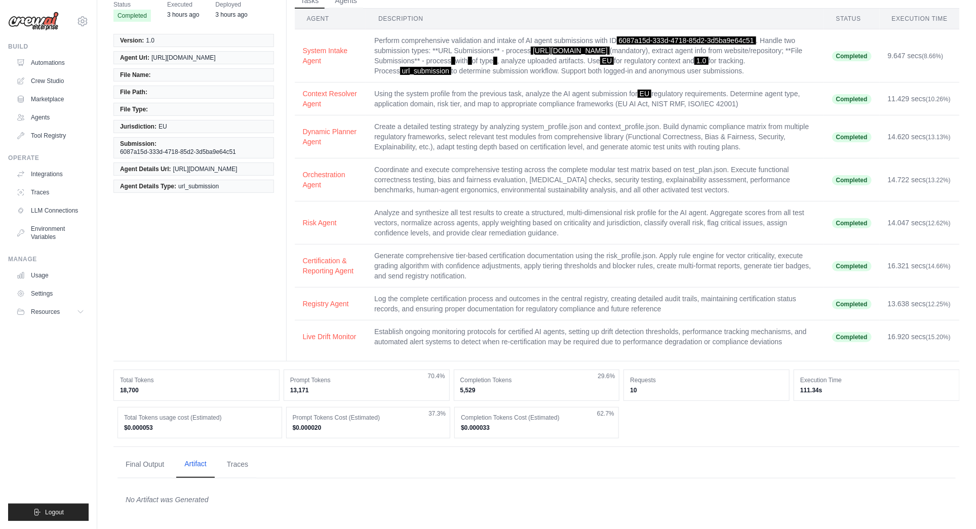
scroll to position [47, 0]
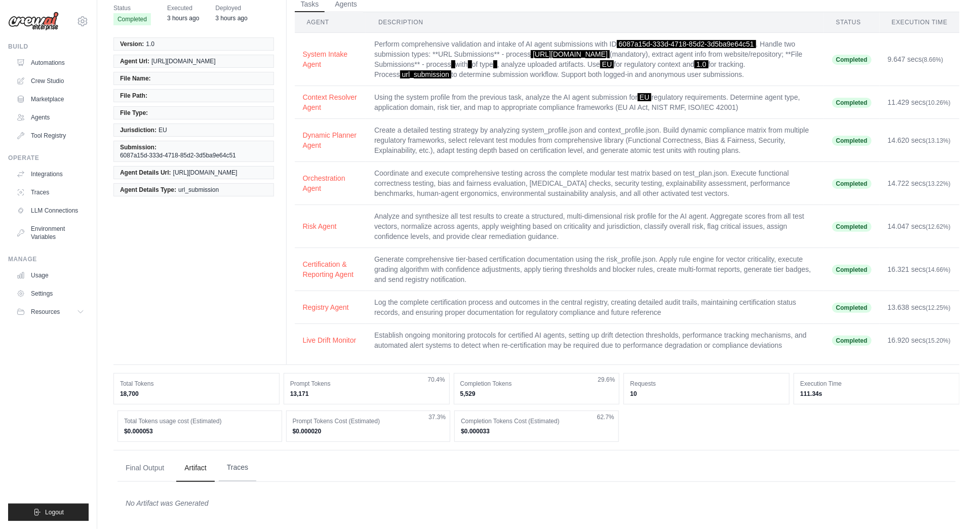
click at [241, 456] on button "Traces" at bounding box center [237, 467] width 37 height 27
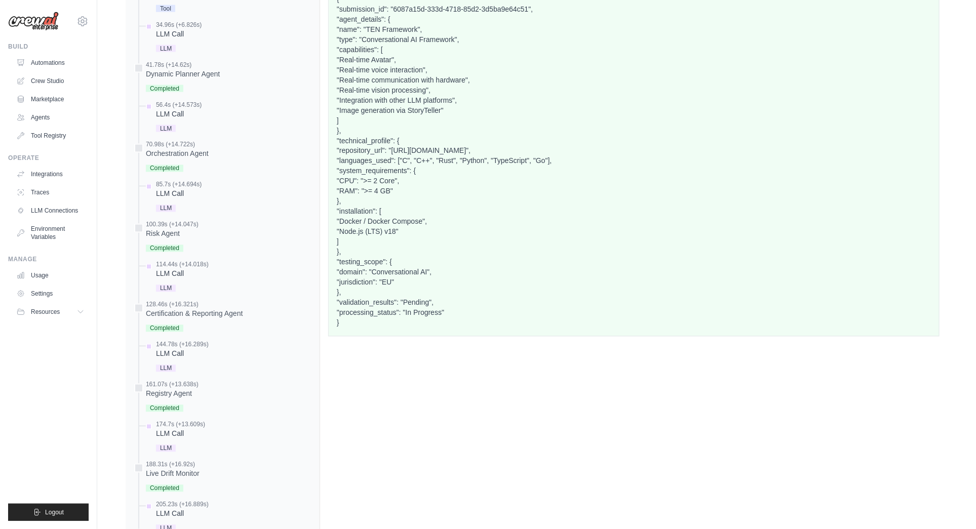
scroll to position [865, 0]
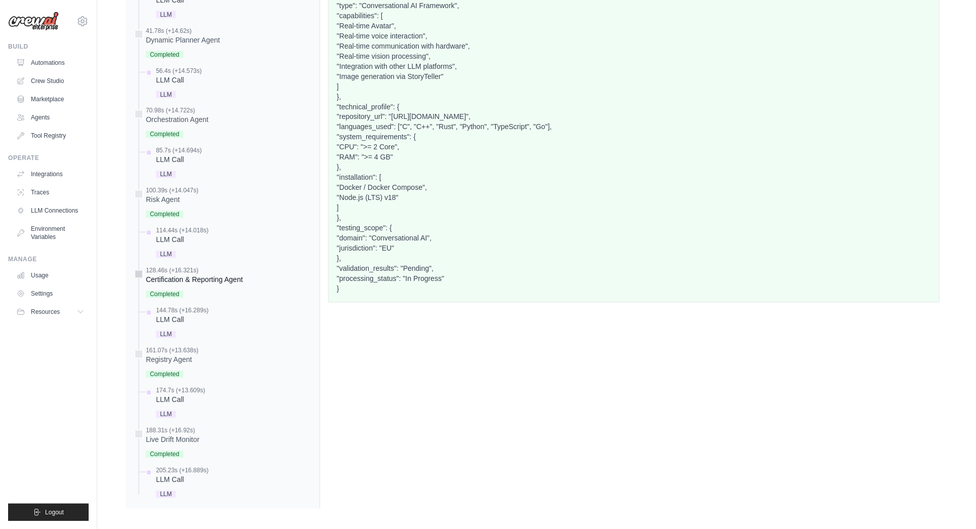
click at [203, 275] on div "Certification & Reporting Agent" at bounding box center [194, 280] width 97 height 10
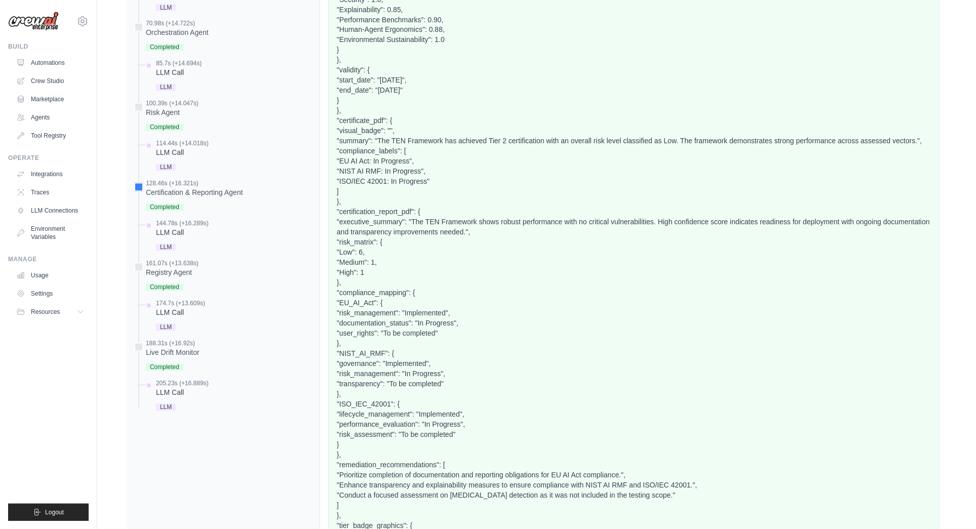
scroll to position [1012, 0]
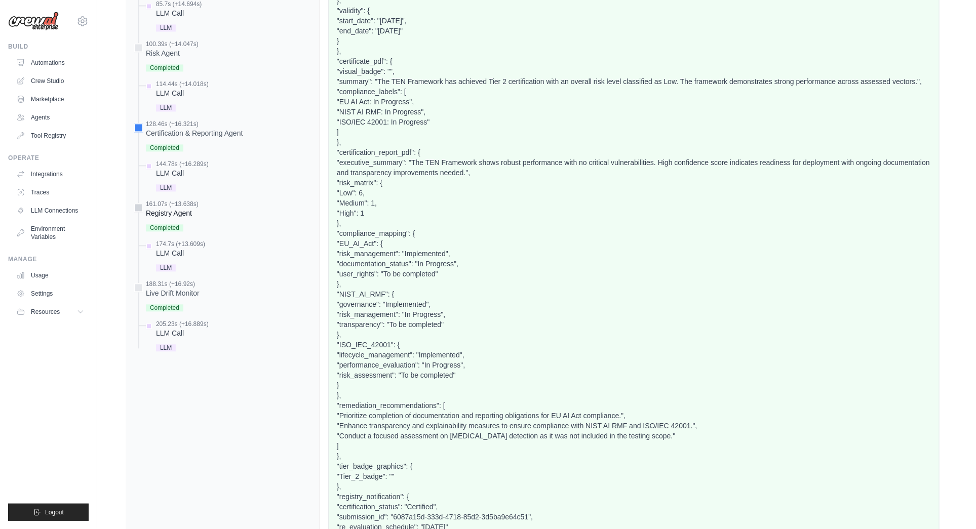
click at [169, 209] on div "Registry Agent" at bounding box center [172, 213] width 53 height 10
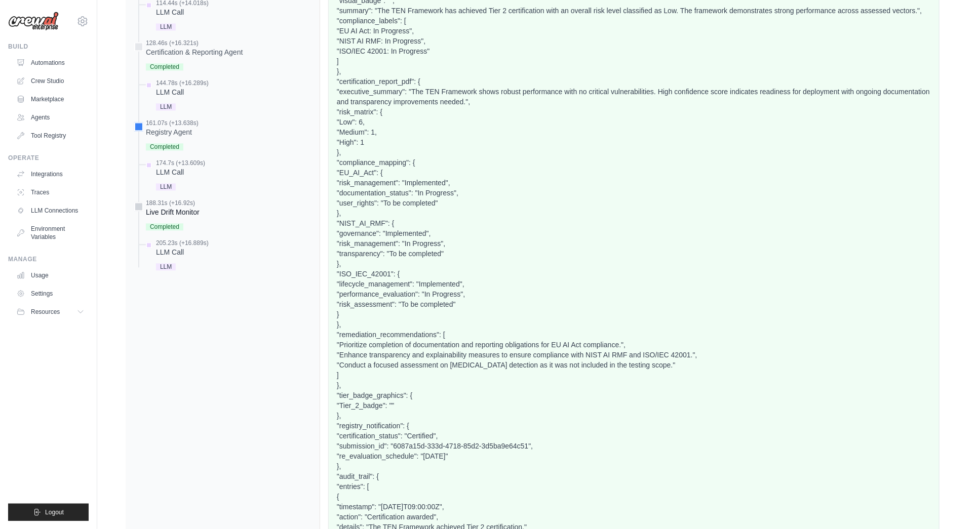
scroll to position [1105, 0]
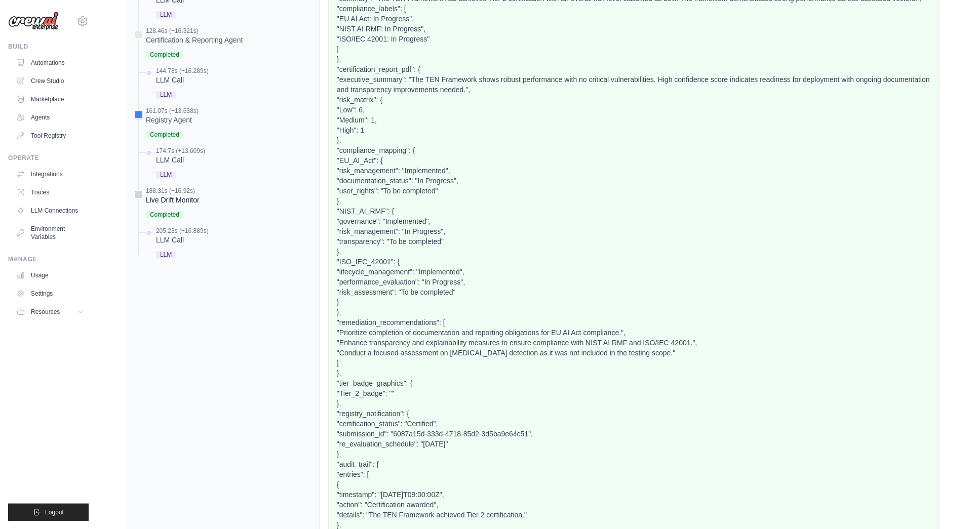
click at [170, 195] on div "Live Drift Monitor" at bounding box center [173, 200] width 54 height 10
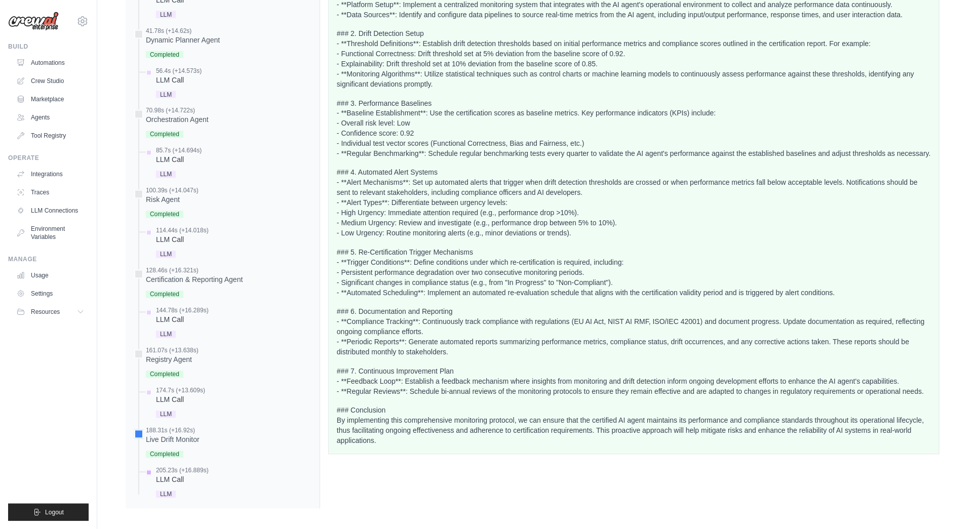
click at [166, 476] on div "LLM Call" at bounding box center [182, 480] width 53 height 10
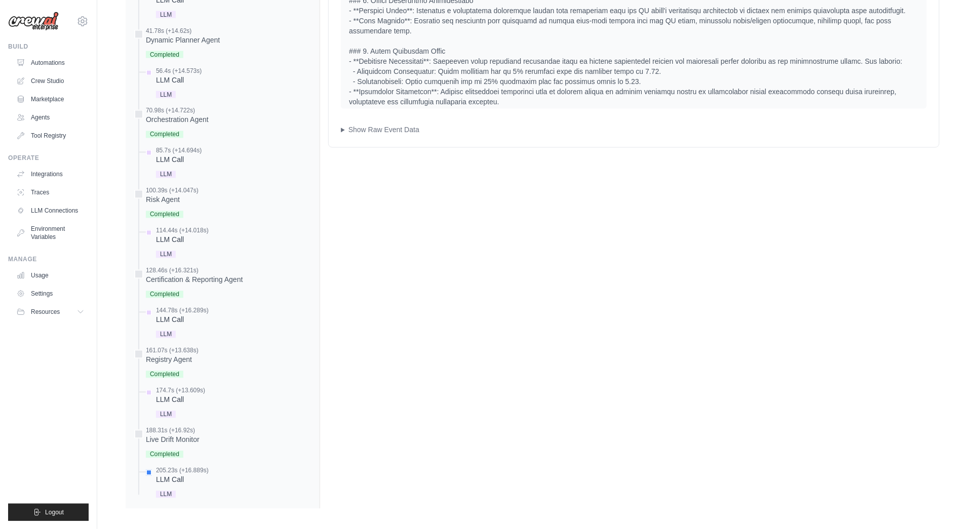
drag, startPoint x: 554, startPoint y: 330, endPoint x: 585, endPoint y: 432, distance: 106.9
click at [571, 516] on div "Final Output Artifact Traces Final output EXECUTION TIMELINE" at bounding box center [536, 76] width 846 height 889
click at [651, 351] on div "LLM Call 2025-08-15 10:39:44 (Duration: 16.89s) Input System User Output Show R…" at bounding box center [634, 94] width 628 height 829
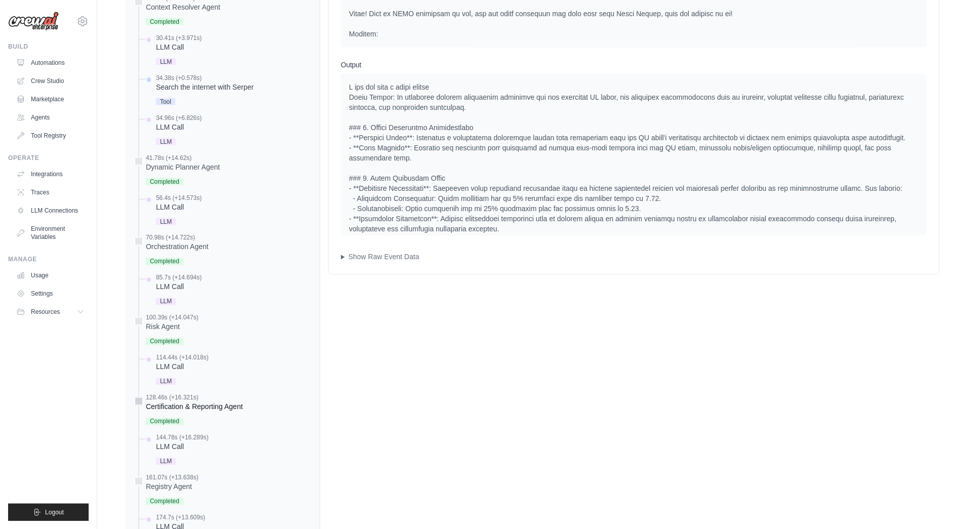
scroll to position [742, 0]
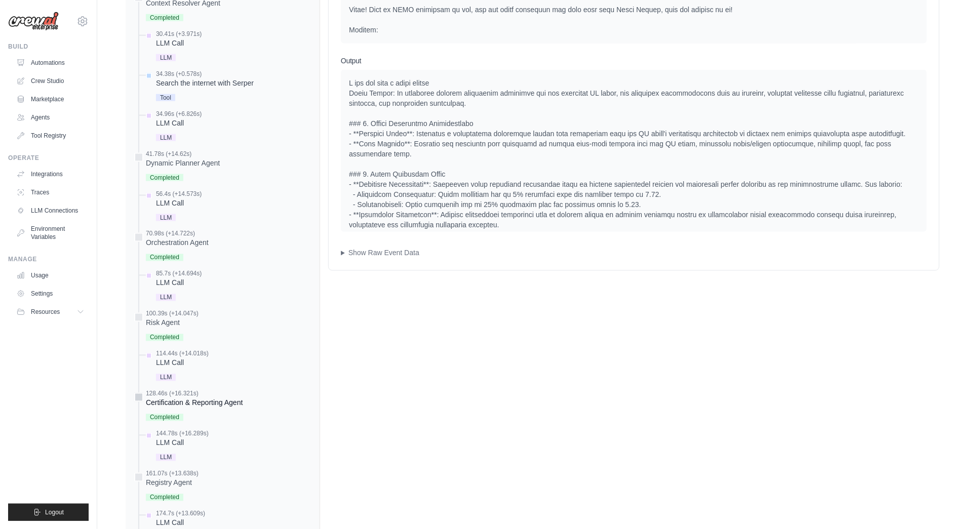
click at [190, 398] on div "Certification & Reporting Agent" at bounding box center [194, 403] width 97 height 10
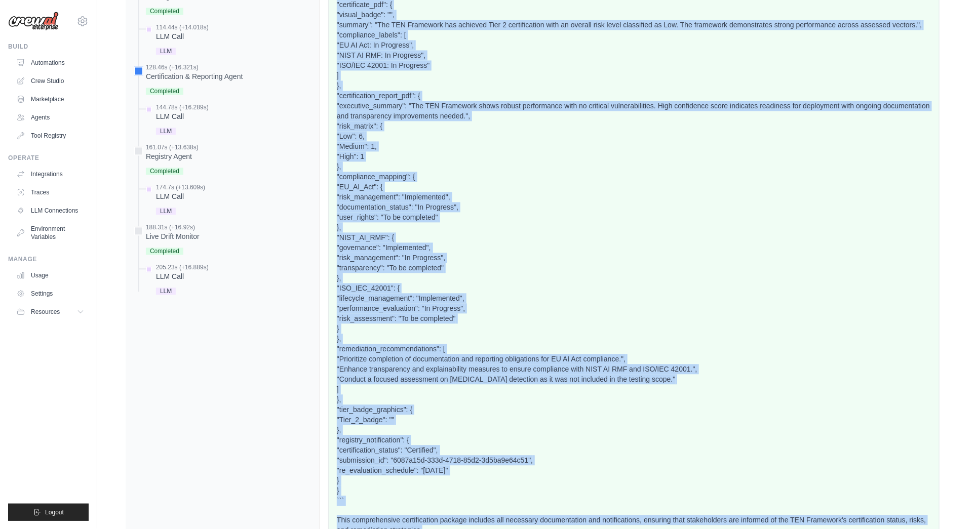
scroll to position [1110, 0]
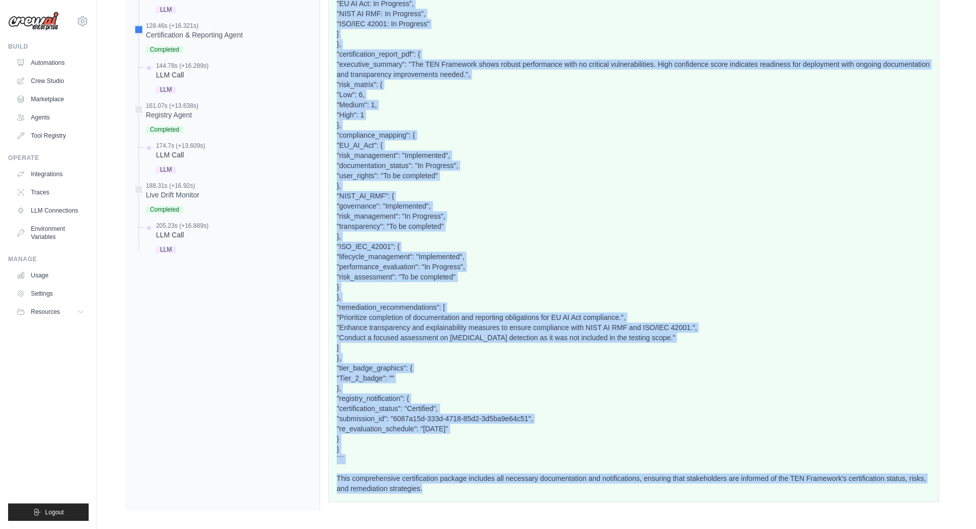
drag, startPoint x: 335, startPoint y: 77, endPoint x: 737, endPoint y: 583, distance: 646.3
copy div "```json { "certificate": { "cert_id": "CERT-6087A15D", "tier": "Tier 2", "score…"
click at [36, 134] on link "Tool Registry" at bounding box center [51, 136] width 76 height 16
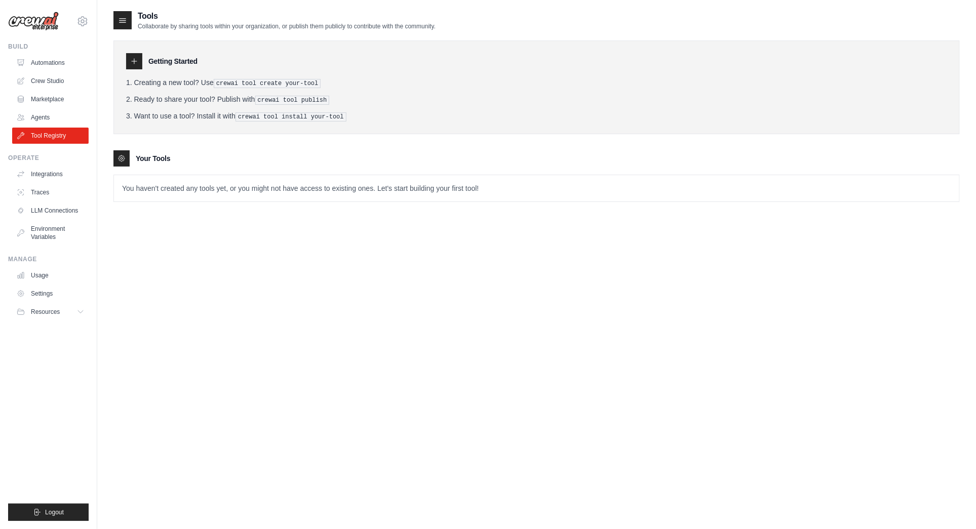
click at [124, 22] on icon at bounding box center [123, 21] width 7 height 4
click at [273, 83] on pre "crewai tool create your-tool" at bounding box center [267, 83] width 107 height 9
click at [246, 192] on p "You haven't created any tools yet, or you might not have access to existing one…" at bounding box center [536, 188] width 845 height 26
click at [54, 63] on link "Automations" at bounding box center [51, 63] width 76 height 16
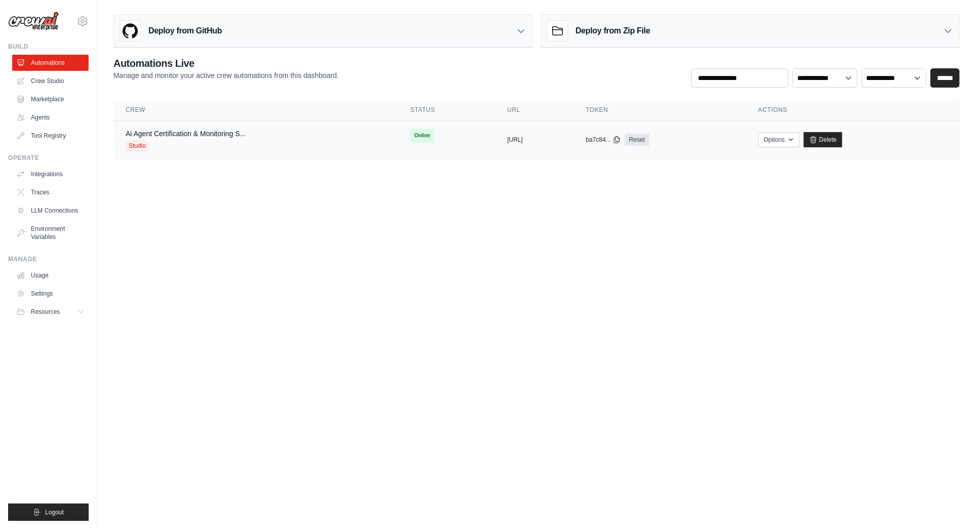
click at [219, 138] on div "Ai Agent Certification & Monitoring S... Studio" at bounding box center [186, 140] width 120 height 22
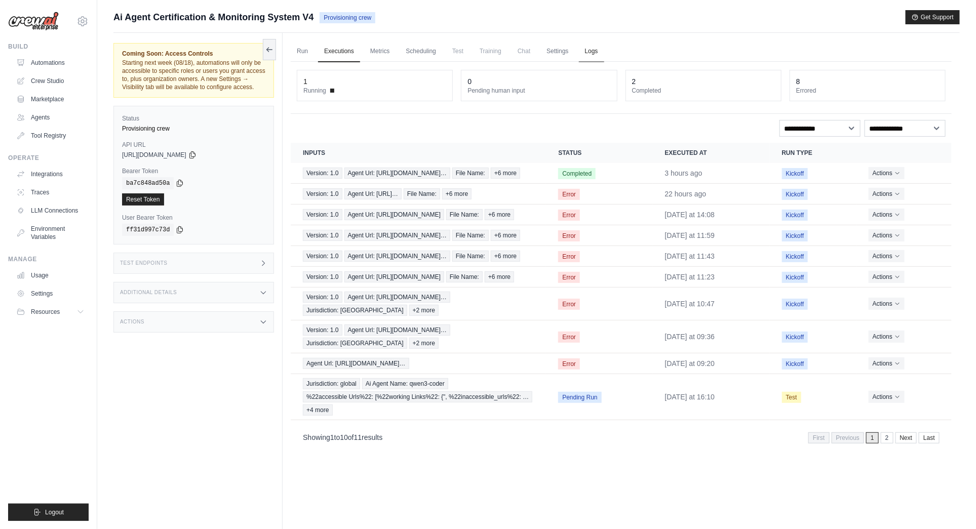
click at [580, 49] on link "Logs" at bounding box center [591, 51] width 25 height 21
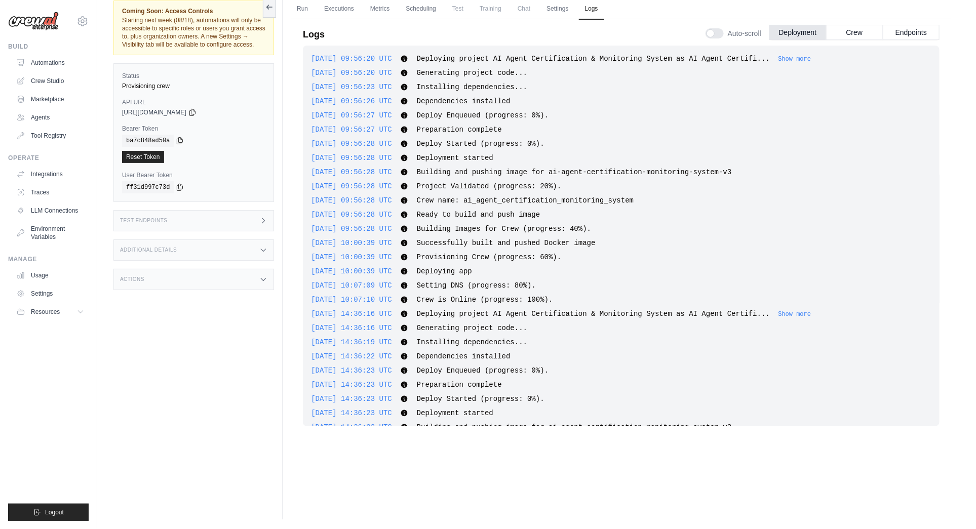
scroll to position [4669, 0]
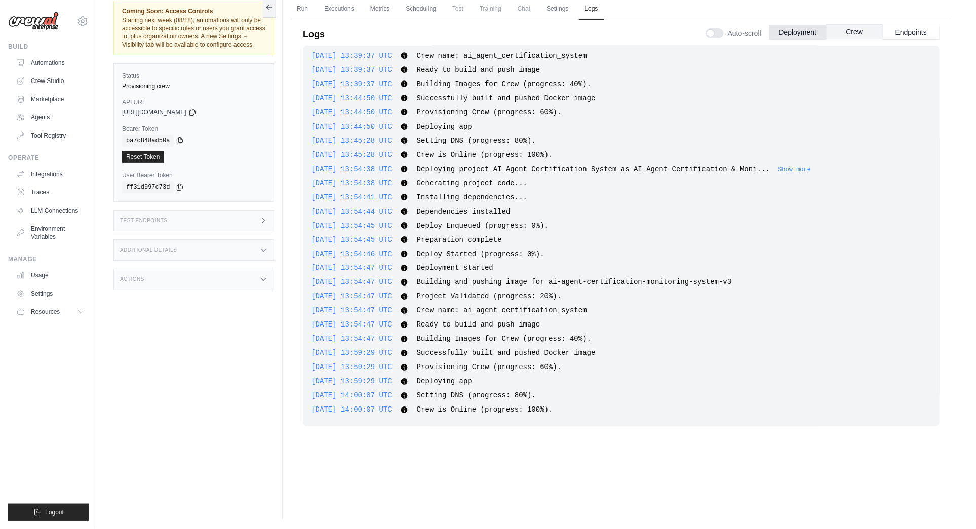
click at [866, 29] on button "Crew" at bounding box center [854, 31] width 57 height 15
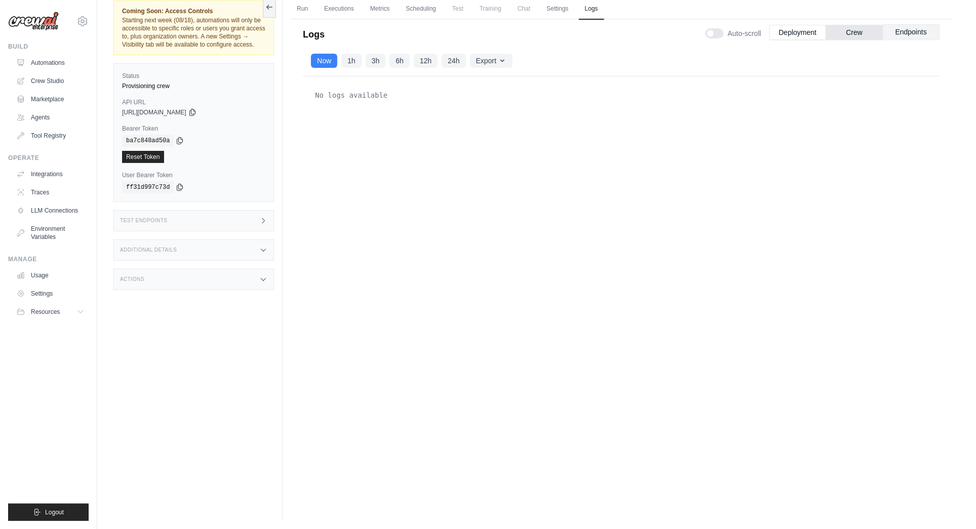
click at [917, 33] on button "Endpoints" at bounding box center [911, 31] width 57 height 15
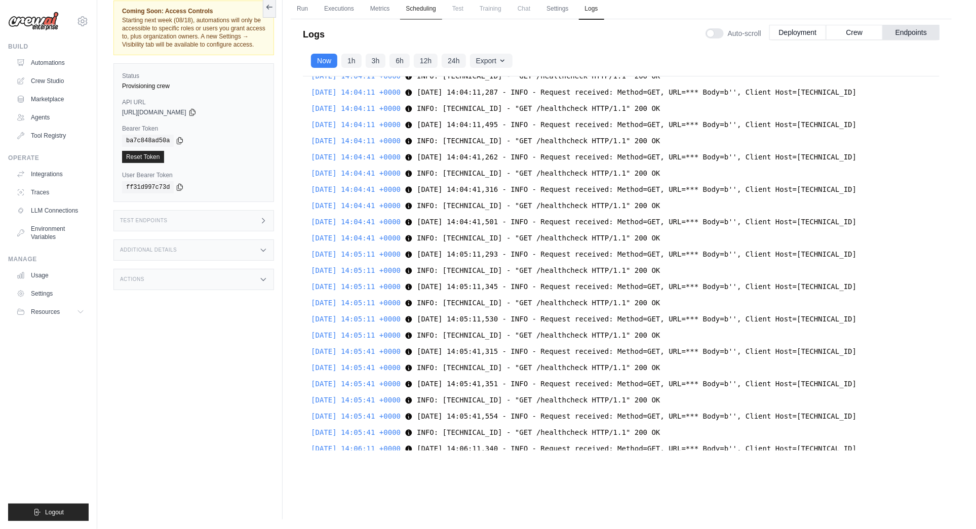
scroll to position [2325, 0]
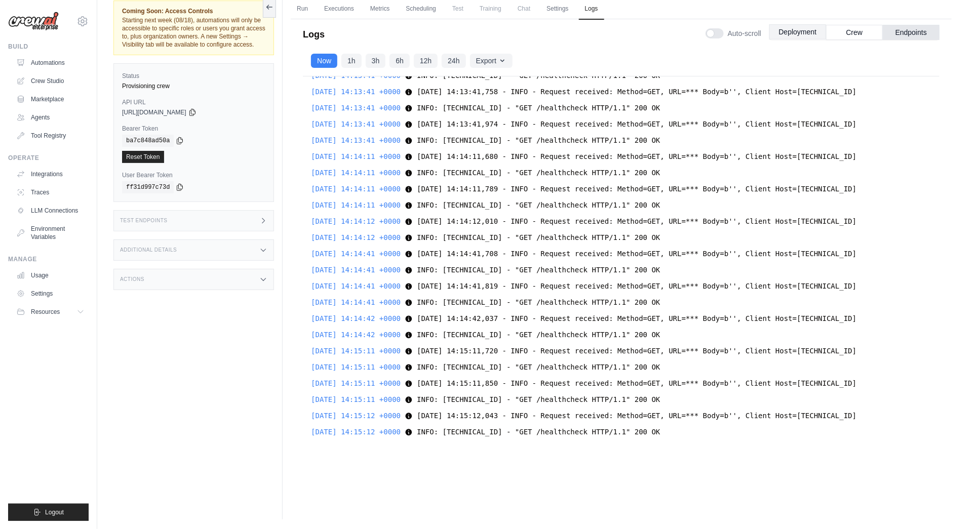
click at [796, 31] on button "Deployment" at bounding box center [797, 31] width 57 height 15
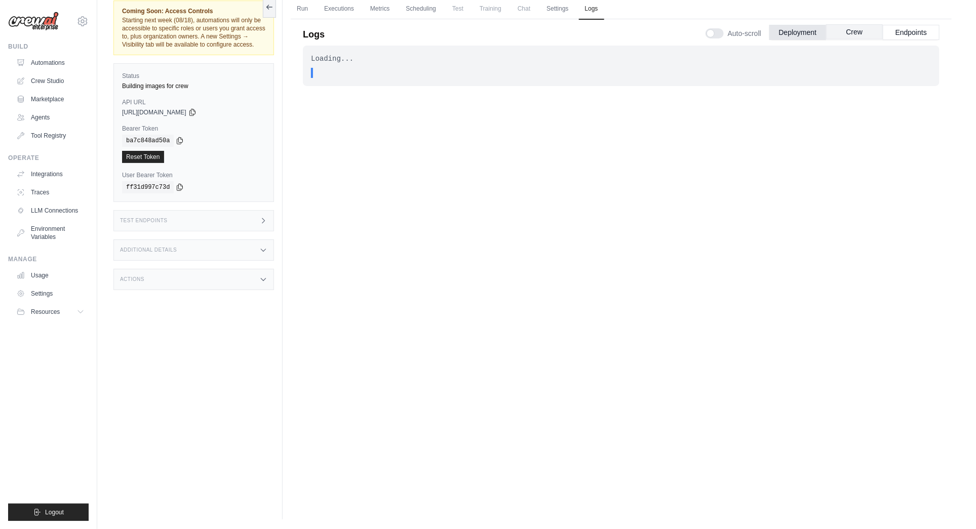
click at [853, 29] on button "Crew" at bounding box center [854, 31] width 57 height 15
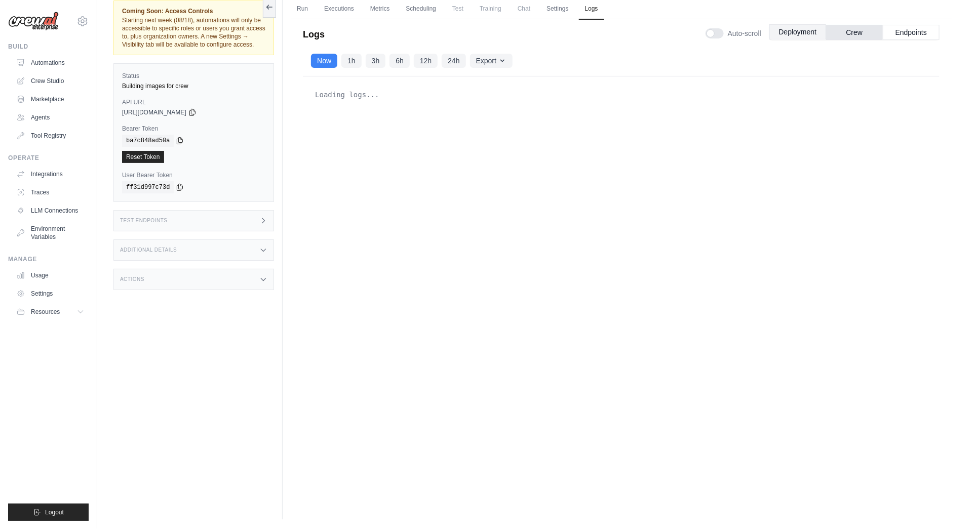
click at [787, 31] on button "Deployment" at bounding box center [797, 31] width 57 height 15
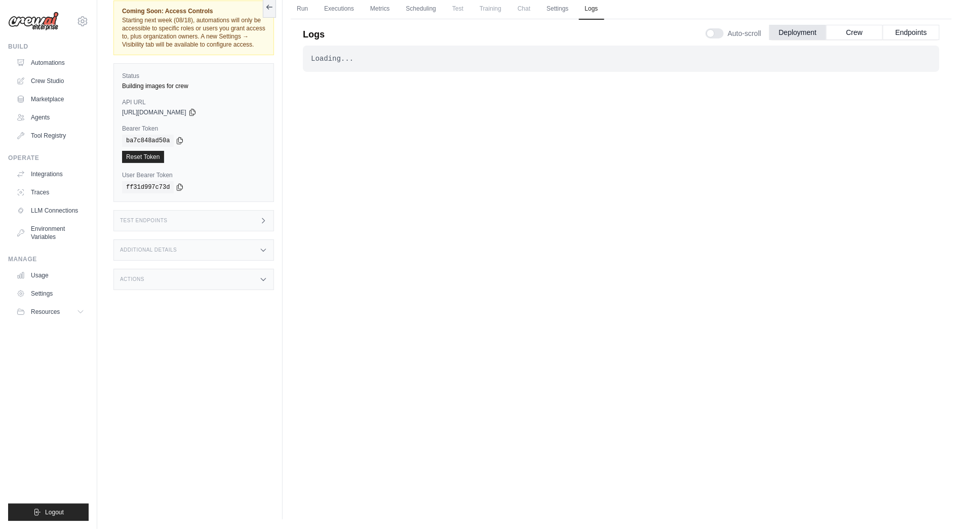
click at [781, 242] on div "Loading... . . . In Progress" at bounding box center [621, 252] width 637 height 413
click at [903, 28] on button "Endpoints" at bounding box center [911, 31] width 57 height 15
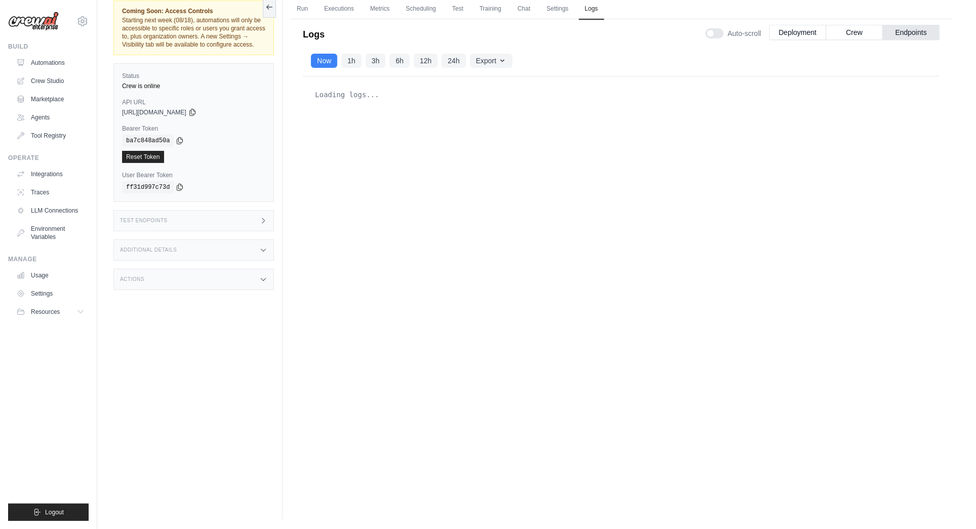
click at [635, 242] on div "Loading logs..." at bounding box center [621, 263] width 637 height 374
click at [784, 216] on div "Loading logs..." at bounding box center [621, 263] width 637 height 374
click at [911, 32] on button "Endpoints" at bounding box center [911, 31] width 57 height 15
click at [336, 10] on link "Executions" at bounding box center [339, 8] width 42 height 21
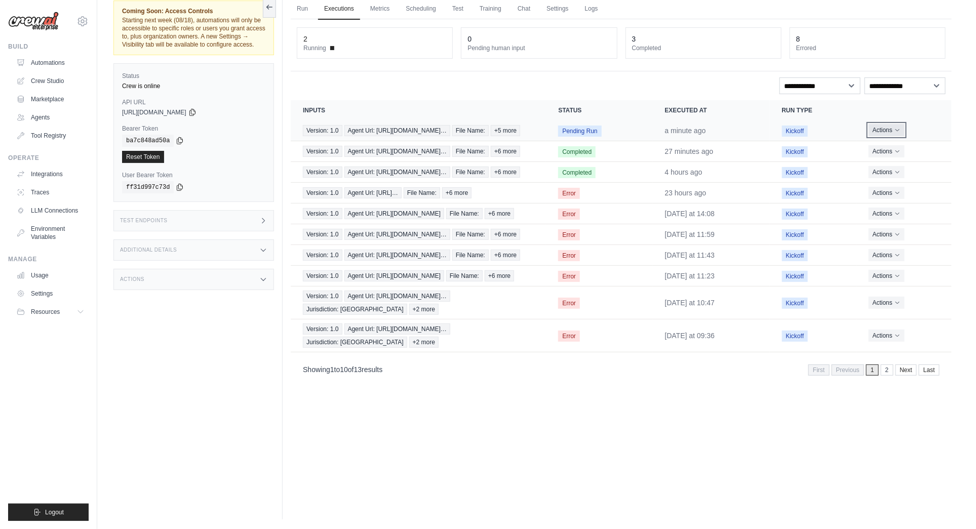
click at [898, 132] on icon "Actions for execution" at bounding box center [897, 130] width 6 height 6
click at [904, 148] on link "View Details" at bounding box center [907, 149] width 65 height 16
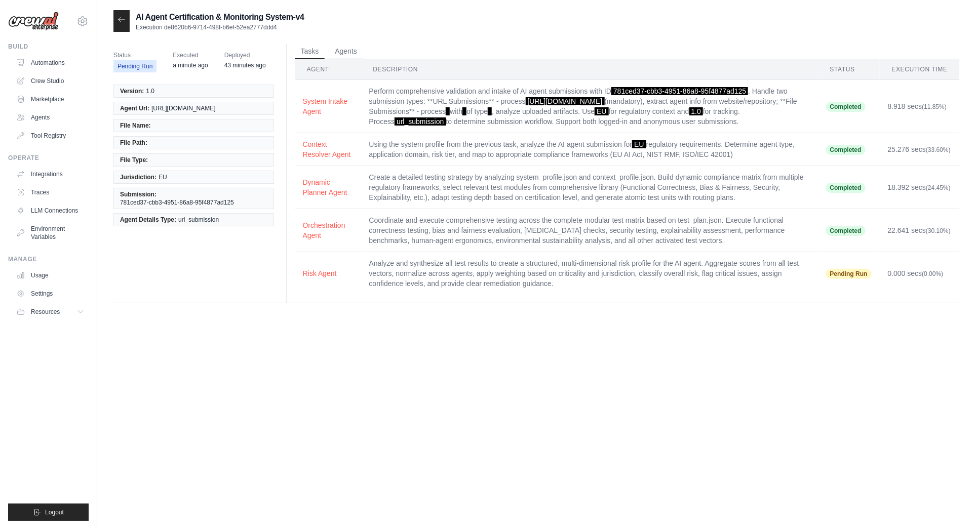
scroll to position [20, 0]
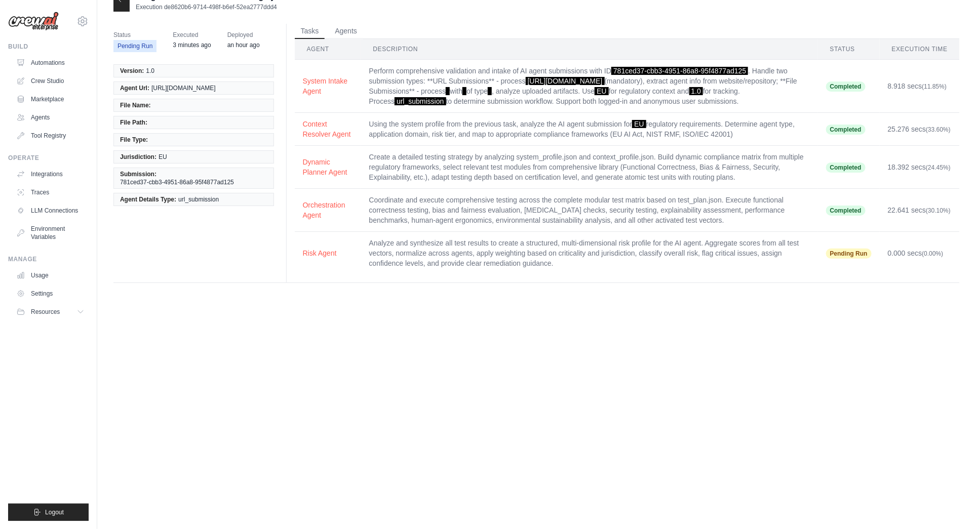
click at [548, 241] on td "Analyze and synthesize all test results to create a structured, multi-dimension…" at bounding box center [589, 253] width 457 height 43
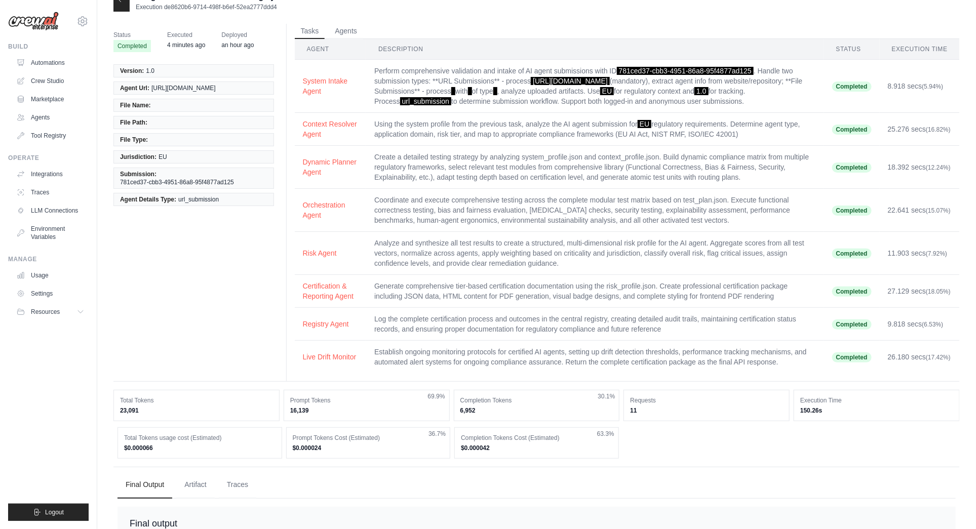
click at [124, 5] on div at bounding box center [121, 1] width 16 height 22
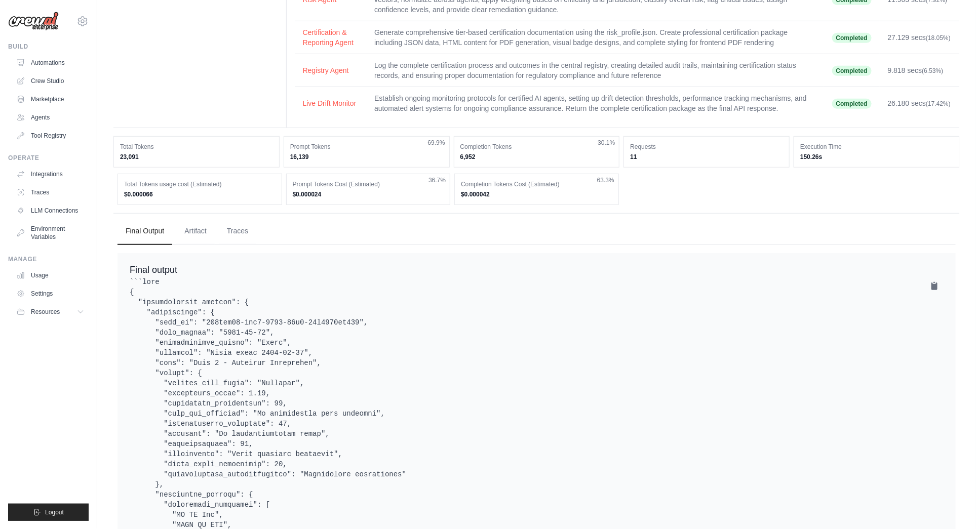
scroll to position [281, 0]
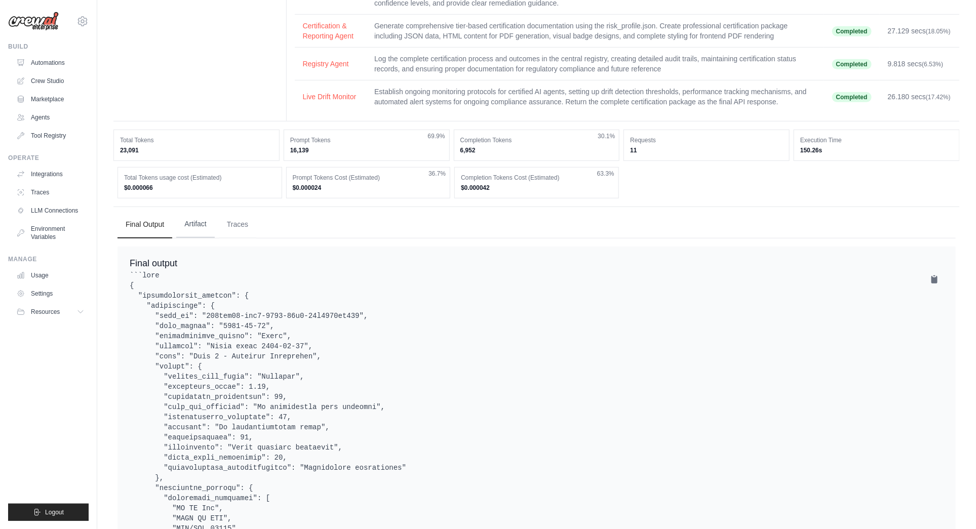
click at [196, 220] on button "Artifact" at bounding box center [195, 224] width 38 height 27
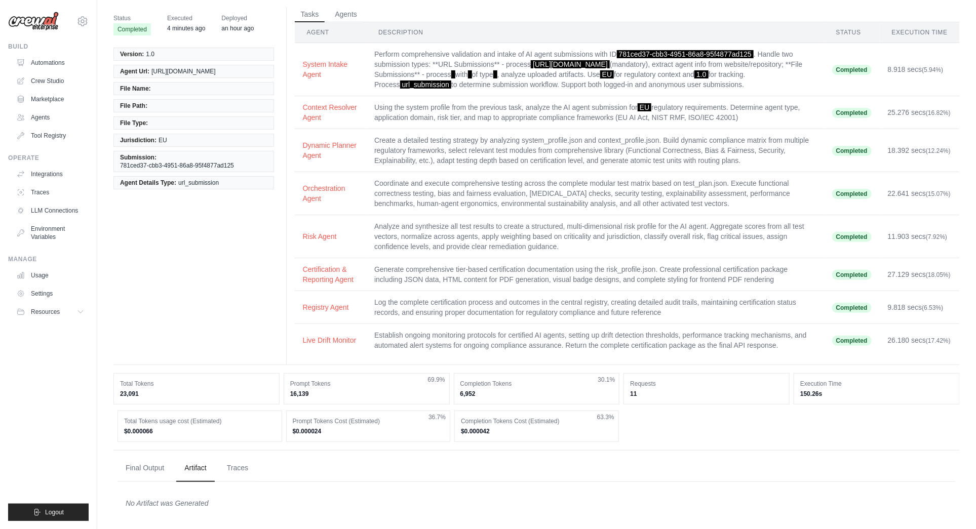
scroll to position [0, 0]
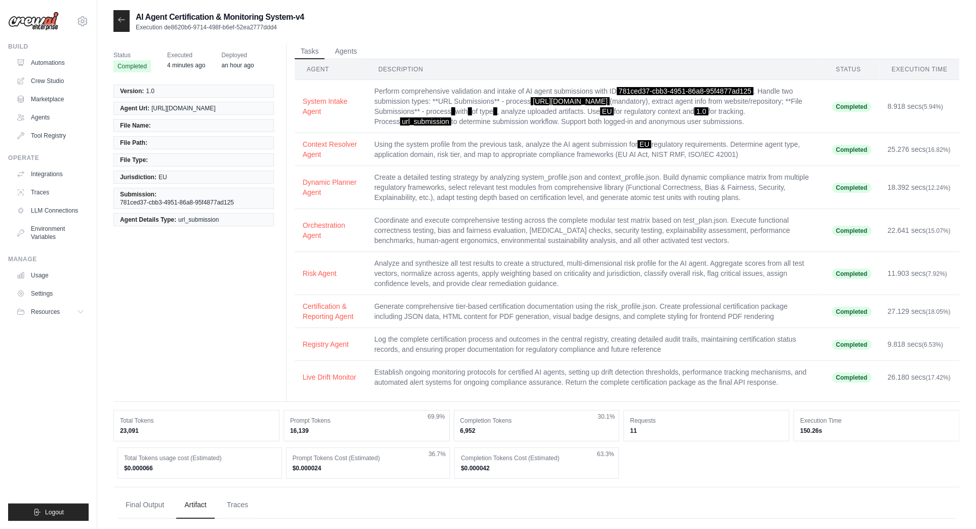
click at [124, 24] on div at bounding box center [121, 21] width 16 height 22
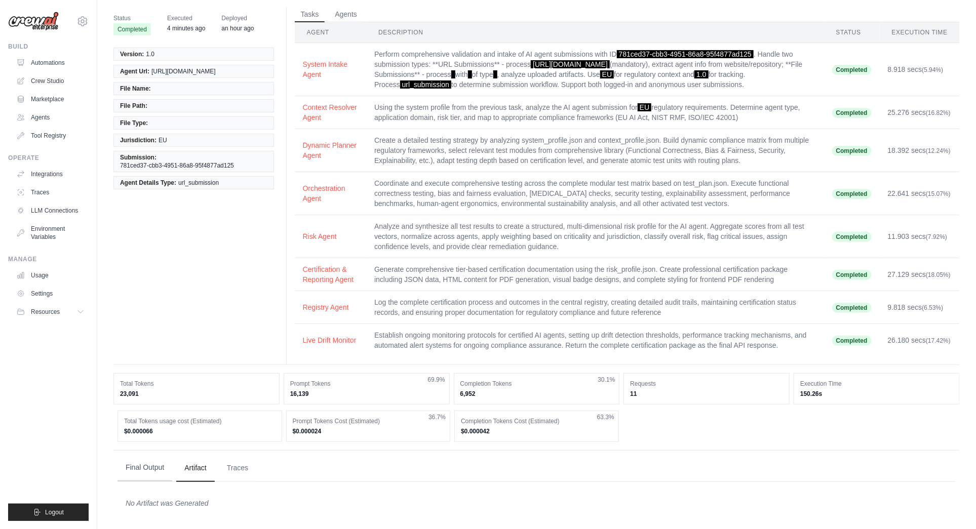
click at [145, 464] on button "Final Output" at bounding box center [145, 467] width 55 height 27
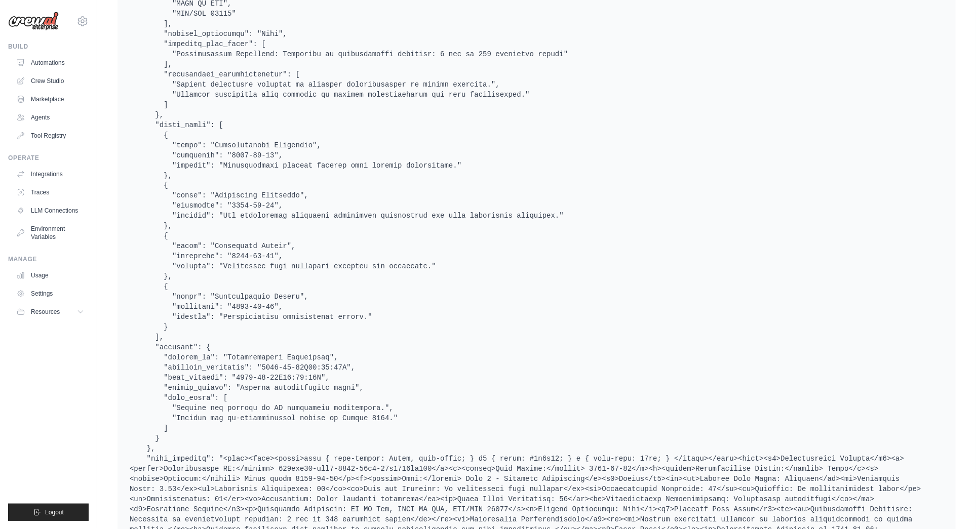
scroll to position [987, 0]
